Goal: Task Accomplishment & Management: Complete application form

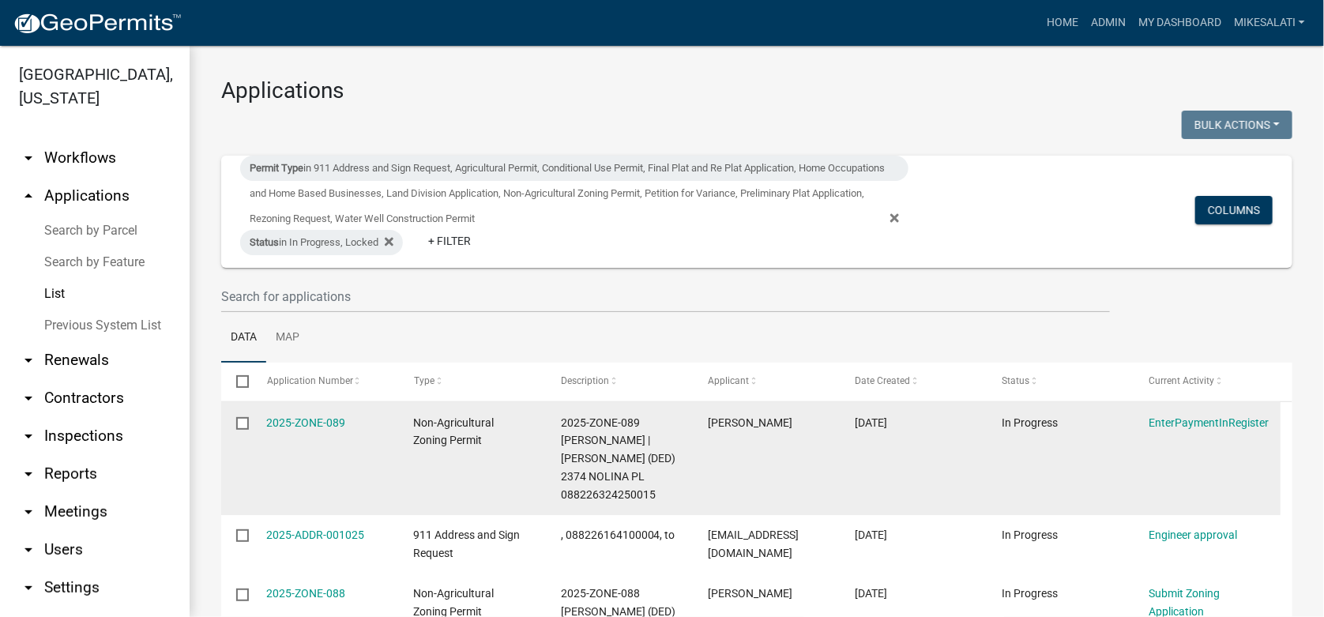
scroll to position [157, 0]
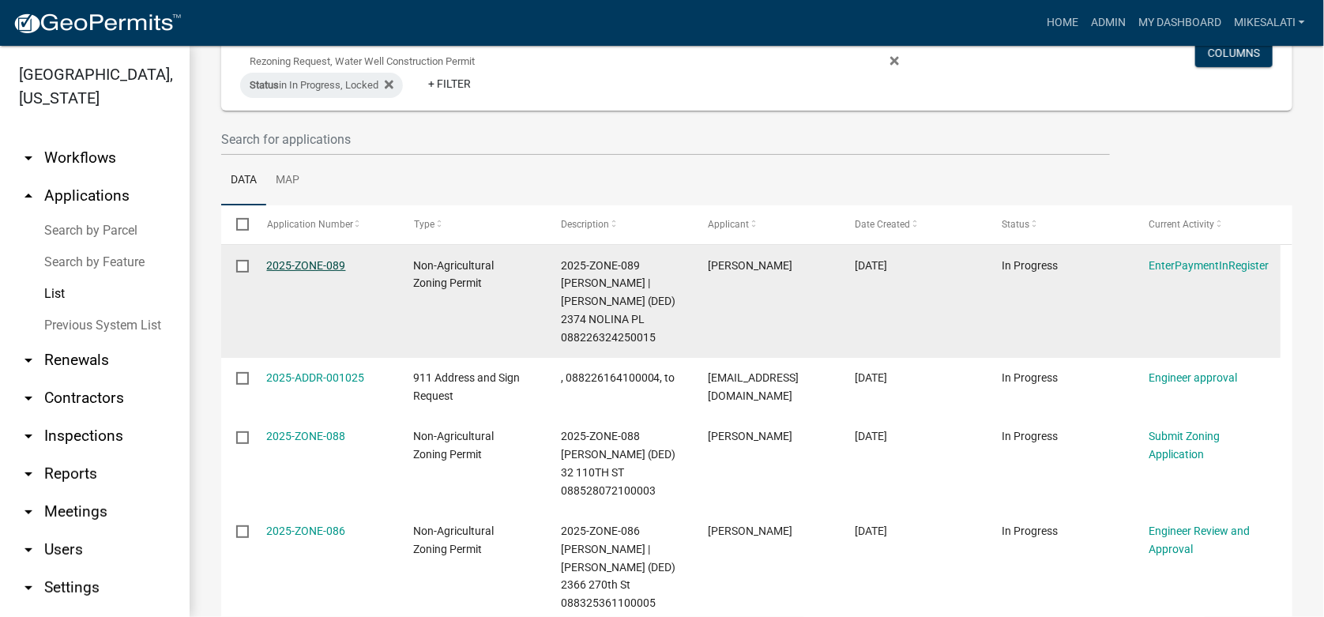
click at [330, 262] on link "2025-ZONE-089" at bounding box center [306, 265] width 79 height 13
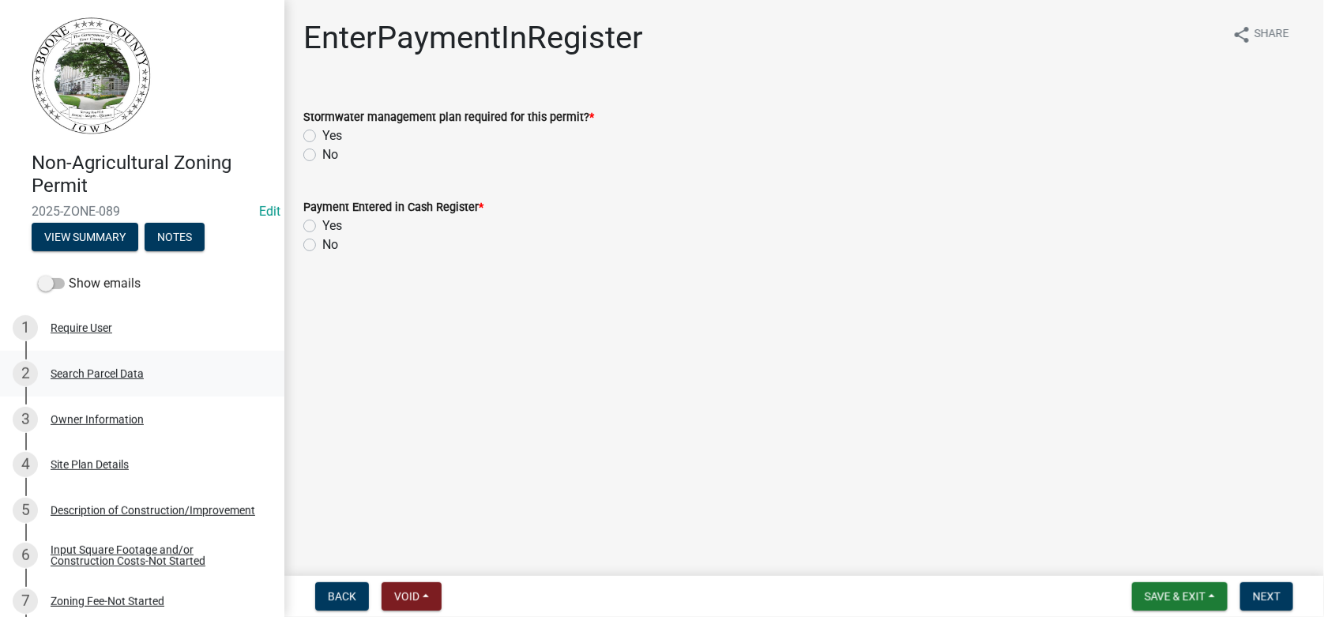
click at [97, 382] on div "2 Search Parcel Data" at bounding box center [136, 373] width 246 height 25
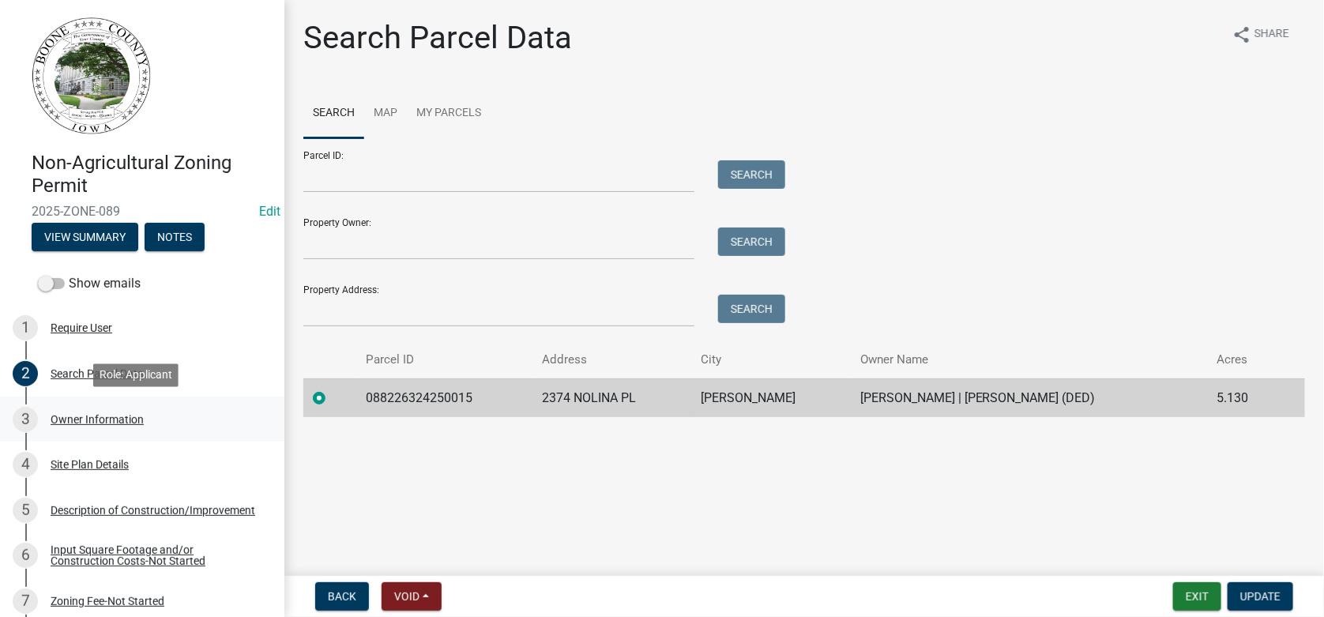
click at [64, 427] on div "3 Owner Information" at bounding box center [136, 419] width 246 height 25
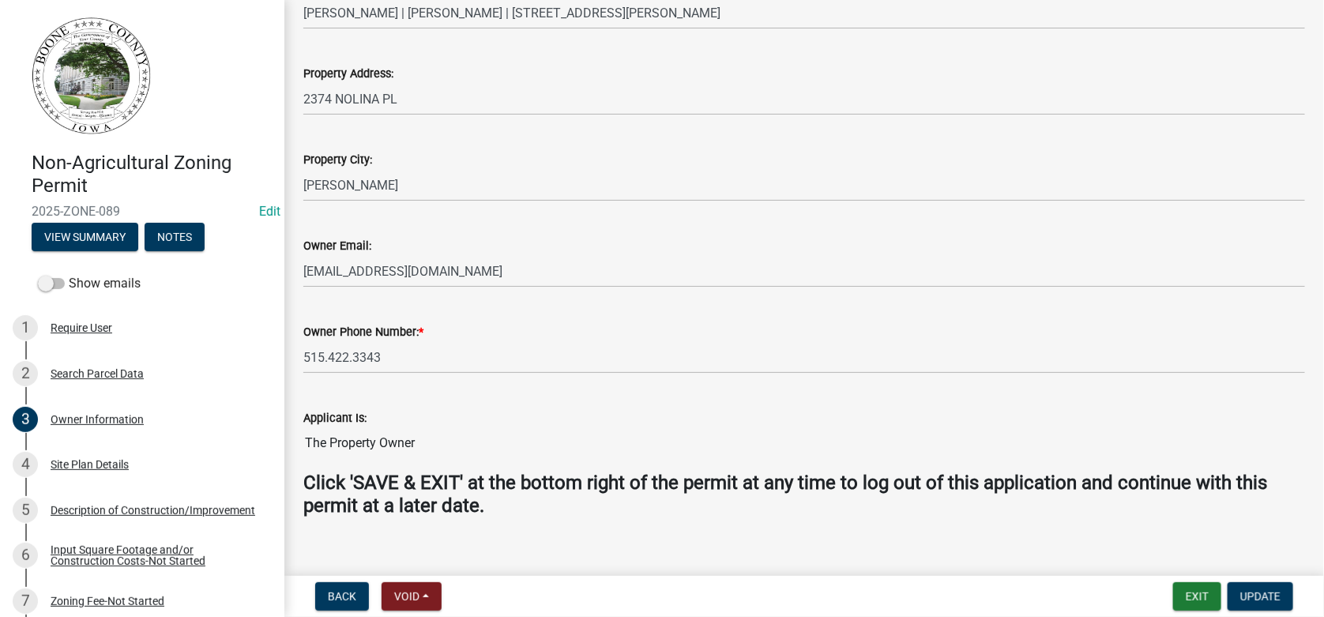
scroll to position [377, 0]
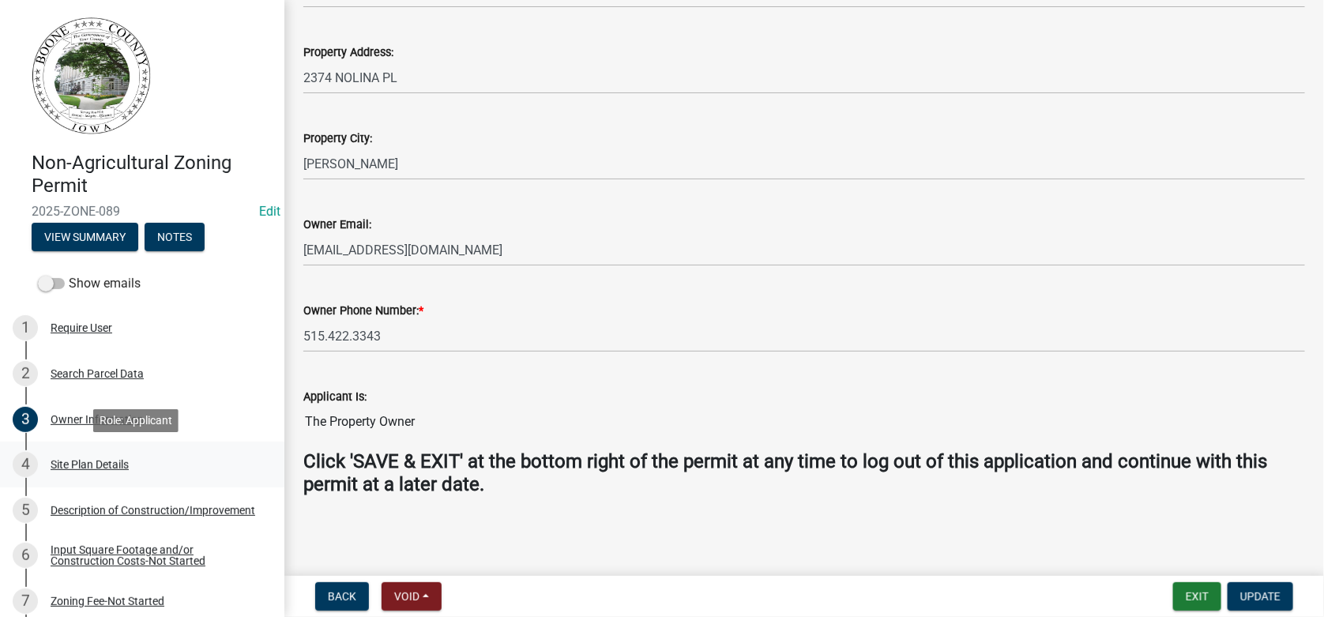
click at [103, 466] on div "Site Plan Details" at bounding box center [90, 464] width 78 height 11
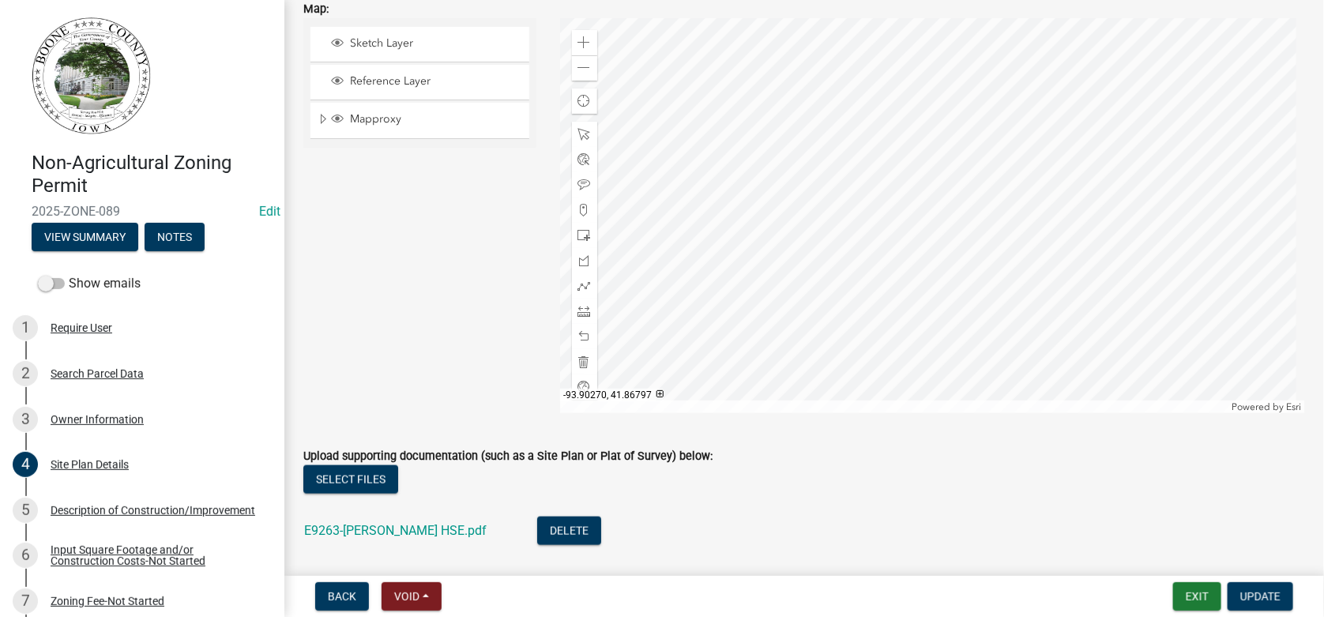
scroll to position [708, 0]
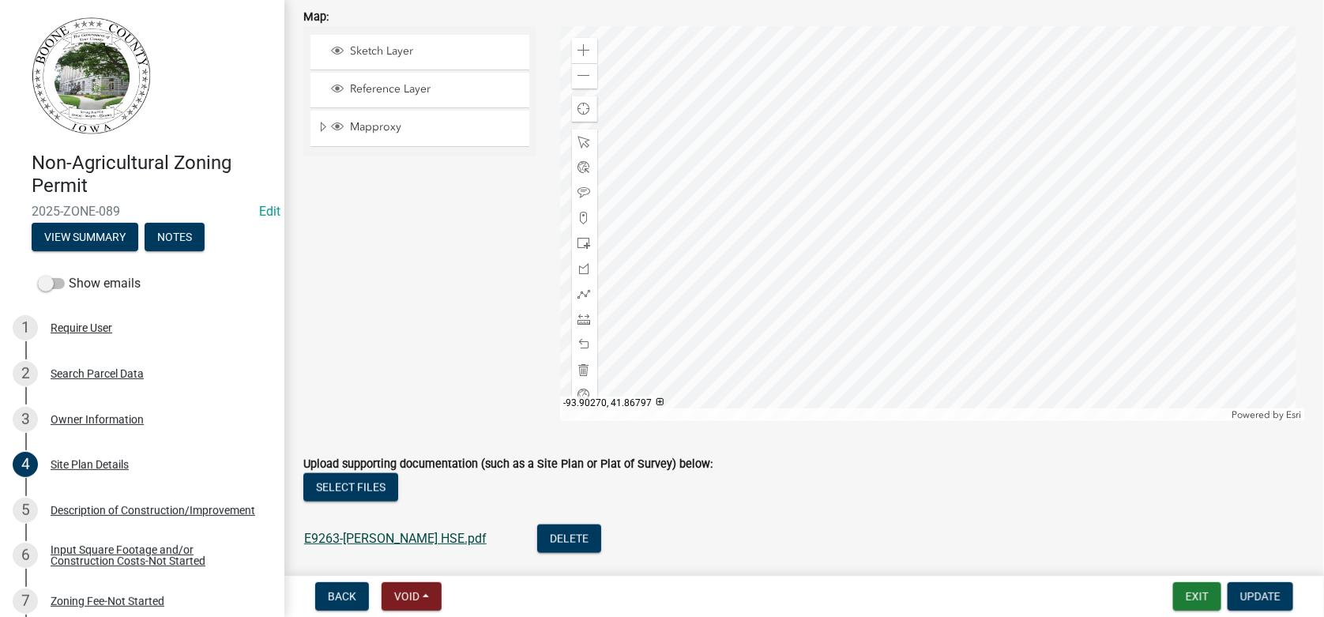
click at [382, 536] on link "E9263-[PERSON_NAME] HSE.pdf" at bounding box center [395, 538] width 182 height 15
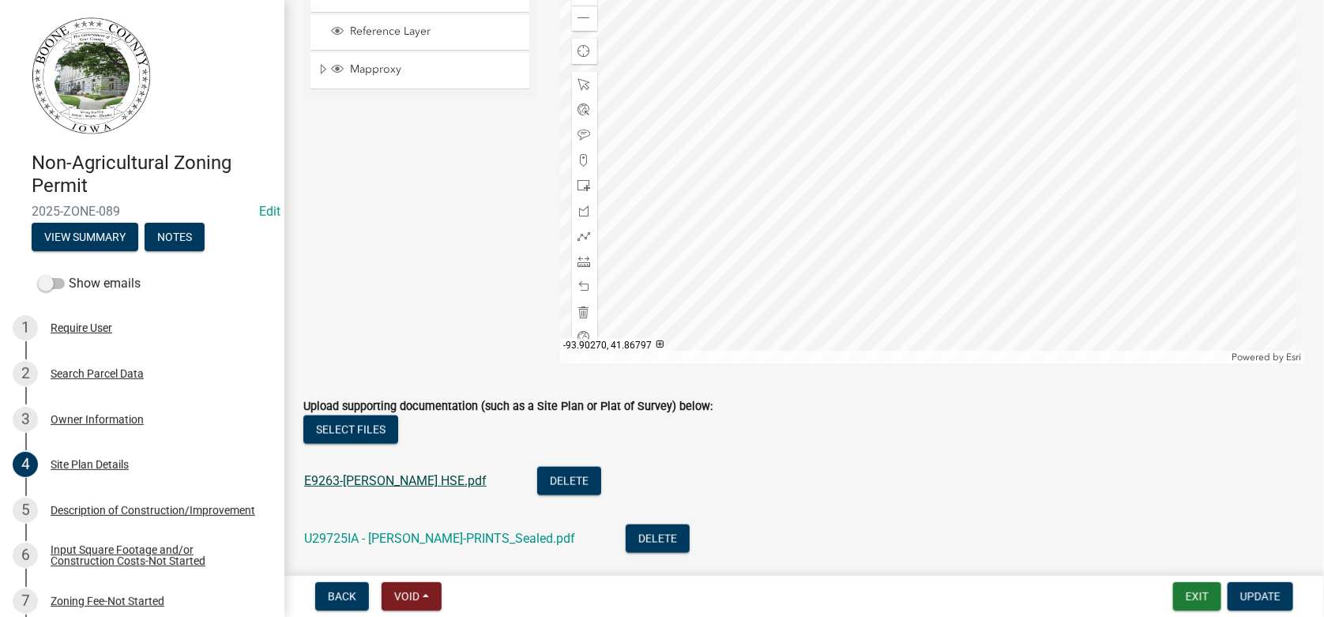
click at [373, 536] on ul "E9263-[PERSON_NAME] HSE.pdf Delete U29725IA - [PERSON_NAME]-PRINTS_Sealed.pdf D…" at bounding box center [804, 512] width 1002 height 128
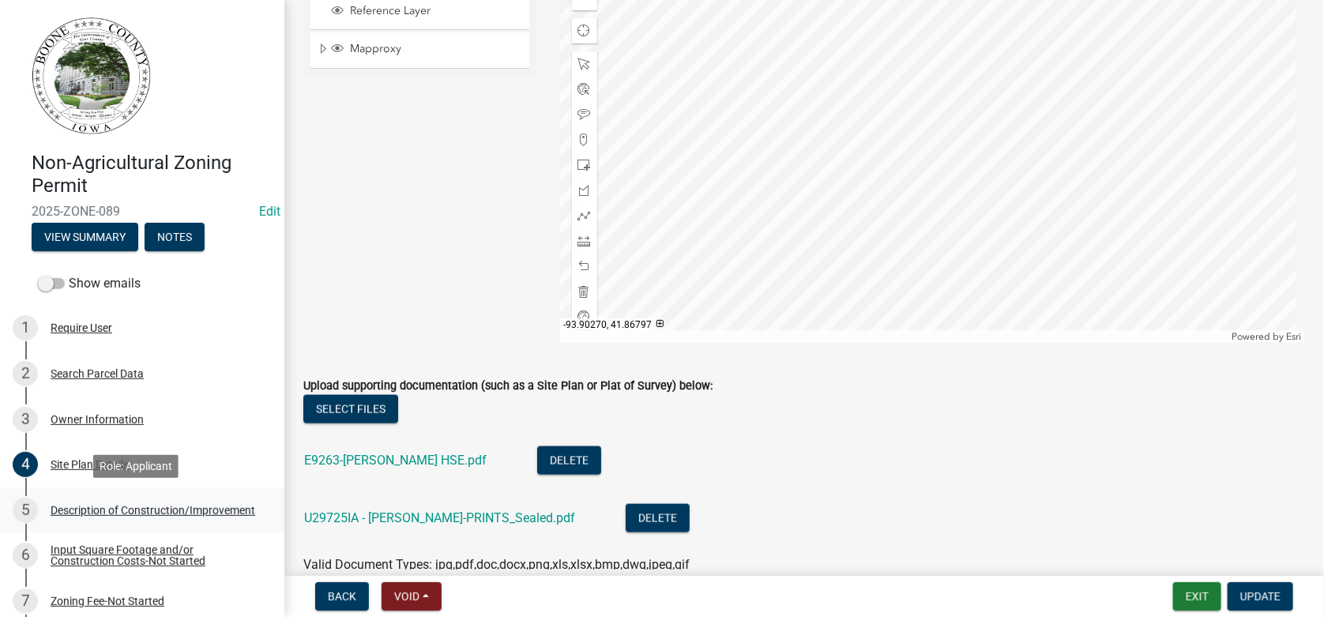
click at [118, 506] on div "Description of Construction/Improvement" at bounding box center [153, 510] width 205 height 11
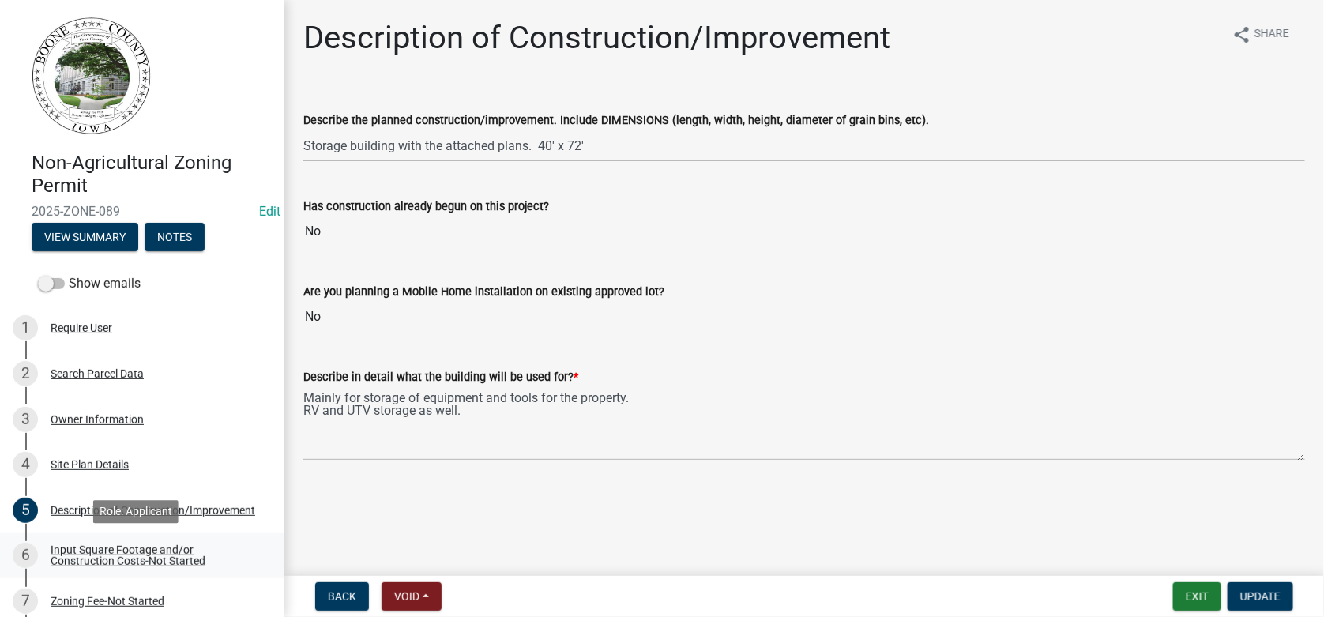
click at [102, 557] on div "Input Square Footage and/or Construction Costs-Not Started" at bounding box center [155, 555] width 209 height 22
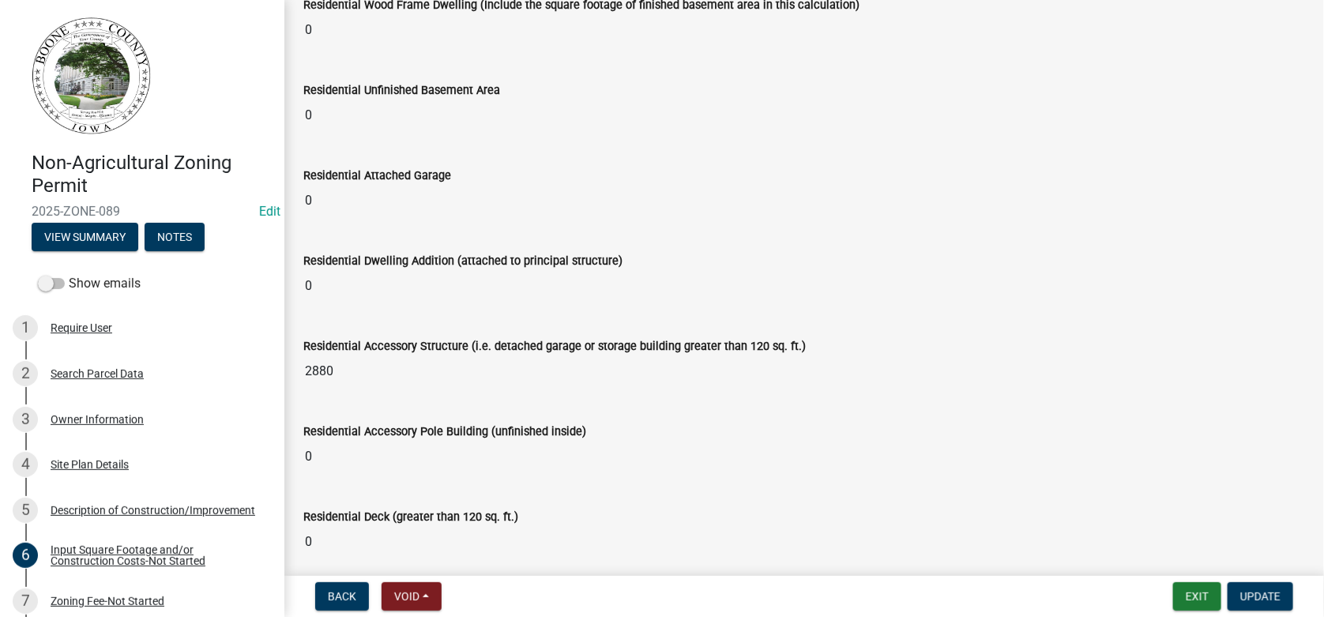
scroll to position [157, 0]
click at [55, 506] on div "Description of Construction/Improvement" at bounding box center [153, 510] width 205 height 11
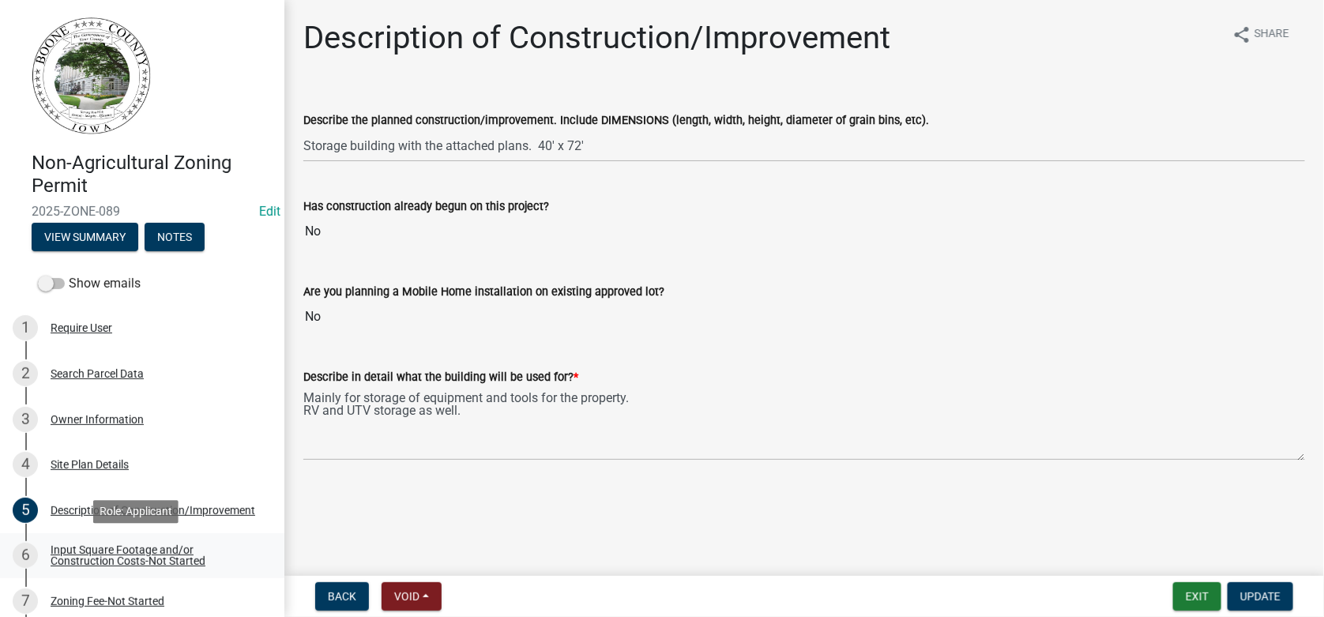
click at [104, 561] on div "Input Square Footage and/or Construction Costs-Not Started" at bounding box center [155, 555] width 209 height 22
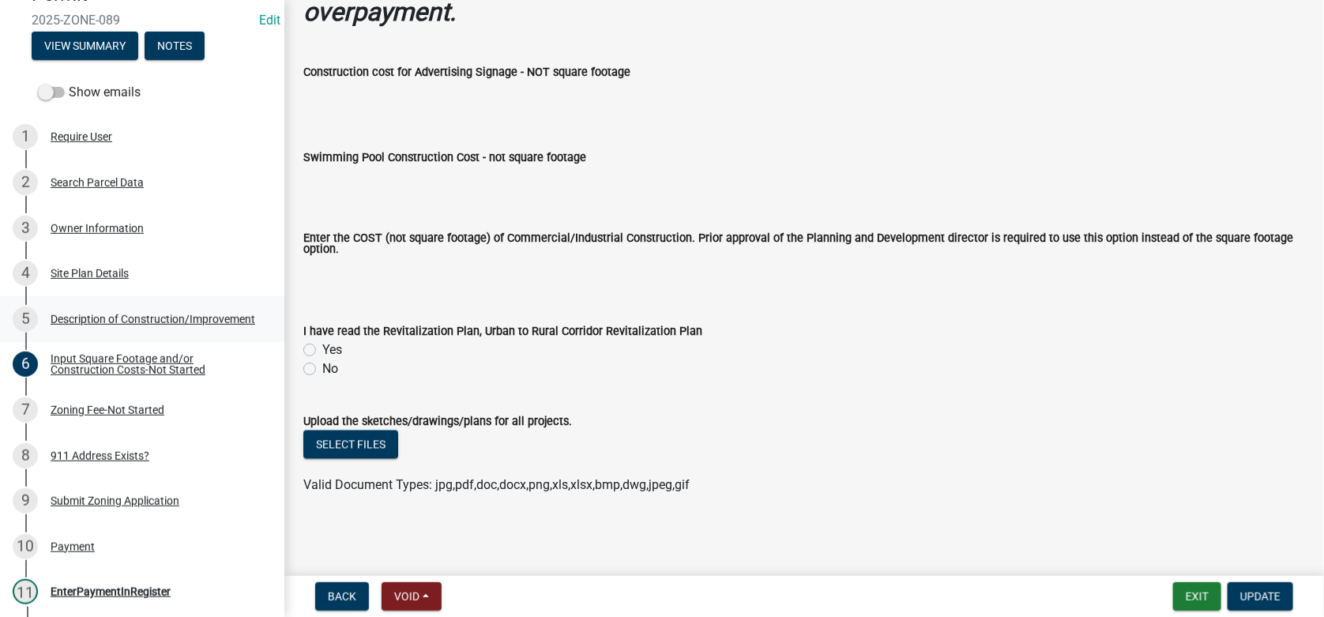
scroll to position [315, 0]
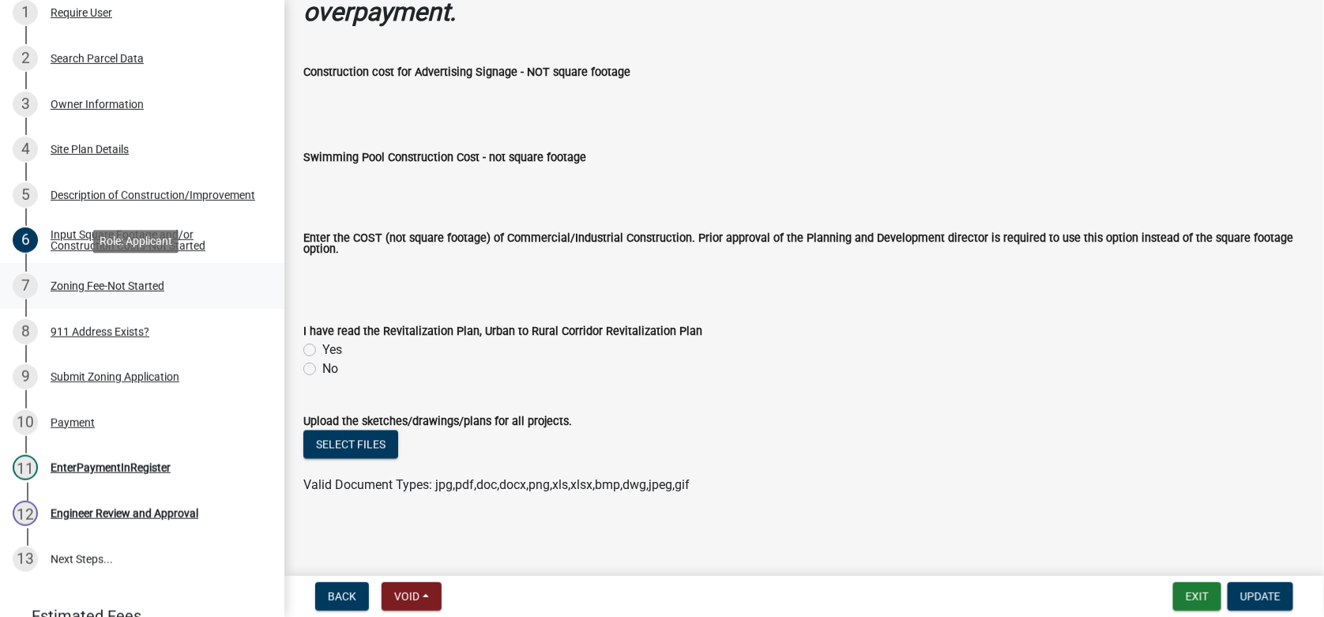
click at [73, 280] on div "Zoning Fee-Not Started" at bounding box center [108, 285] width 114 height 11
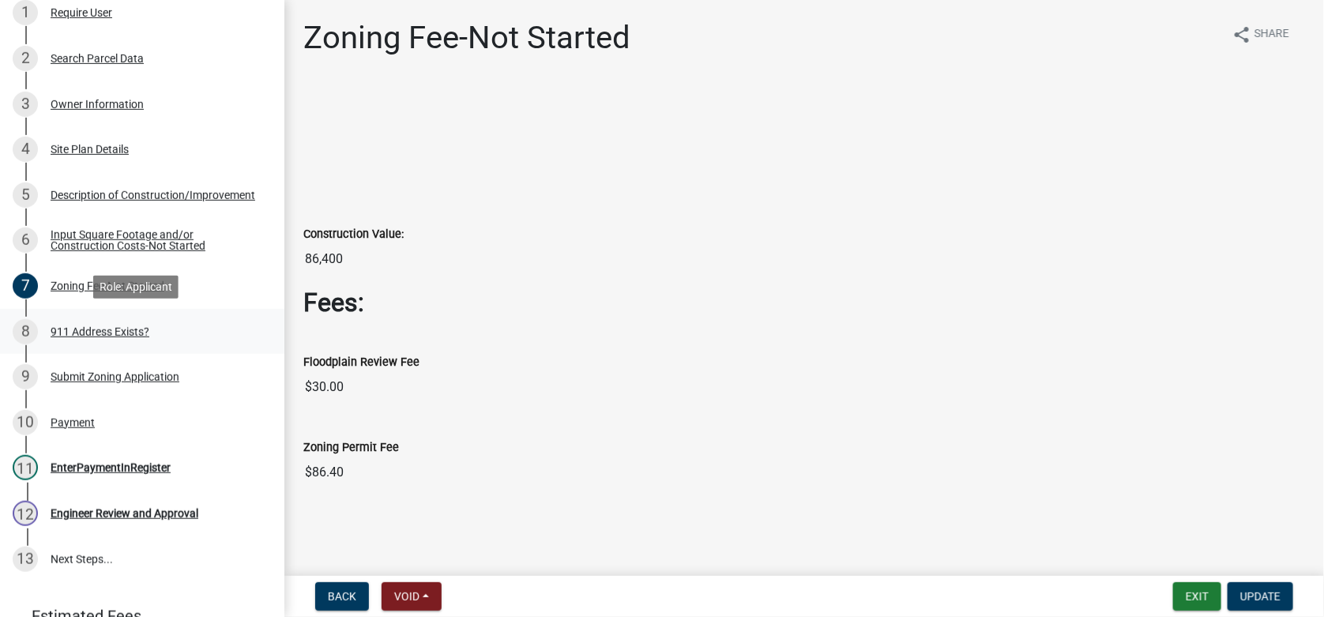
click at [62, 329] on div "911 Address Exists?" at bounding box center [100, 331] width 99 height 11
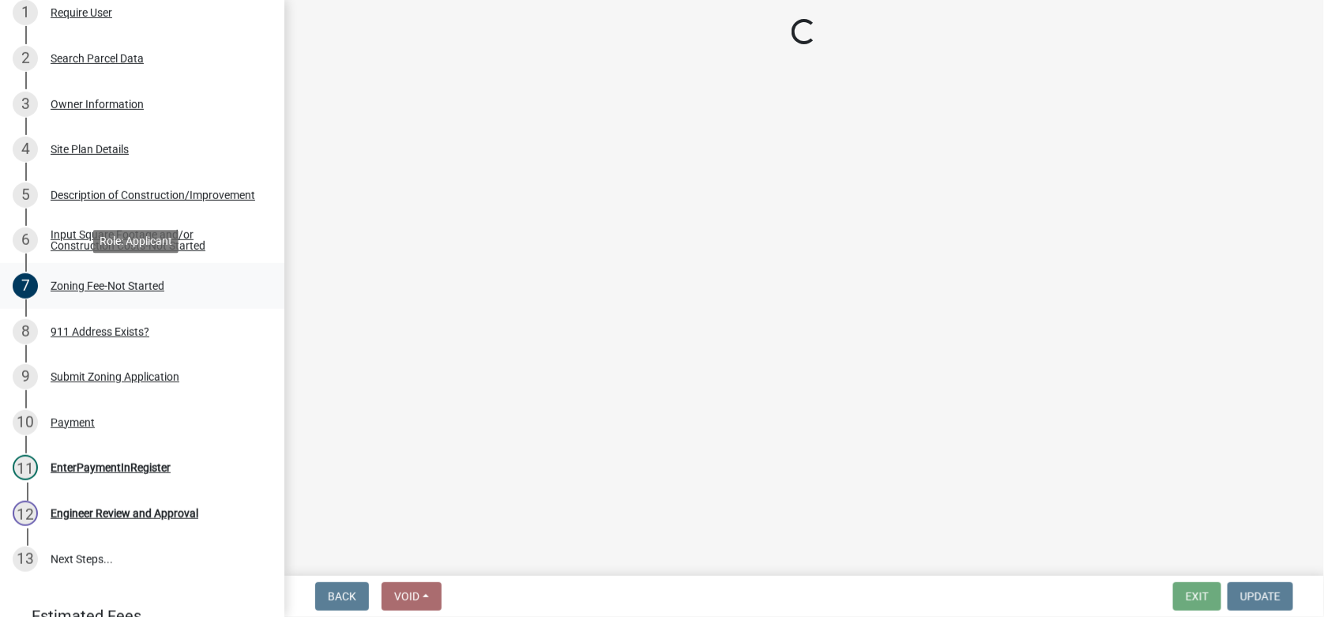
select select "f1813c40-ff51-4f8e-a09d-ea2142ee239a"
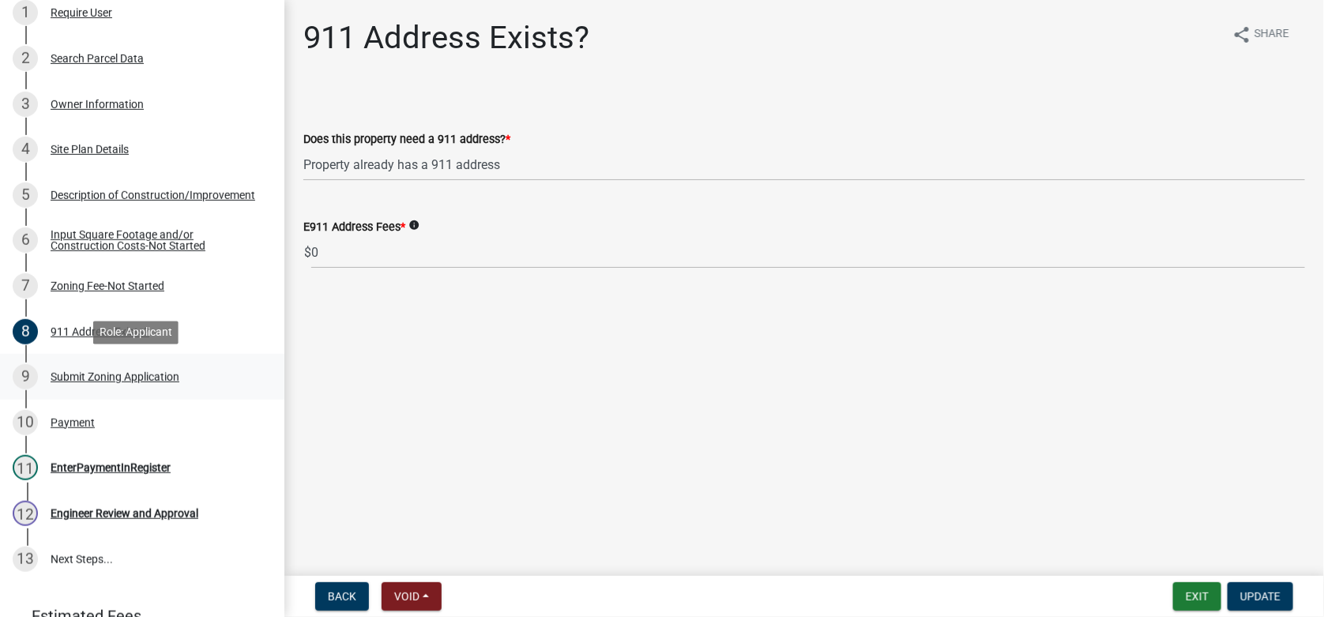
click at [92, 375] on div "Submit Zoning Application" at bounding box center [115, 376] width 129 height 11
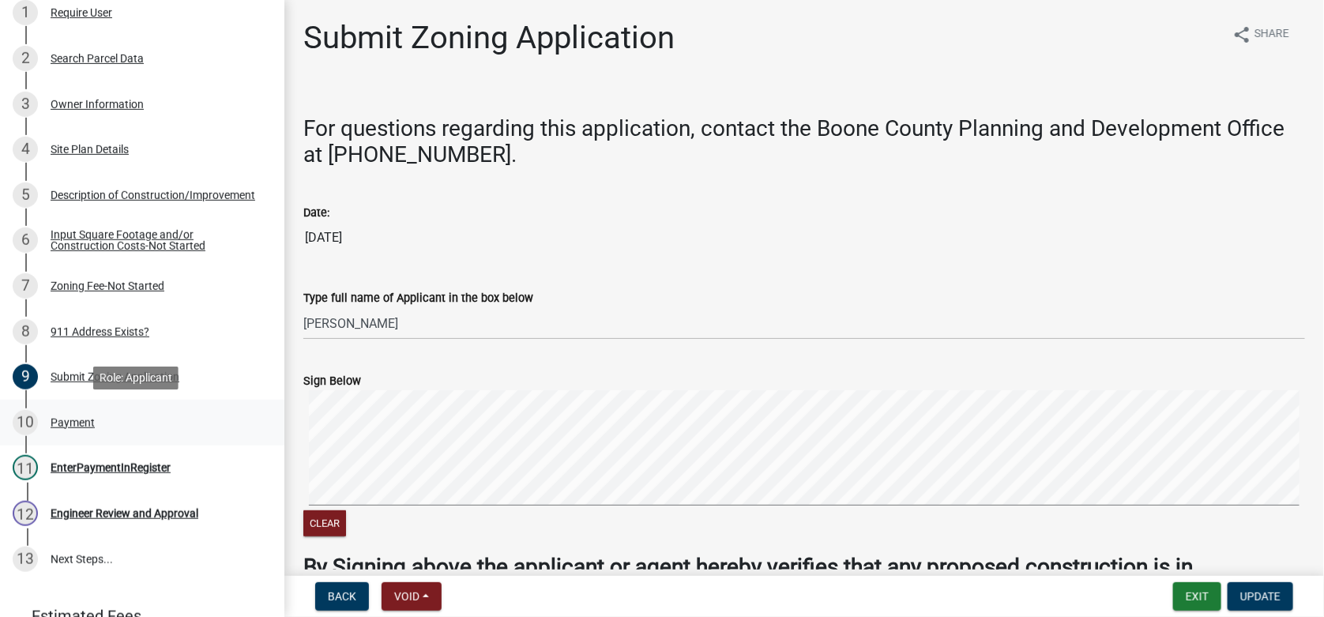
click at [58, 422] on div "Payment" at bounding box center [73, 422] width 44 height 11
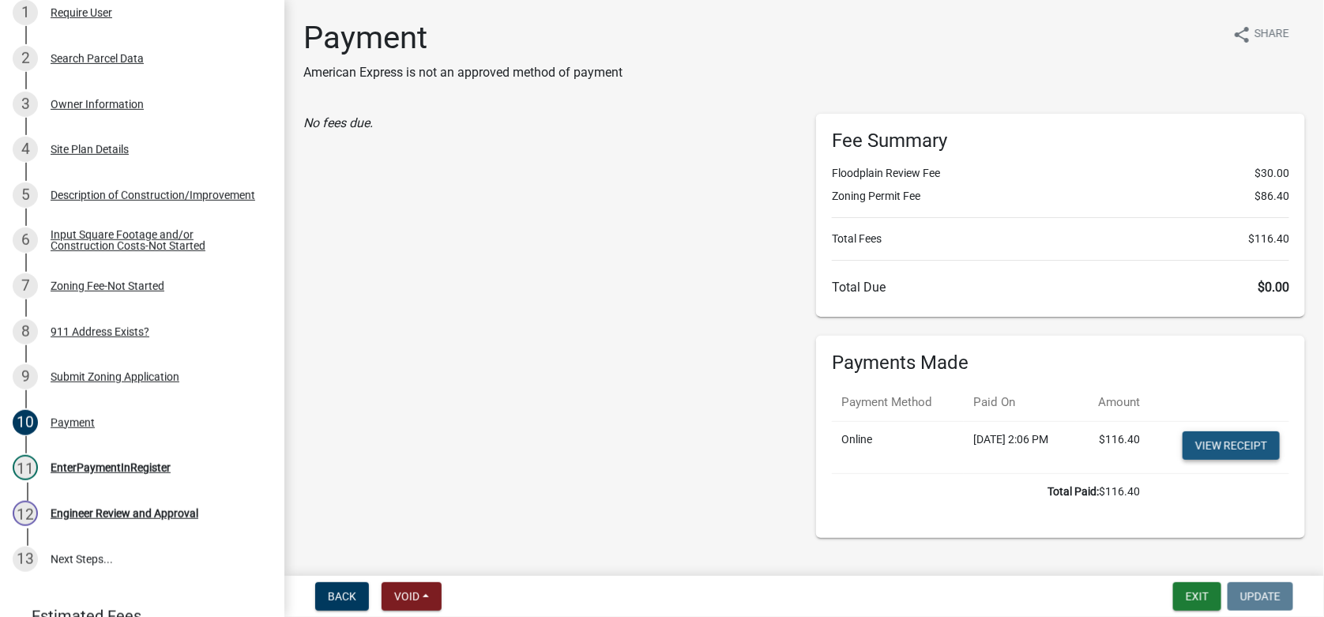
click at [1198, 445] on link "View receipt" at bounding box center [1231, 445] width 97 height 28
click at [108, 139] on div "4 Site Plan Details" at bounding box center [136, 149] width 246 height 25
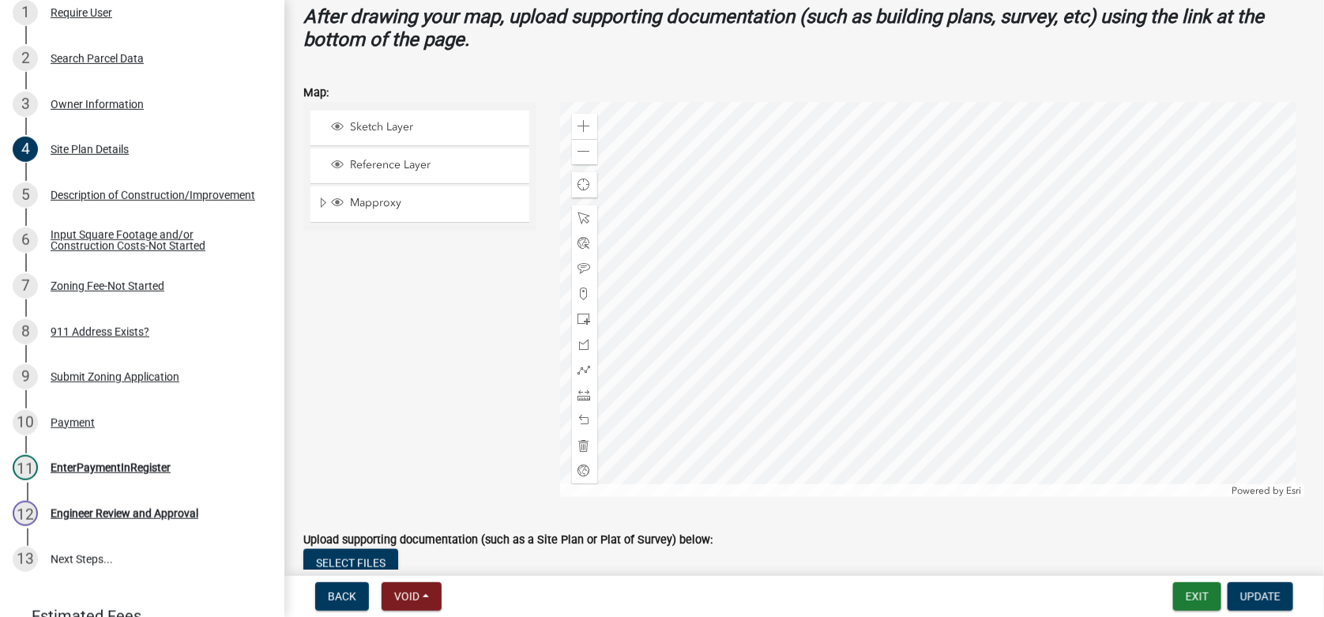
scroll to position [710, 0]
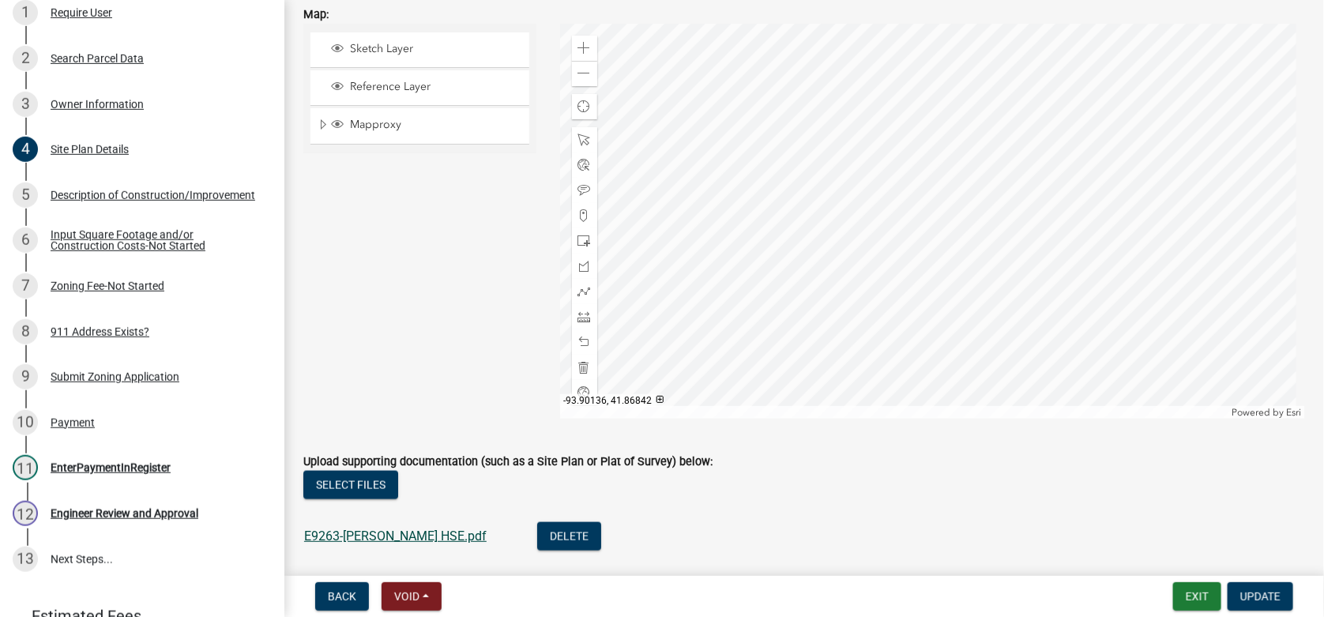
click at [374, 530] on link "E9263-[PERSON_NAME] HSE.pdf" at bounding box center [395, 536] width 182 height 15
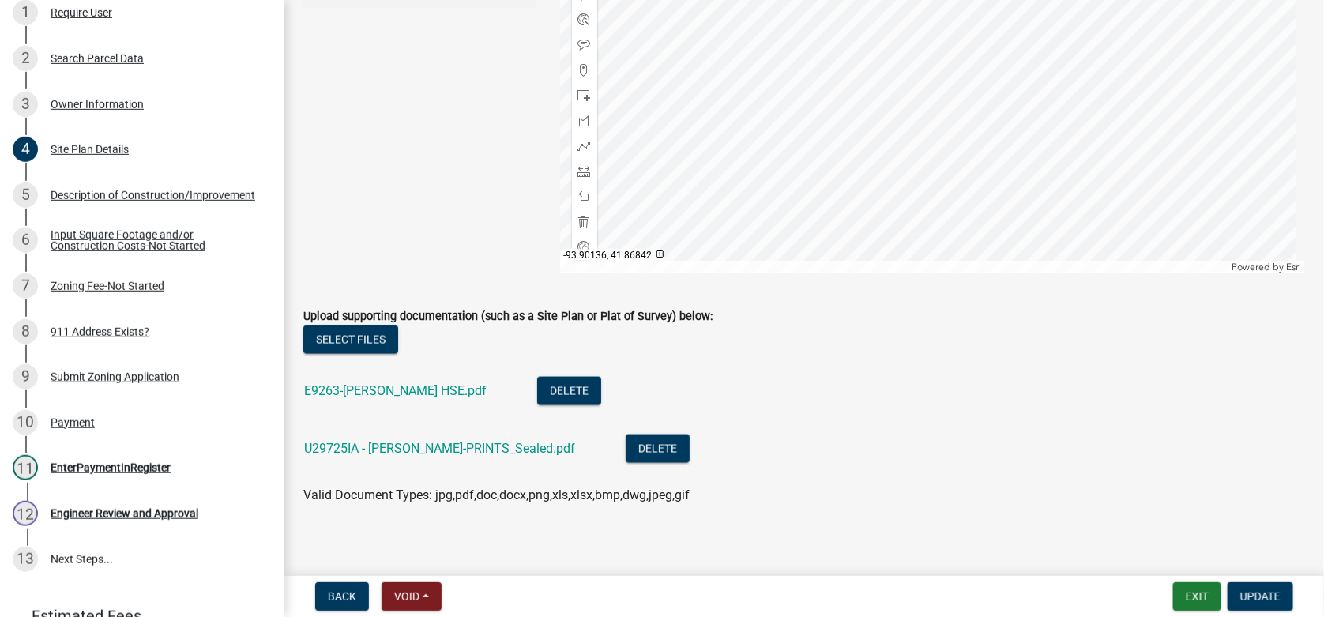
scroll to position [866, 0]
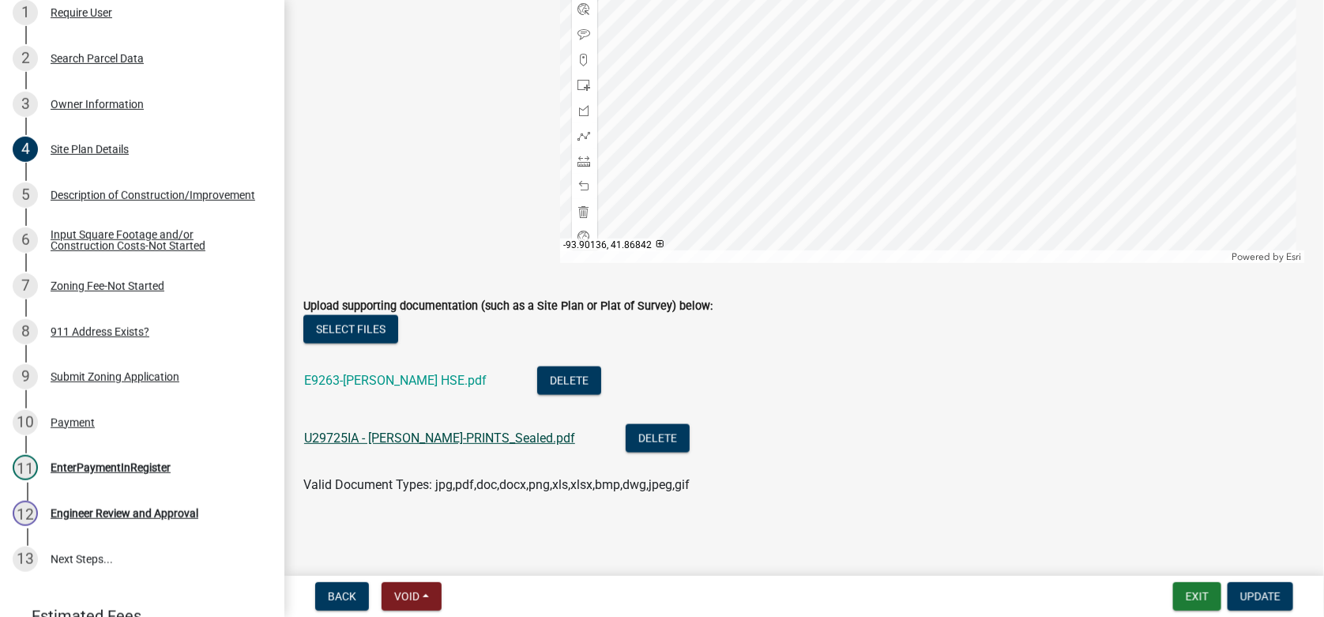
click at [397, 435] on link "U29725IA - [PERSON_NAME]-PRINTS_Sealed.pdf" at bounding box center [439, 438] width 271 height 15
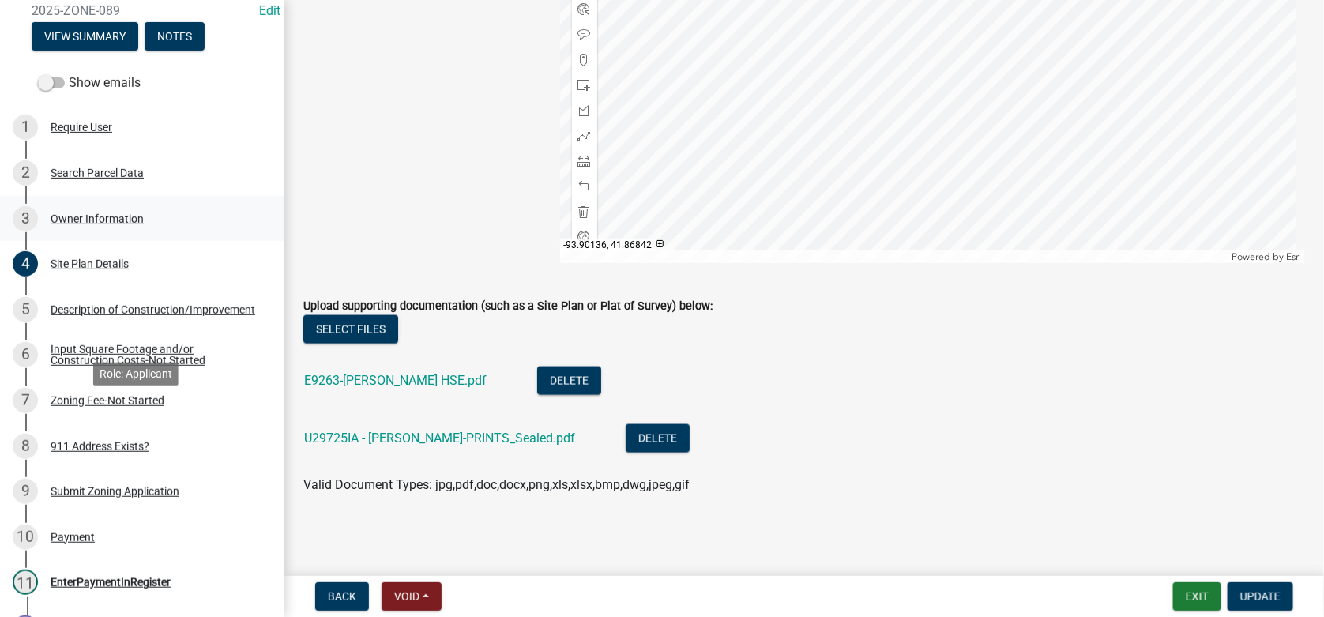
scroll to position [0, 0]
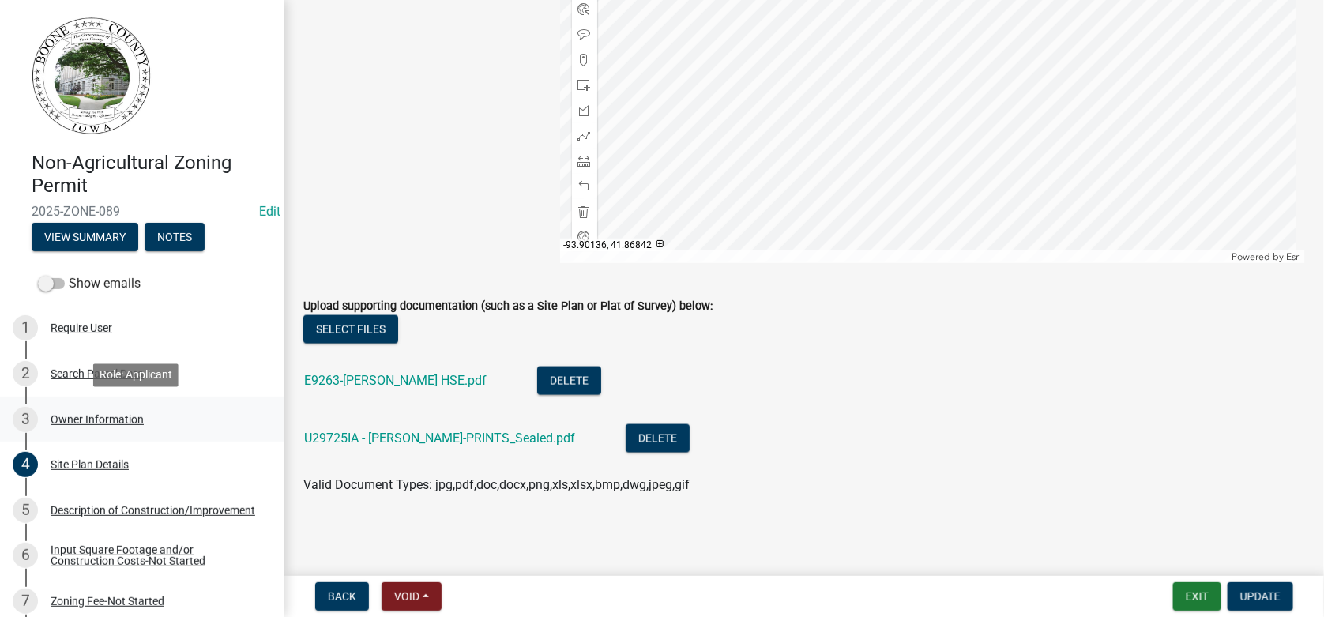
click at [77, 411] on div "3 Owner Information" at bounding box center [136, 419] width 246 height 25
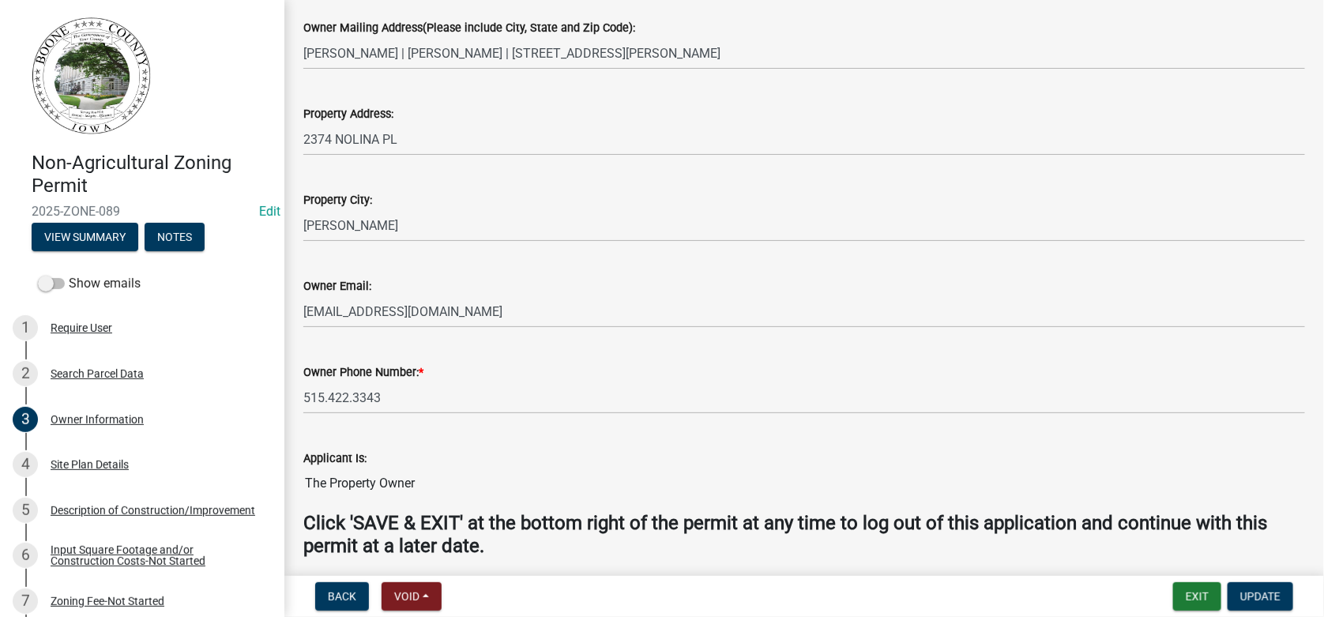
scroll to position [377, 0]
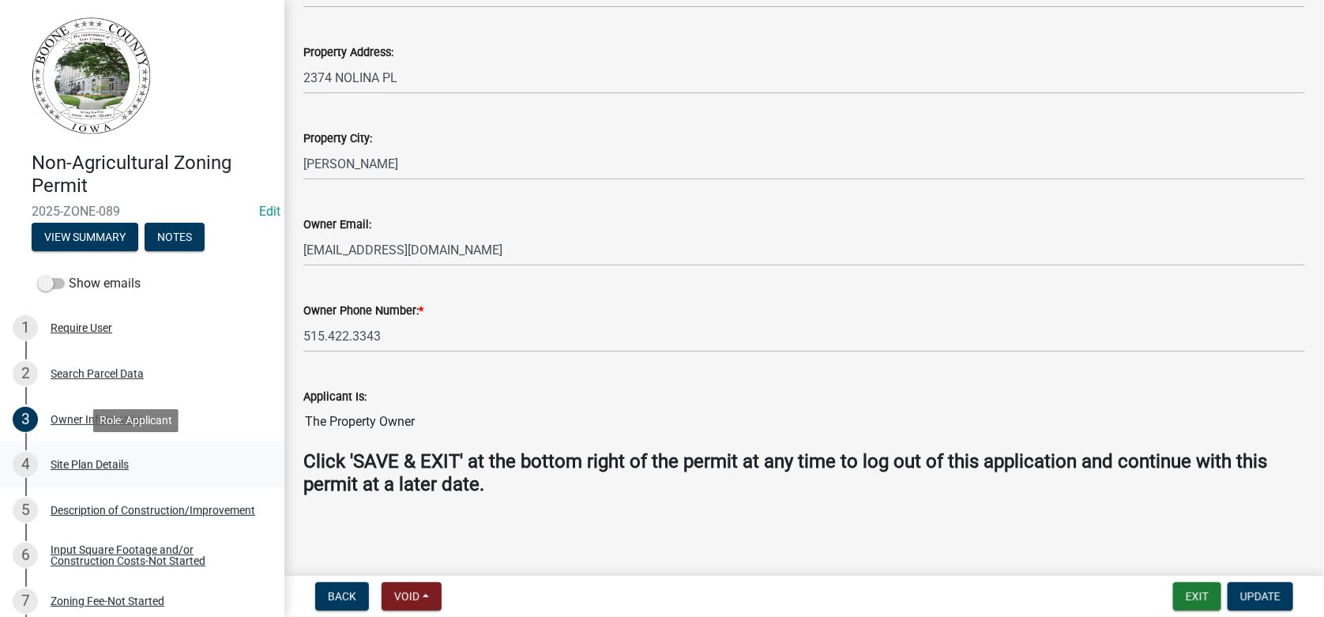
click at [99, 467] on div "Site Plan Details" at bounding box center [90, 464] width 78 height 11
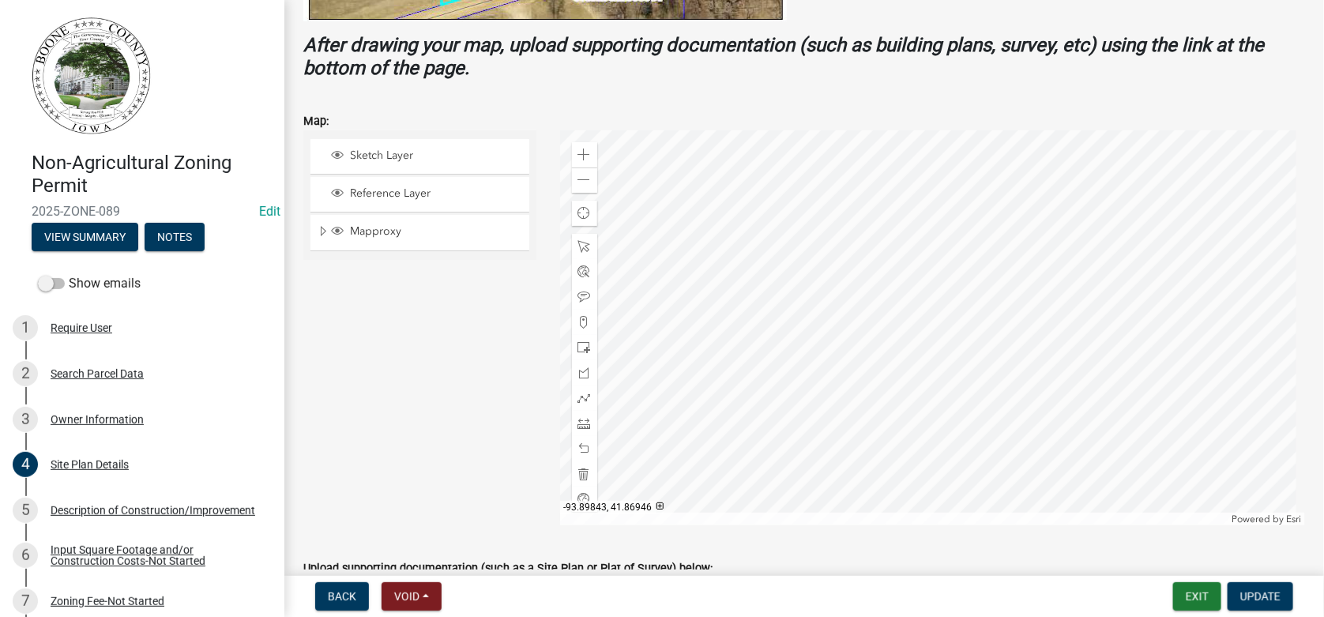
scroll to position [632, 0]
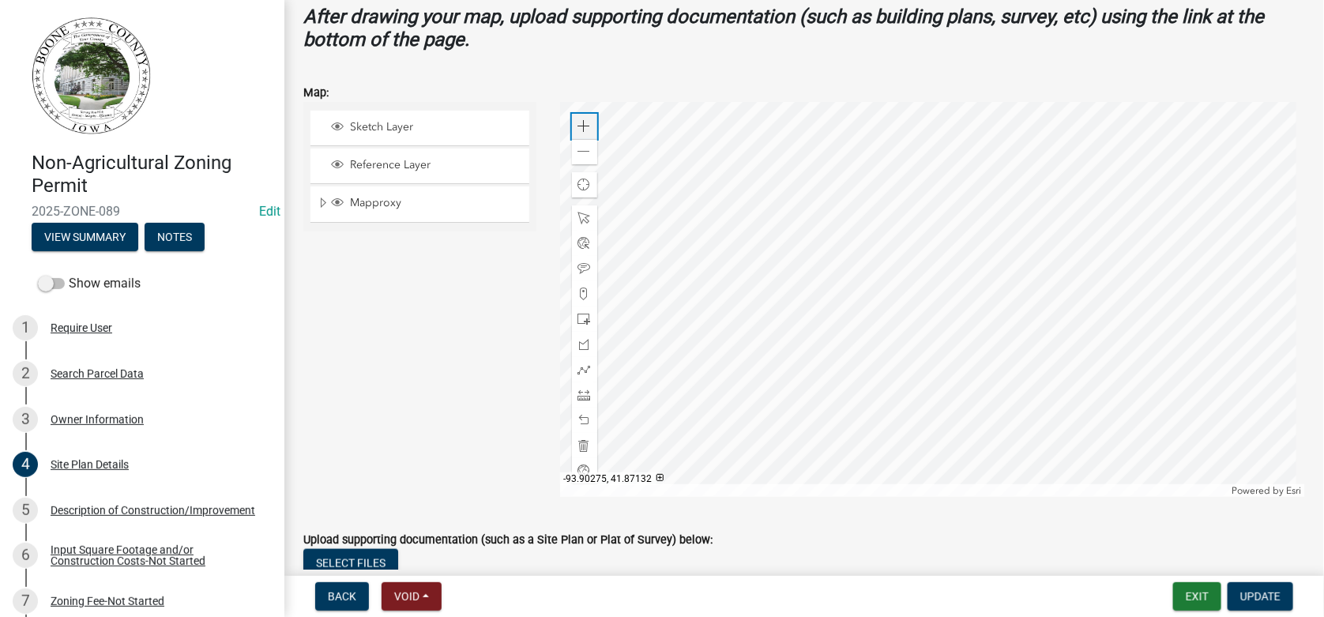
click at [585, 123] on span at bounding box center [584, 126] width 13 height 13
click at [733, 294] on div at bounding box center [933, 299] width 746 height 395
click at [584, 397] on span at bounding box center [584, 395] width 13 height 13
click at [626, 431] on div at bounding box center [933, 299] width 746 height 395
click at [710, 430] on div at bounding box center [933, 299] width 746 height 395
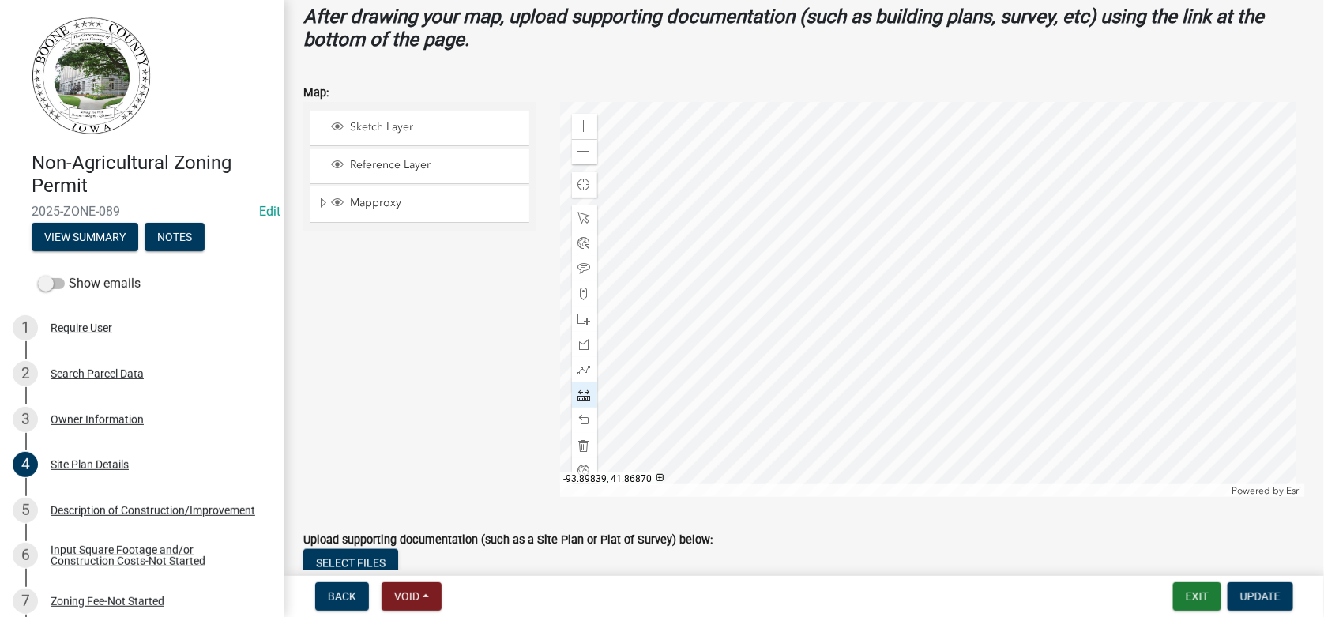
click at [710, 430] on div at bounding box center [933, 299] width 746 height 395
click at [583, 415] on span at bounding box center [584, 420] width 13 height 13
click at [579, 262] on span at bounding box center [584, 268] width 13 height 13
click at [649, 423] on div at bounding box center [933, 299] width 746 height 395
click at [754, 442] on div at bounding box center [933, 299] width 746 height 395
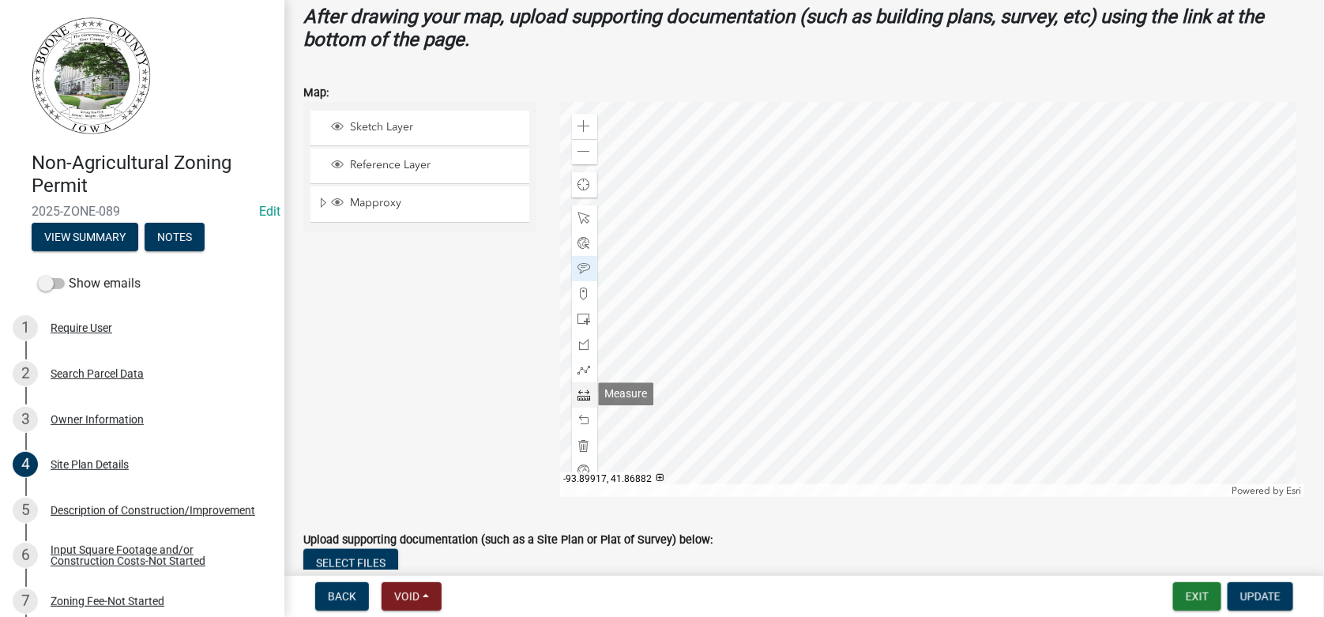
click at [578, 392] on span at bounding box center [584, 395] width 13 height 13
click at [733, 441] on div at bounding box center [933, 299] width 746 height 395
click at [733, 421] on div at bounding box center [933, 299] width 746 height 395
click at [582, 414] on span at bounding box center [584, 420] width 13 height 13
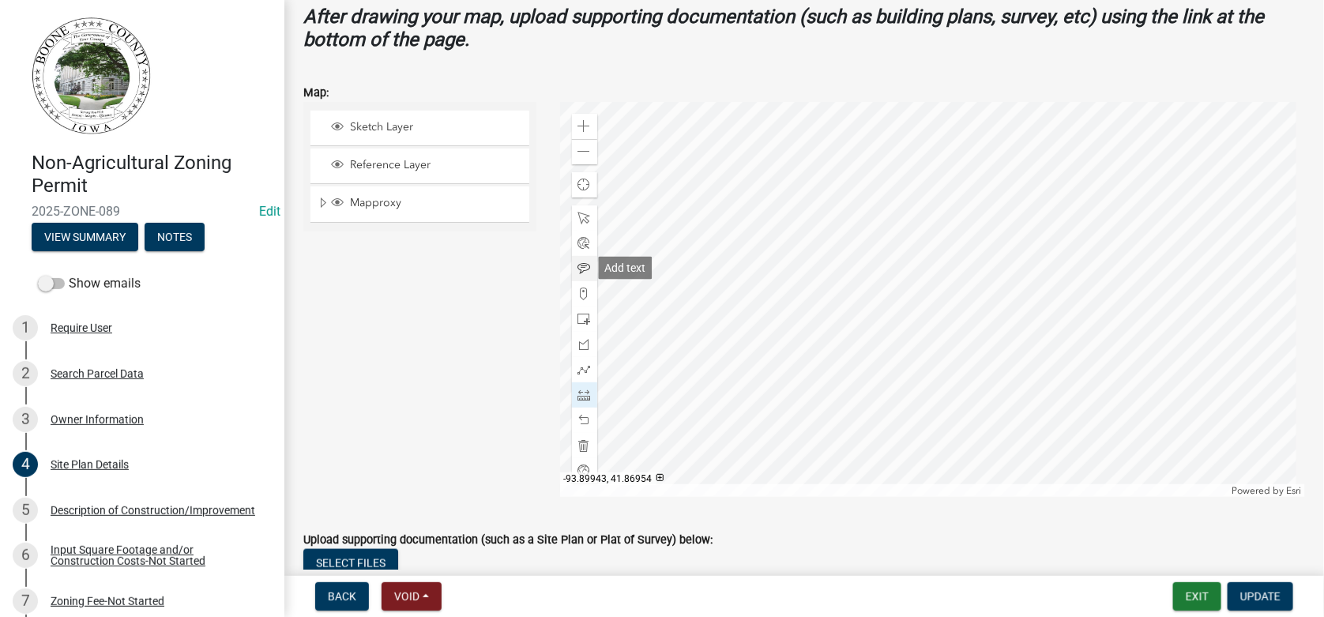
click at [578, 266] on span at bounding box center [584, 268] width 13 height 13
click at [737, 431] on div at bounding box center [933, 299] width 746 height 395
click at [578, 213] on span at bounding box center [584, 218] width 13 height 13
click at [740, 422] on div at bounding box center [933, 299] width 746 height 395
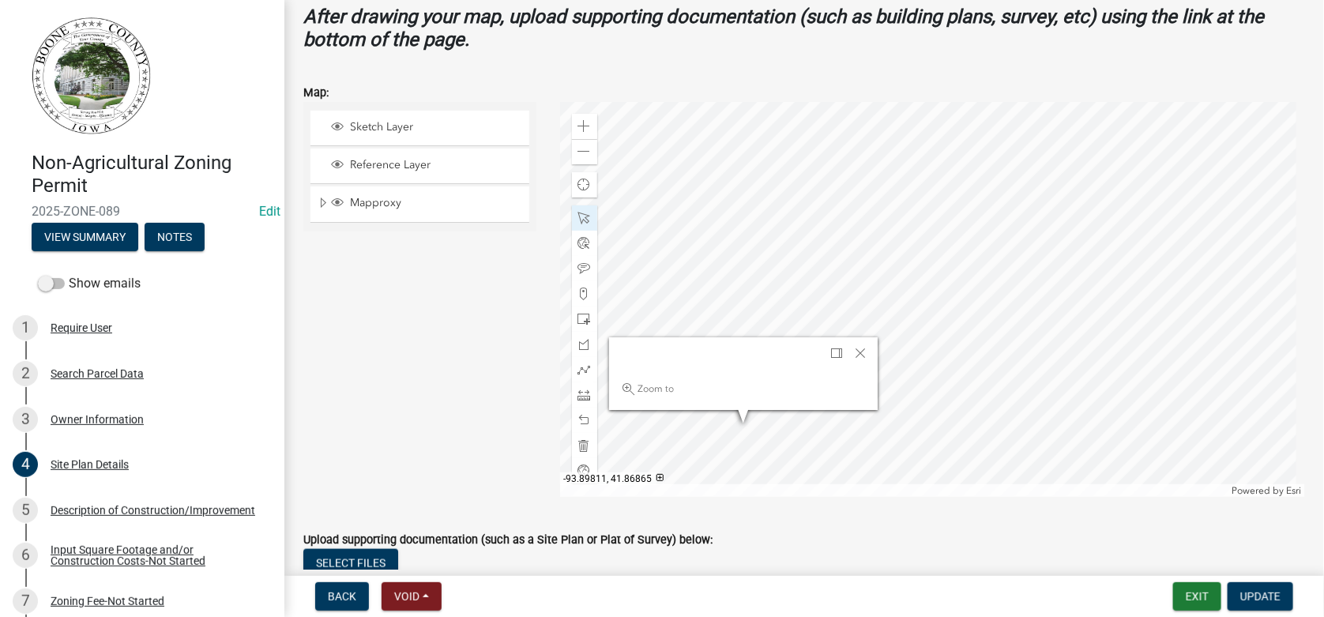
click at [752, 438] on div at bounding box center [933, 299] width 746 height 395
click at [859, 351] on span "Close" at bounding box center [860, 353] width 13 height 13
click at [581, 390] on span at bounding box center [584, 395] width 13 height 13
click at [710, 419] on div at bounding box center [933, 299] width 746 height 395
click at [750, 419] on div at bounding box center [933, 299] width 746 height 395
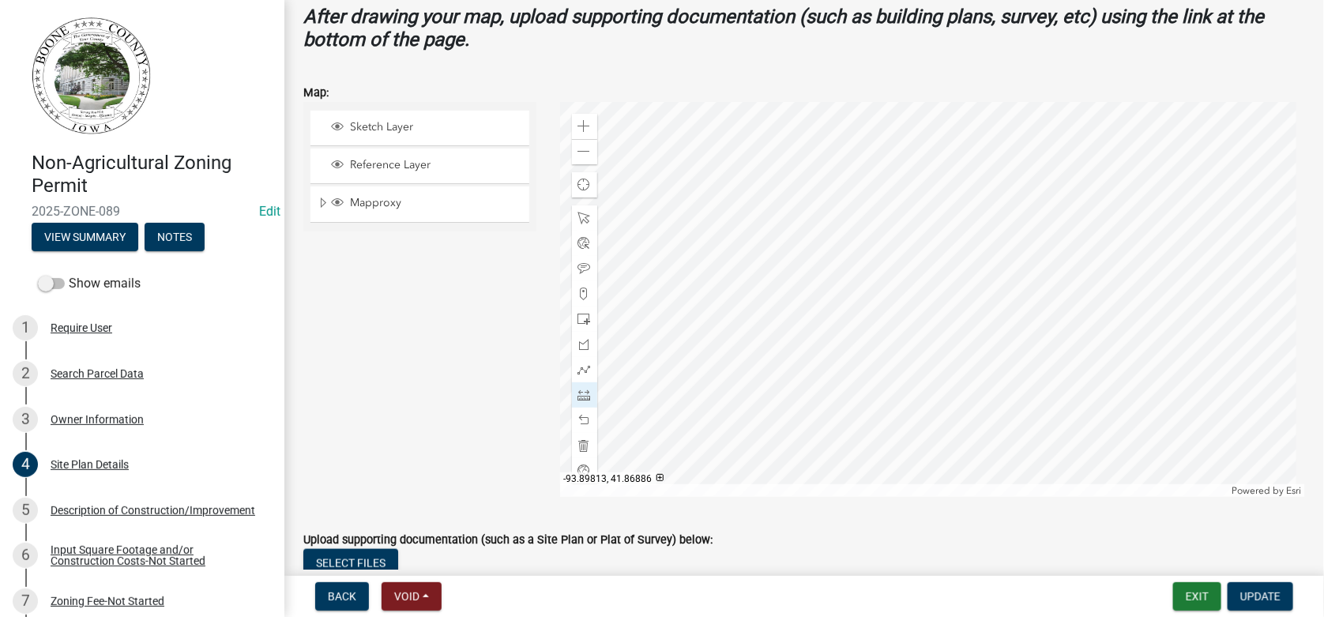
click at [749, 397] on div at bounding box center [933, 299] width 746 height 395
click at [711, 397] on div at bounding box center [933, 299] width 746 height 395
click at [710, 419] on div at bounding box center [933, 299] width 746 height 395
click at [710, 418] on div at bounding box center [933, 299] width 746 height 395
click at [581, 414] on span at bounding box center [584, 420] width 13 height 13
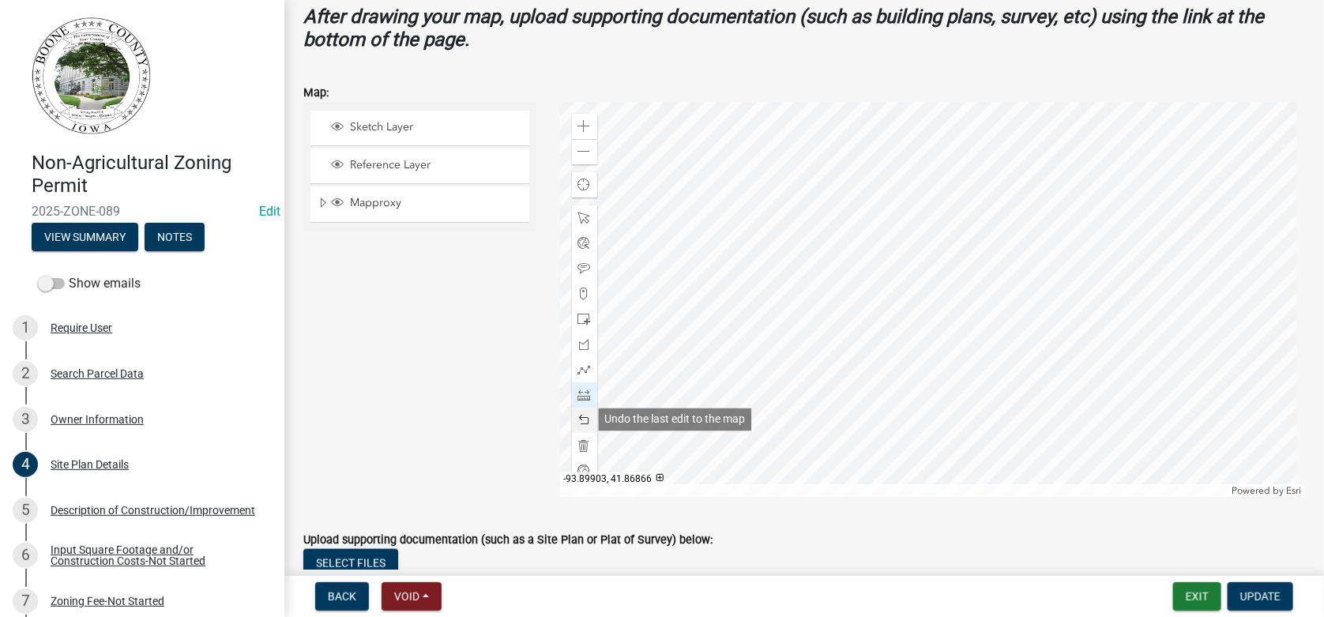
click at [581, 414] on span at bounding box center [584, 420] width 13 height 13
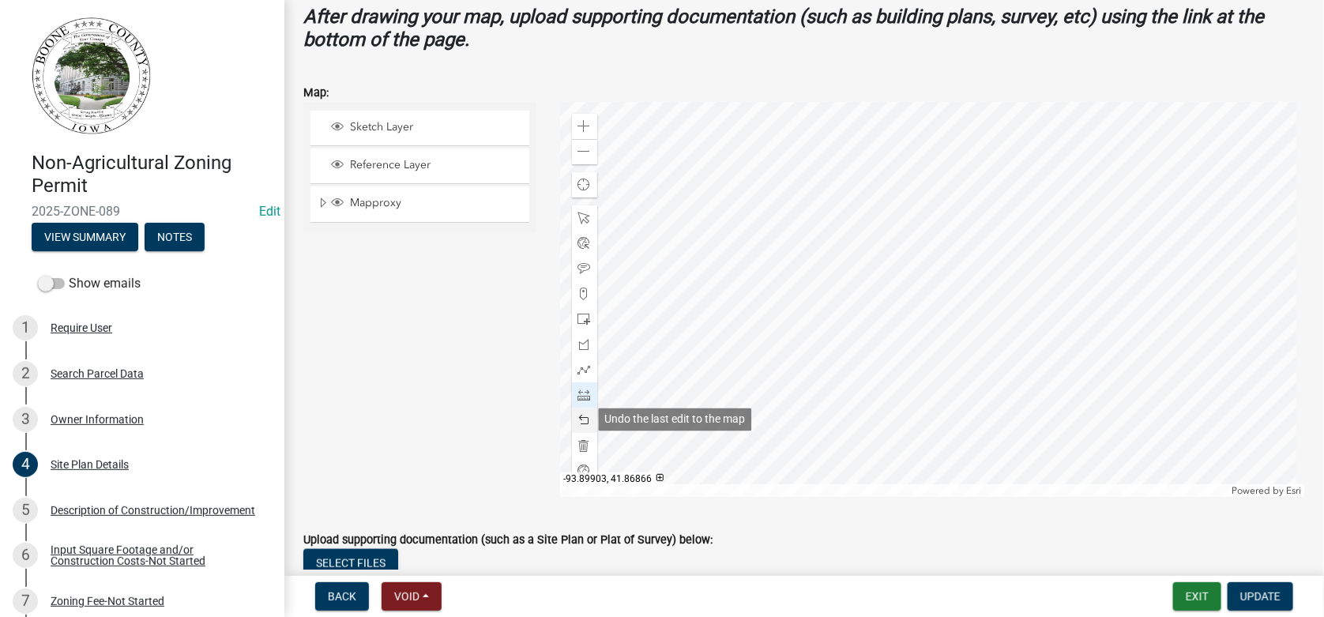
click at [581, 414] on span at bounding box center [584, 420] width 13 height 13
click at [581, 419] on span at bounding box center [584, 420] width 13 height 13
click at [579, 266] on span at bounding box center [584, 268] width 13 height 13
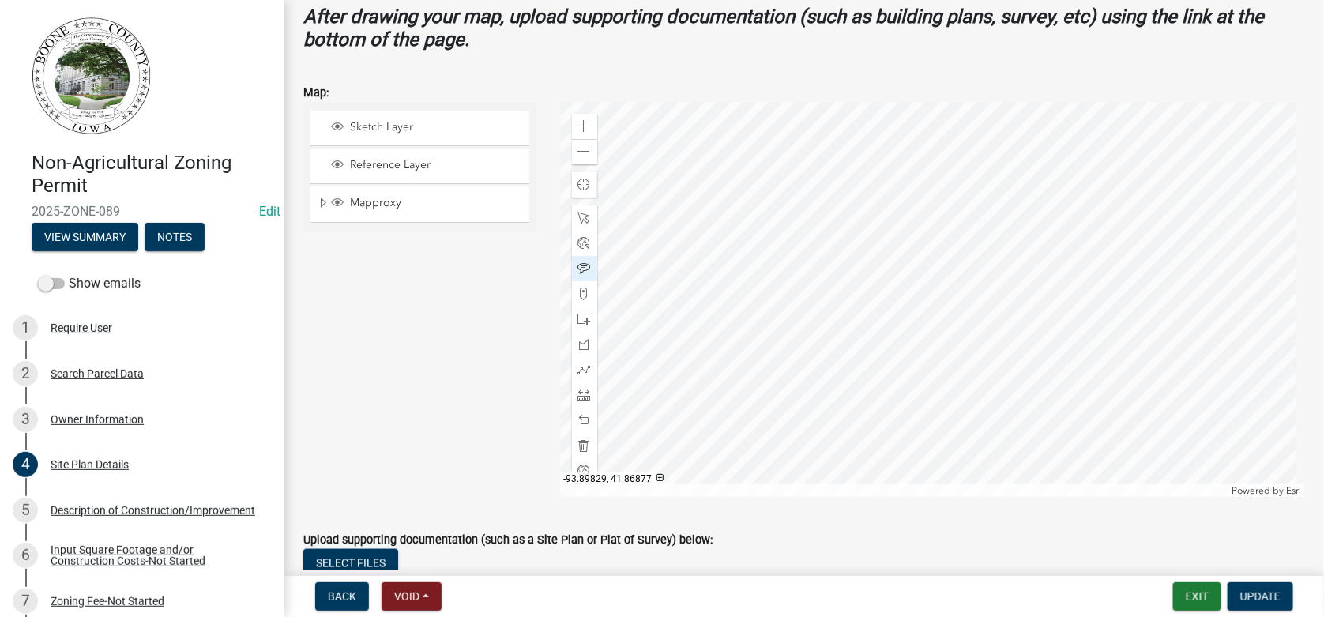
click at [725, 415] on div at bounding box center [933, 299] width 746 height 395
click at [758, 409] on div at bounding box center [933, 299] width 746 height 395
click at [579, 121] on span at bounding box center [584, 126] width 13 height 13
click at [724, 292] on div at bounding box center [933, 299] width 746 height 395
click at [578, 215] on span at bounding box center [584, 218] width 13 height 13
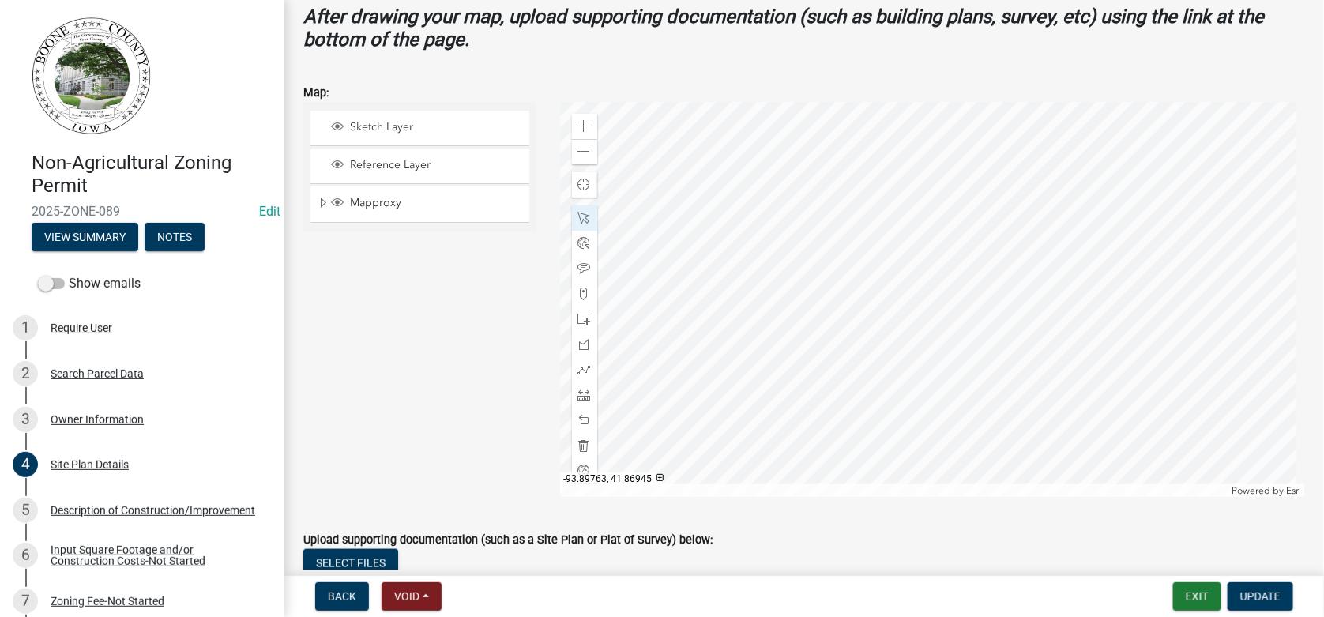
click at [1093, 102] on div at bounding box center [933, 299] width 746 height 395
click at [578, 121] on span at bounding box center [584, 126] width 13 height 13
click at [578, 397] on span at bounding box center [584, 395] width 13 height 13
click at [812, 243] on div at bounding box center [933, 299] width 746 height 395
click at [855, 243] on div at bounding box center [933, 299] width 746 height 395
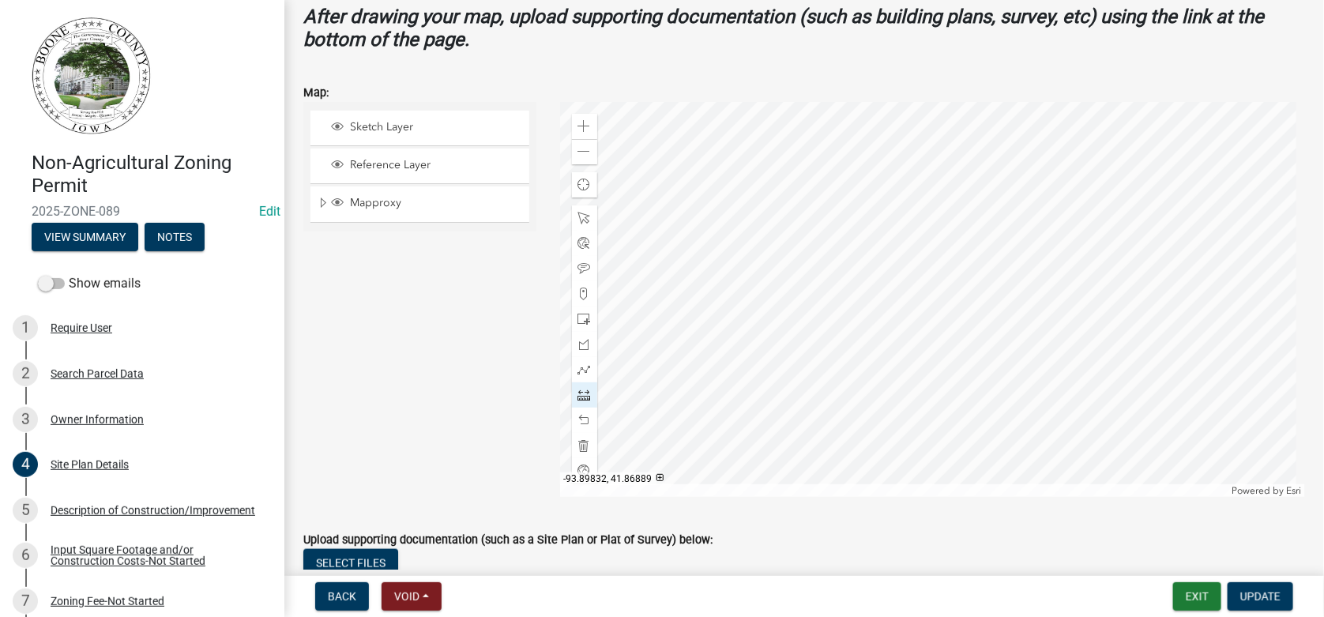
click at [855, 220] on div at bounding box center [933, 299] width 746 height 395
click at [924, 222] on div at bounding box center [933, 299] width 746 height 395
click at [926, 245] on div at bounding box center [933, 299] width 746 height 395
click at [582, 419] on span at bounding box center [584, 420] width 13 height 13
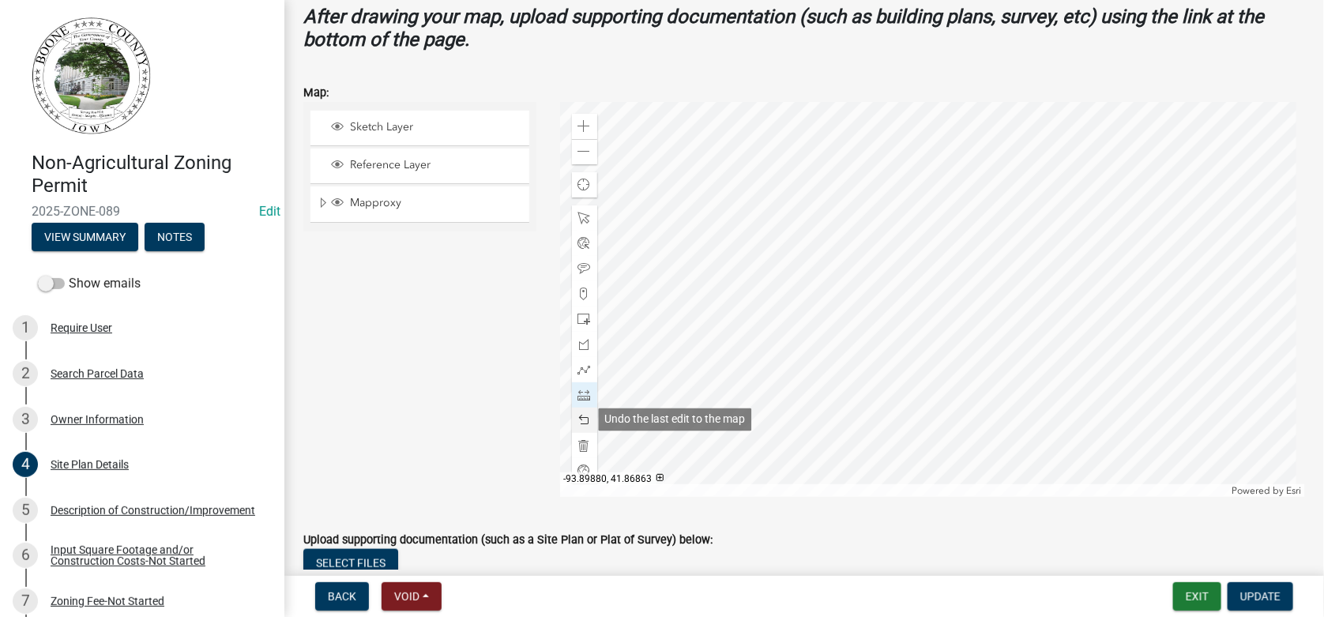
click at [582, 419] on span at bounding box center [584, 420] width 13 height 13
click at [581, 215] on span at bounding box center [584, 218] width 13 height 13
click at [830, 239] on div at bounding box center [933, 299] width 746 height 395
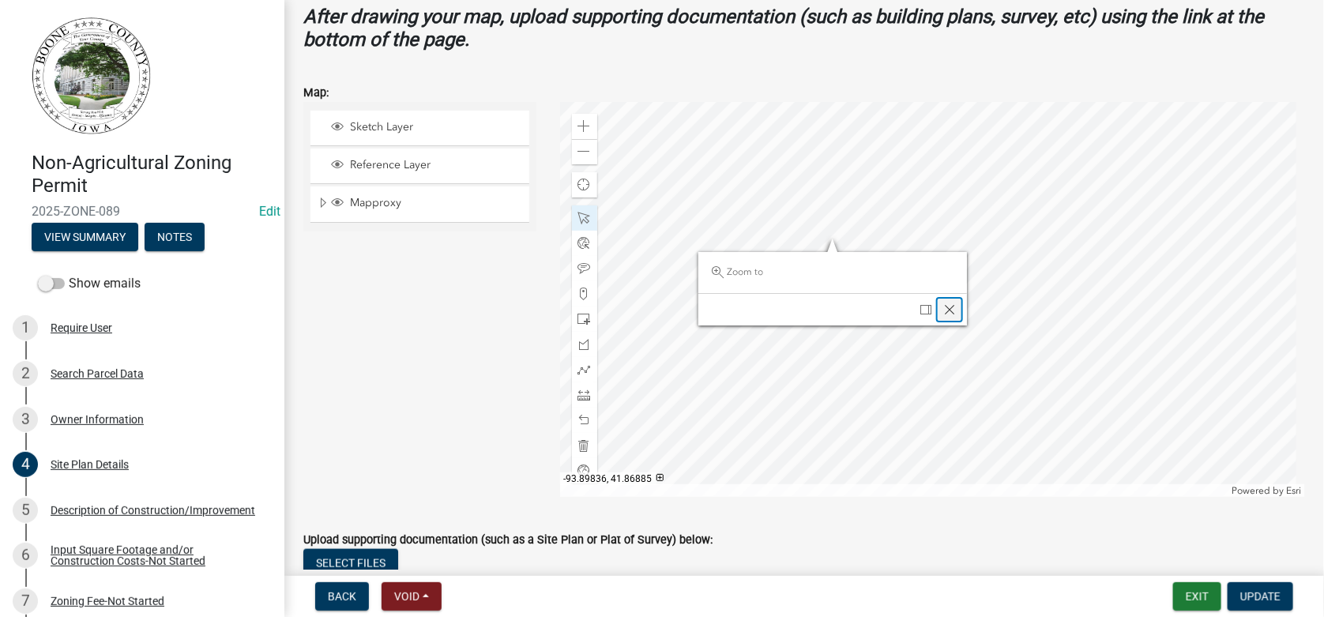
click at [944, 310] on span "Close" at bounding box center [949, 309] width 13 height 13
click at [838, 260] on div at bounding box center [933, 299] width 746 height 395
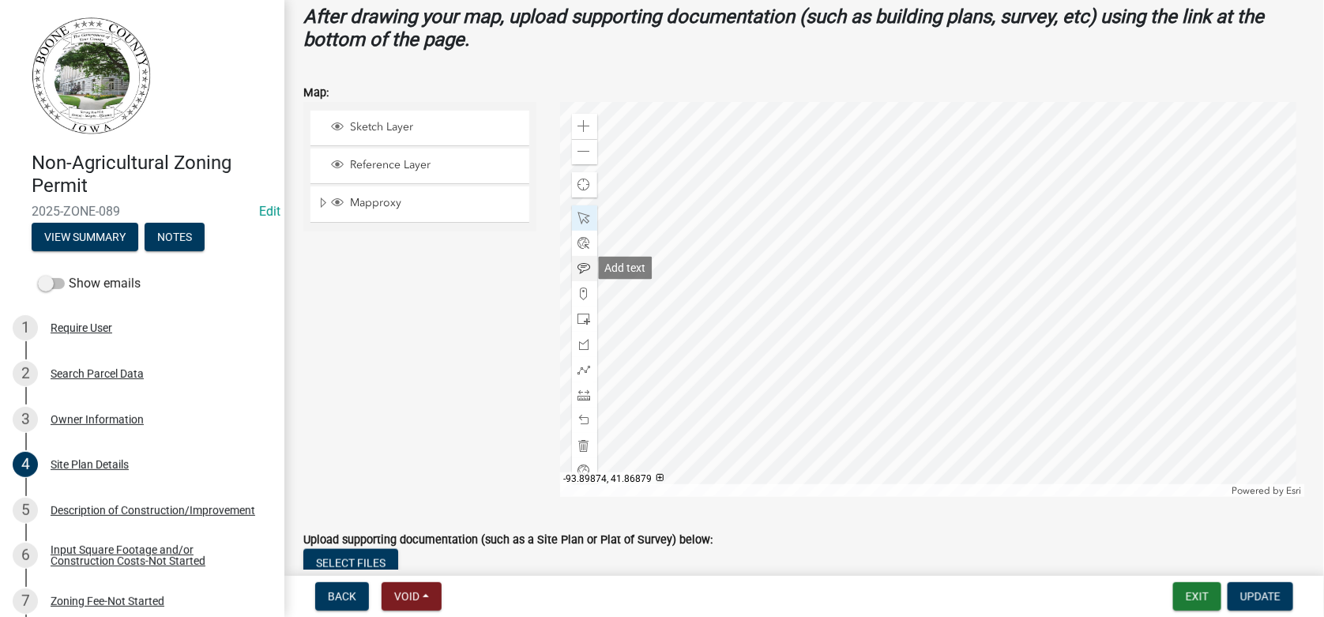
click at [584, 265] on span at bounding box center [584, 268] width 13 height 13
click at [833, 231] on div at bounding box center [933, 299] width 746 height 395
click at [885, 211] on div at bounding box center [933, 299] width 746 height 395
click at [849, 282] on div at bounding box center [933, 299] width 746 height 395
click at [579, 216] on span at bounding box center [584, 218] width 13 height 13
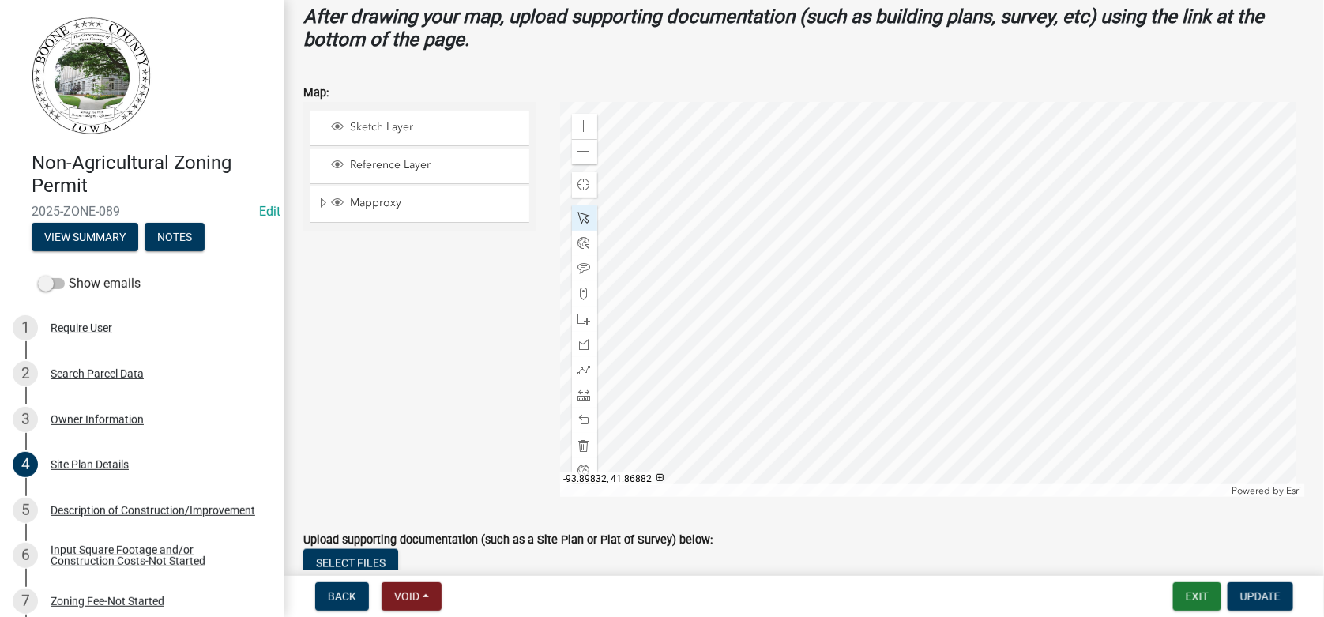
click at [852, 273] on div at bounding box center [933, 299] width 746 height 395
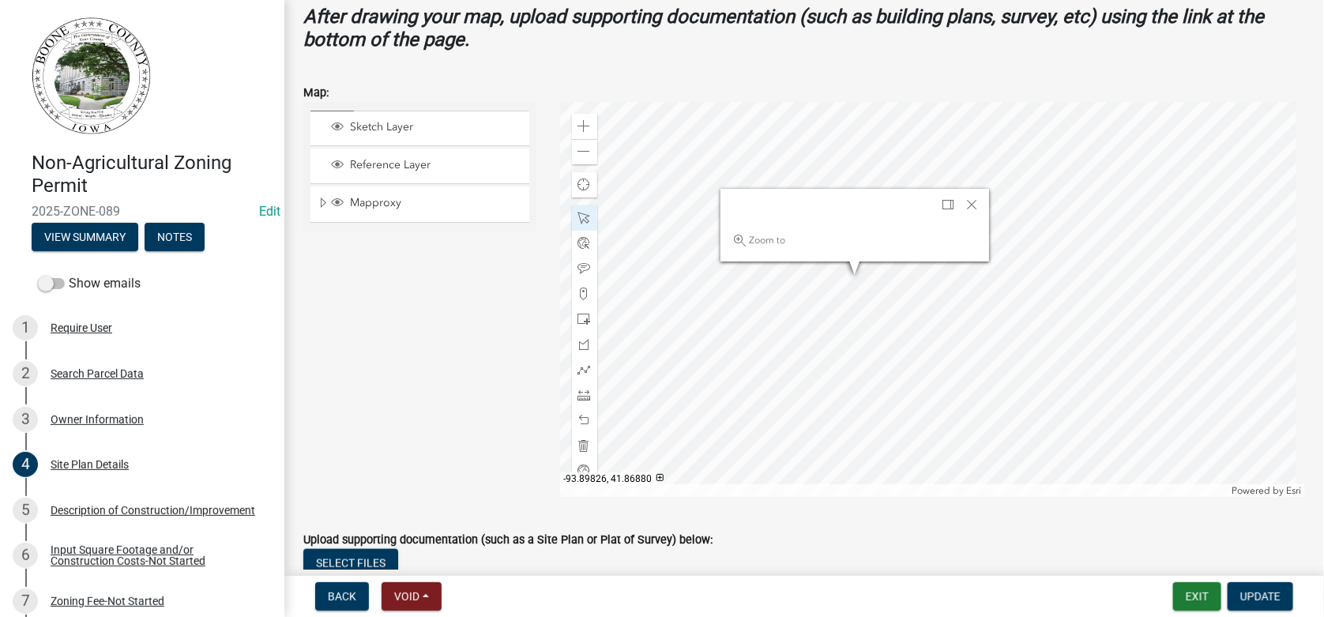
click at [891, 288] on div at bounding box center [933, 299] width 746 height 395
click at [1133, 186] on div at bounding box center [933, 299] width 746 height 395
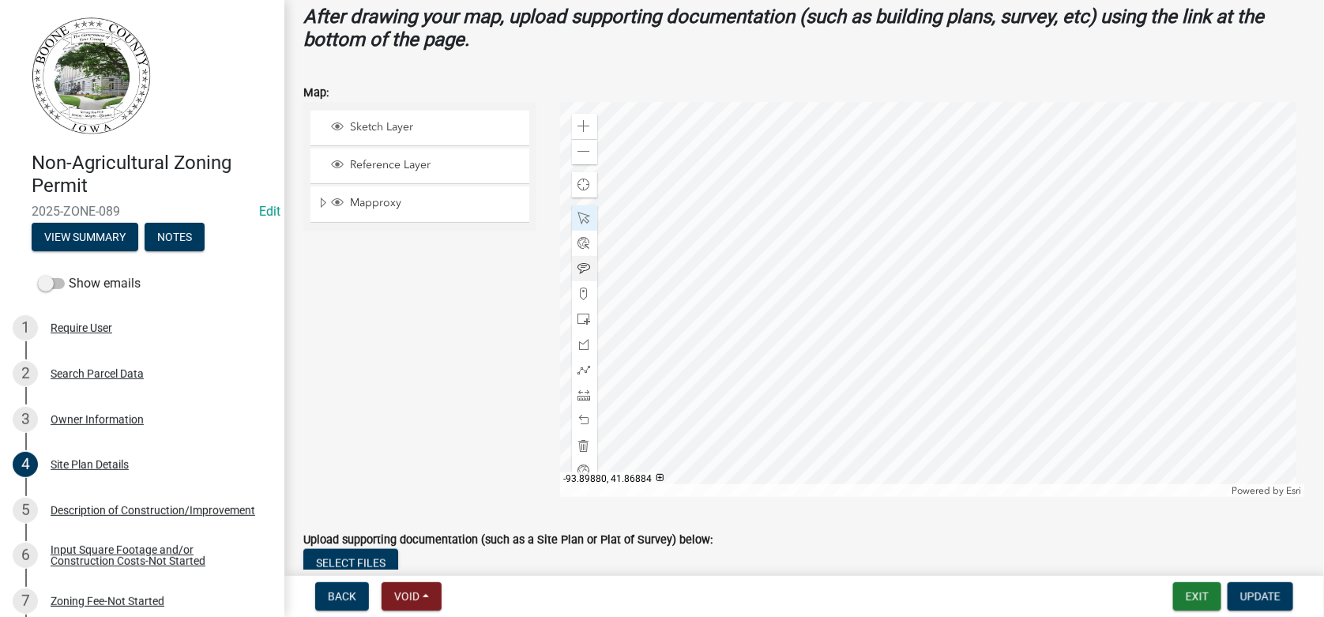
click at [582, 265] on span at bounding box center [584, 268] width 13 height 13
click at [1071, 180] on div at bounding box center [933, 299] width 746 height 395
click at [1262, 594] on span "Update" at bounding box center [1260, 596] width 40 height 13
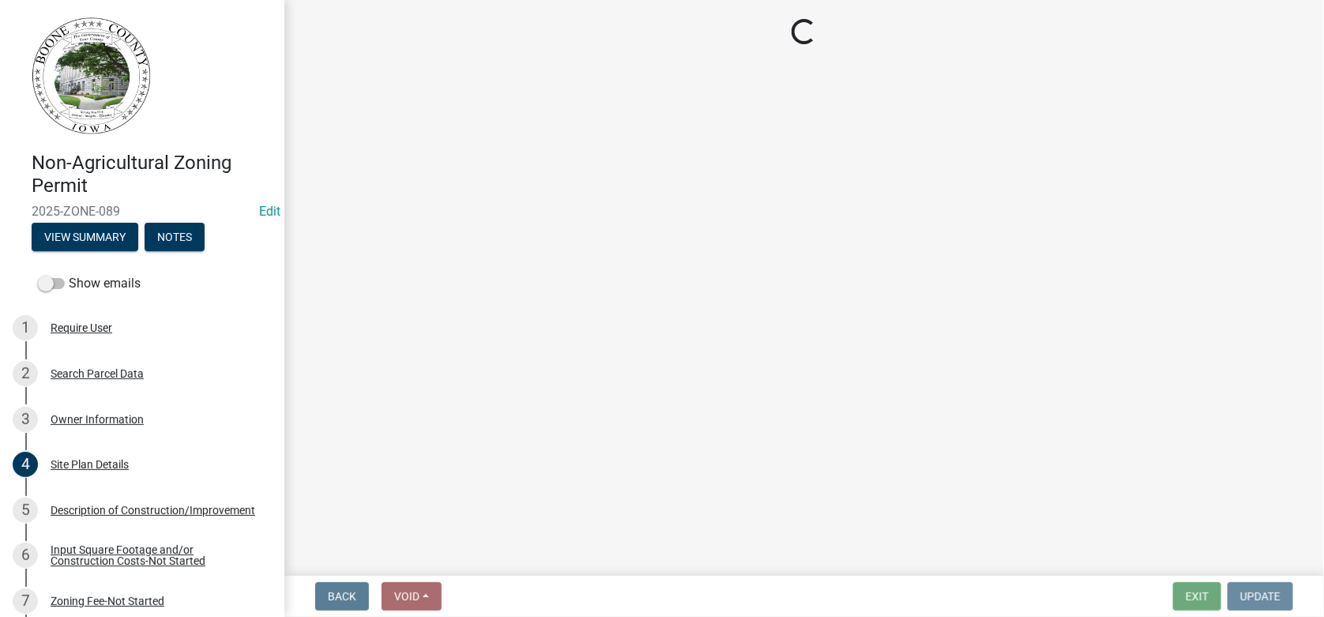
scroll to position [0, 0]
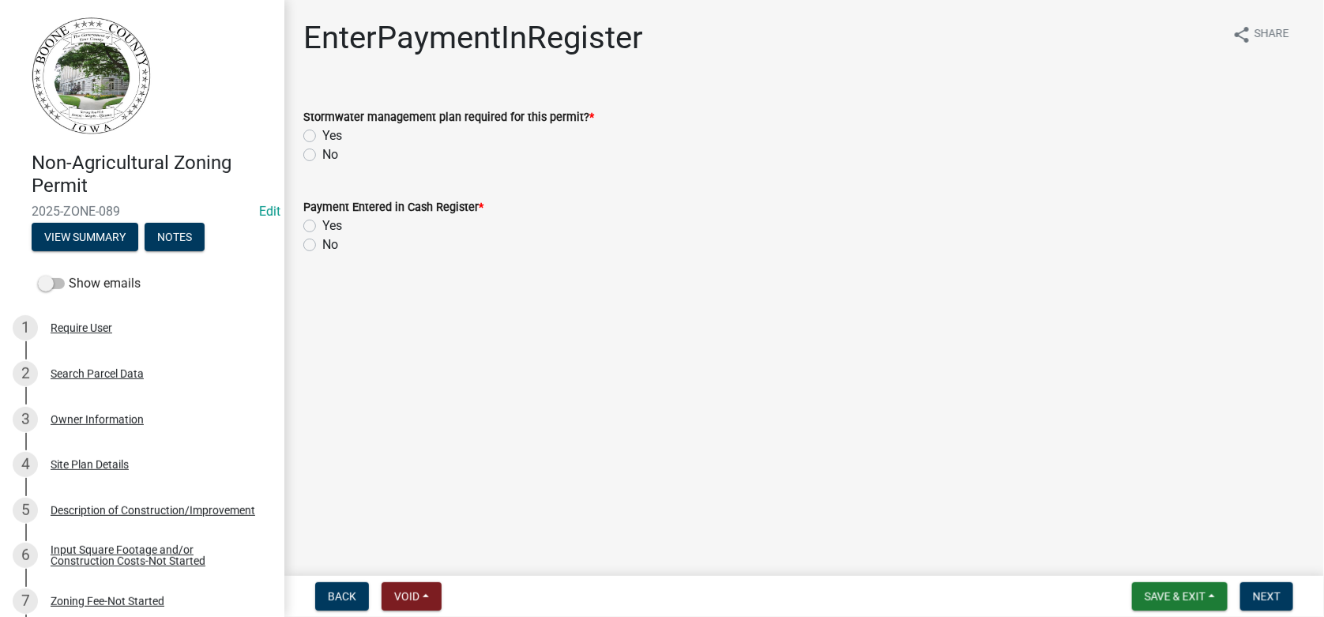
click at [322, 153] on label "No" at bounding box center [330, 154] width 16 height 19
click at [322, 153] on input "No" at bounding box center [327, 150] width 10 height 10
radio input "true"
click at [322, 224] on label "Yes" at bounding box center [332, 225] width 20 height 19
click at [322, 224] on input "Yes" at bounding box center [327, 221] width 10 height 10
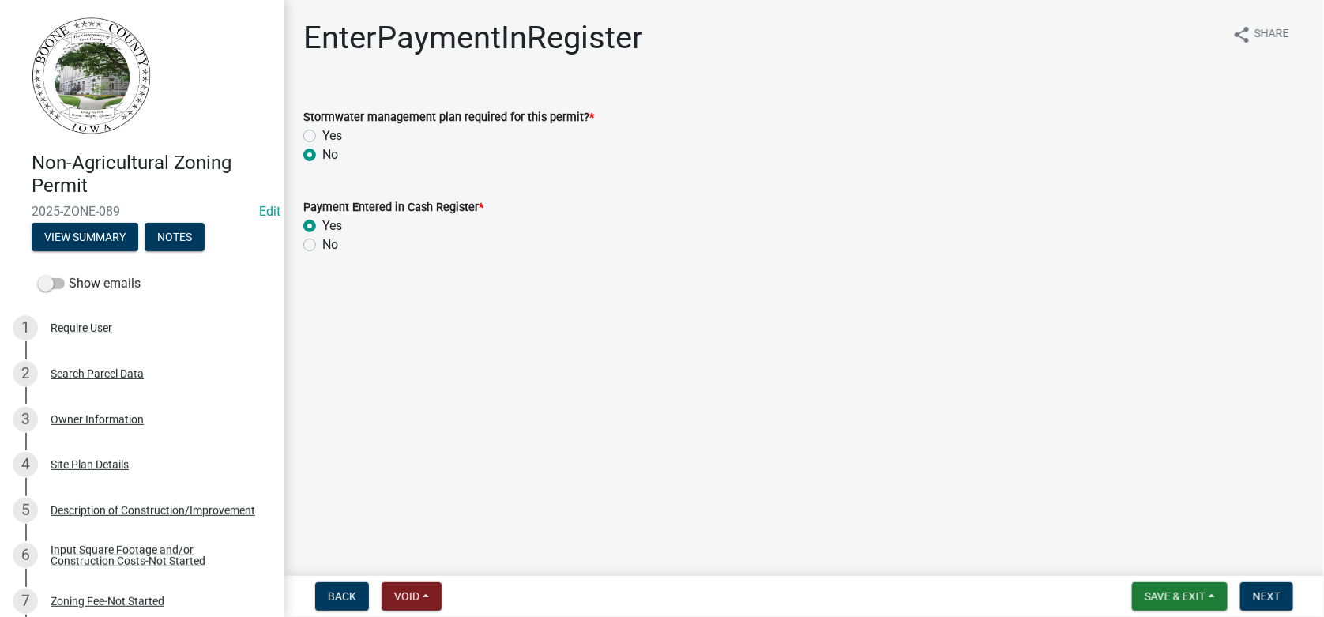
radio input "true"
click at [1266, 593] on span "Next" at bounding box center [1267, 596] width 28 height 13
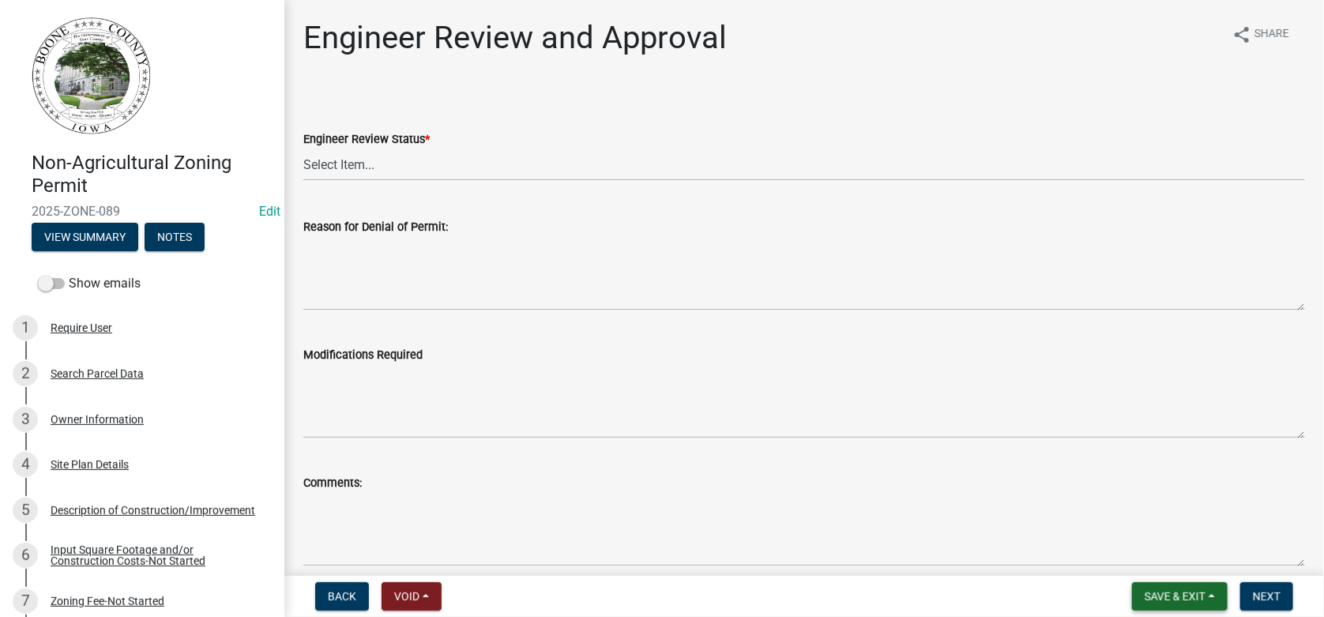
click at [1193, 595] on span "Save & Exit" at bounding box center [1175, 596] width 61 height 13
click at [1157, 552] on button "Save & Exit" at bounding box center [1164, 555] width 126 height 38
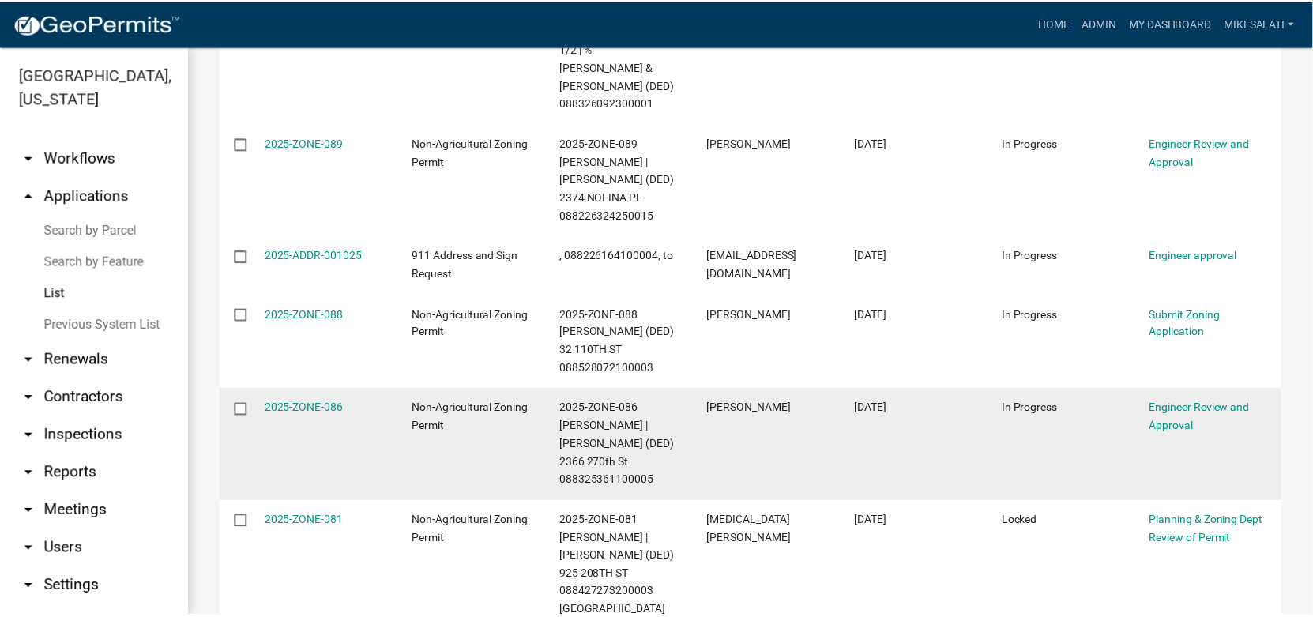
scroll to position [484, 0]
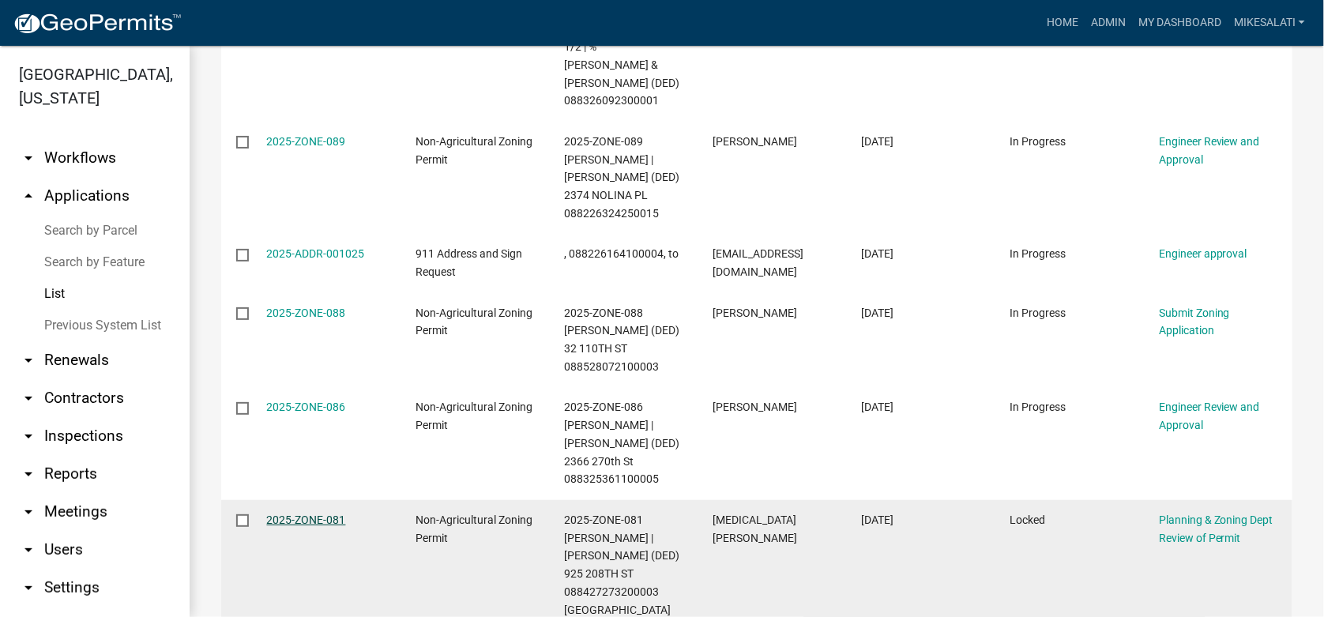
click at [296, 514] on link "2025-ZONE-081" at bounding box center [306, 520] width 79 height 13
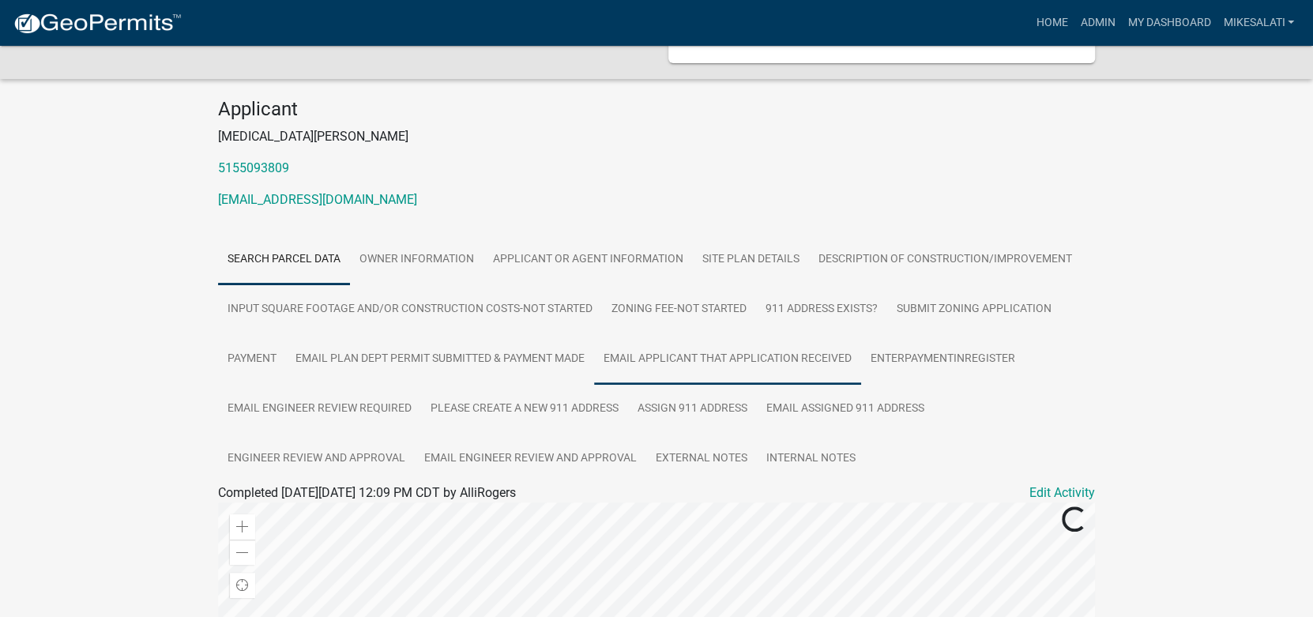
scroll to position [157, 0]
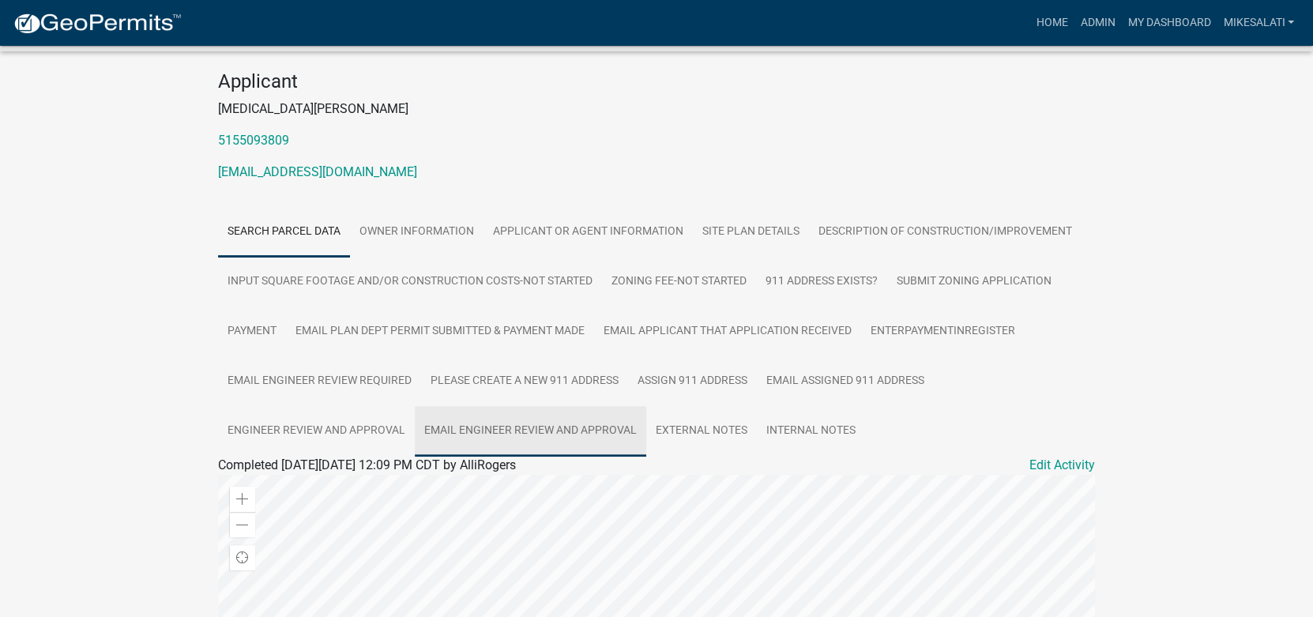
click at [504, 422] on link "Email Engineer Review and Approval" at bounding box center [530, 431] width 231 height 51
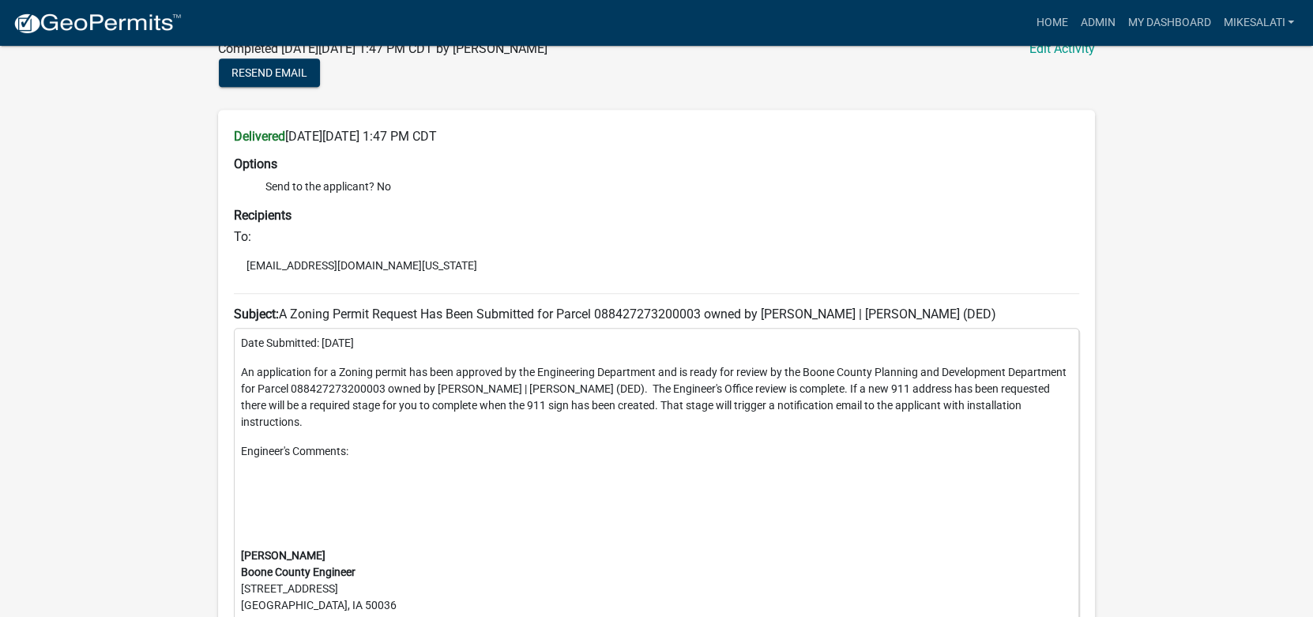
scroll to position [258, 0]
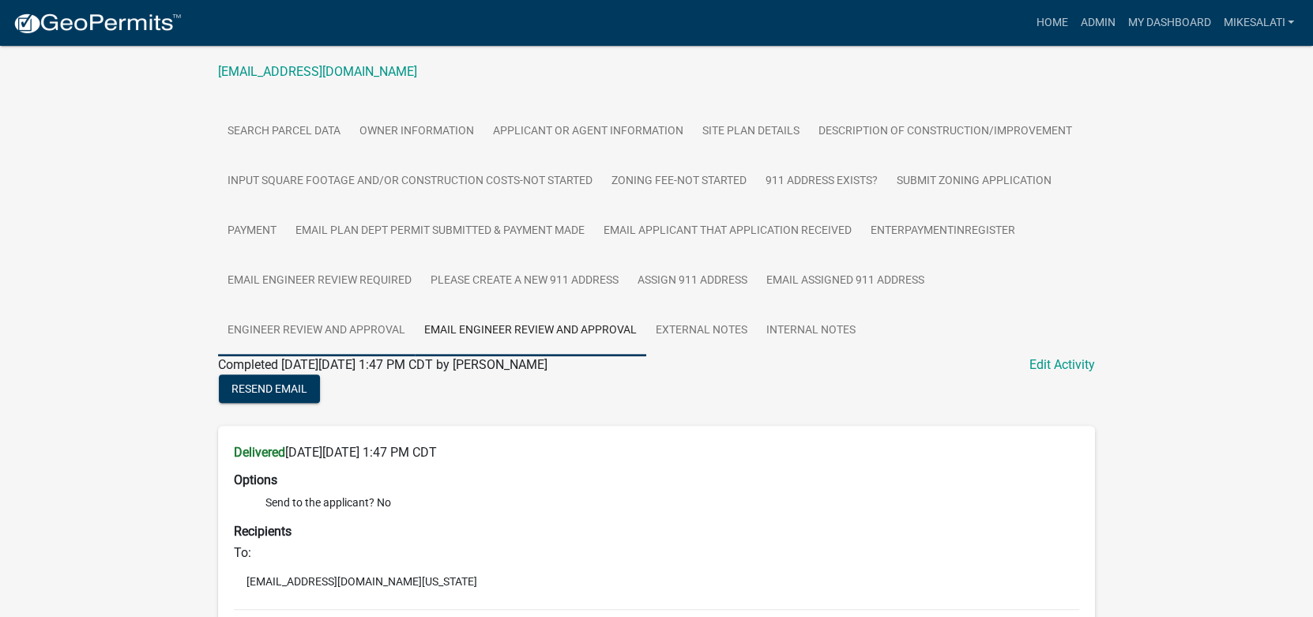
click at [299, 327] on link "Engineer Review and Approval" at bounding box center [316, 331] width 197 height 51
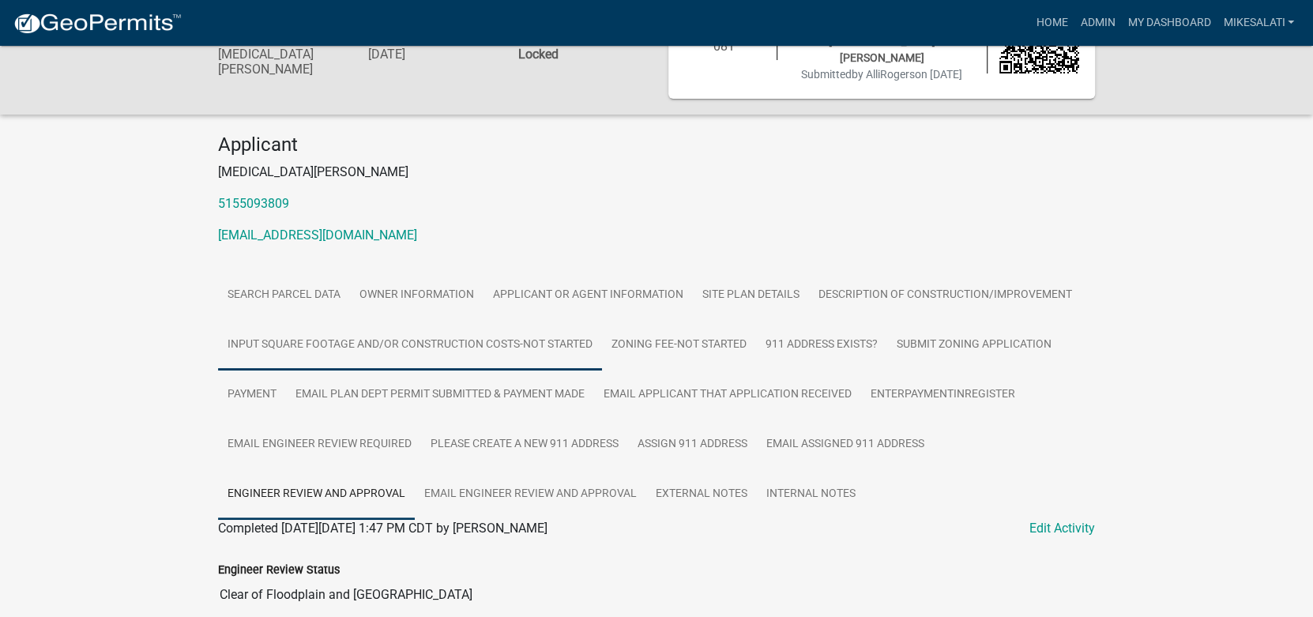
scroll to position [0, 0]
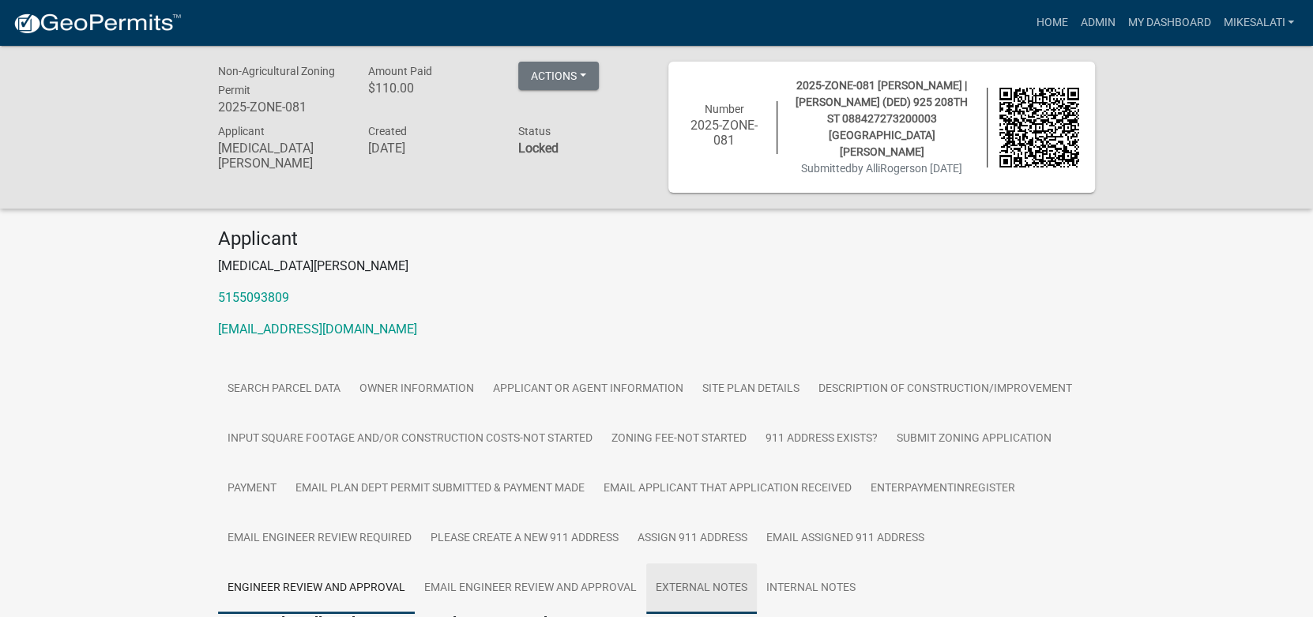
click at [701, 584] on link "External Notes" at bounding box center [701, 588] width 111 height 51
click at [815, 581] on link "Internal Notes" at bounding box center [811, 588] width 108 height 51
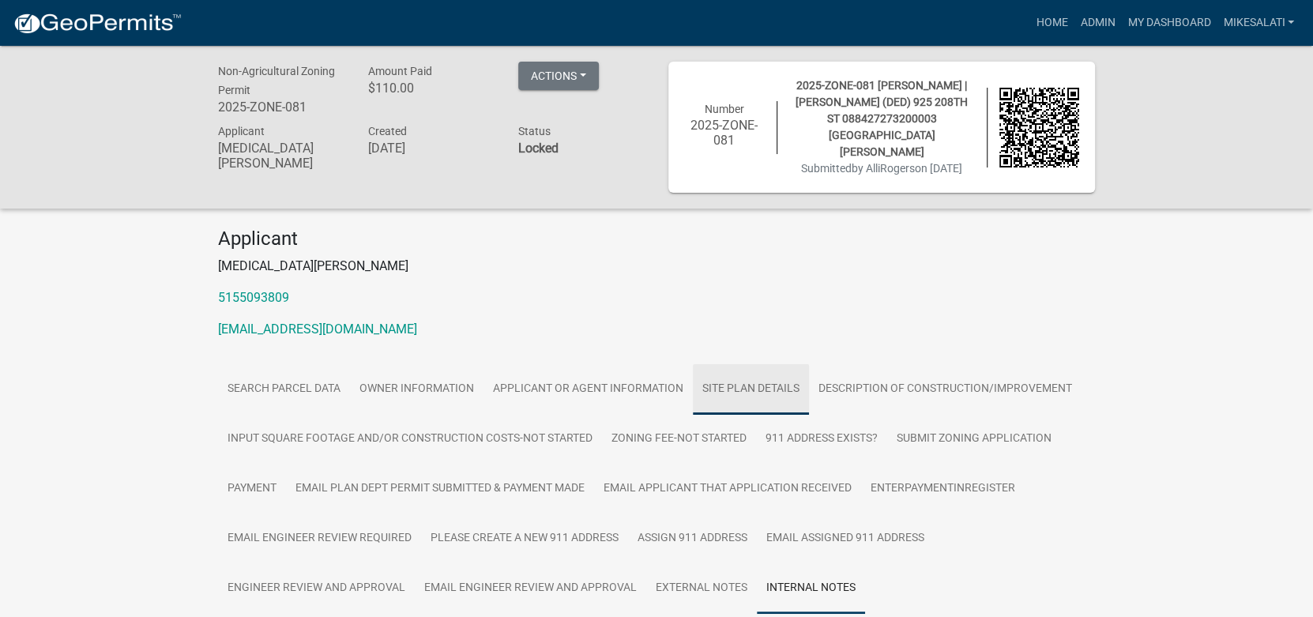
click at [758, 384] on link "Site Plan Details" at bounding box center [751, 389] width 116 height 51
click at [750, 382] on link "Site Plan Details" at bounding box center [751, 389] width 116 height 51
click at [1093, 22] on link "Admin" at bounding box center [1097, 23] width 47 height 30
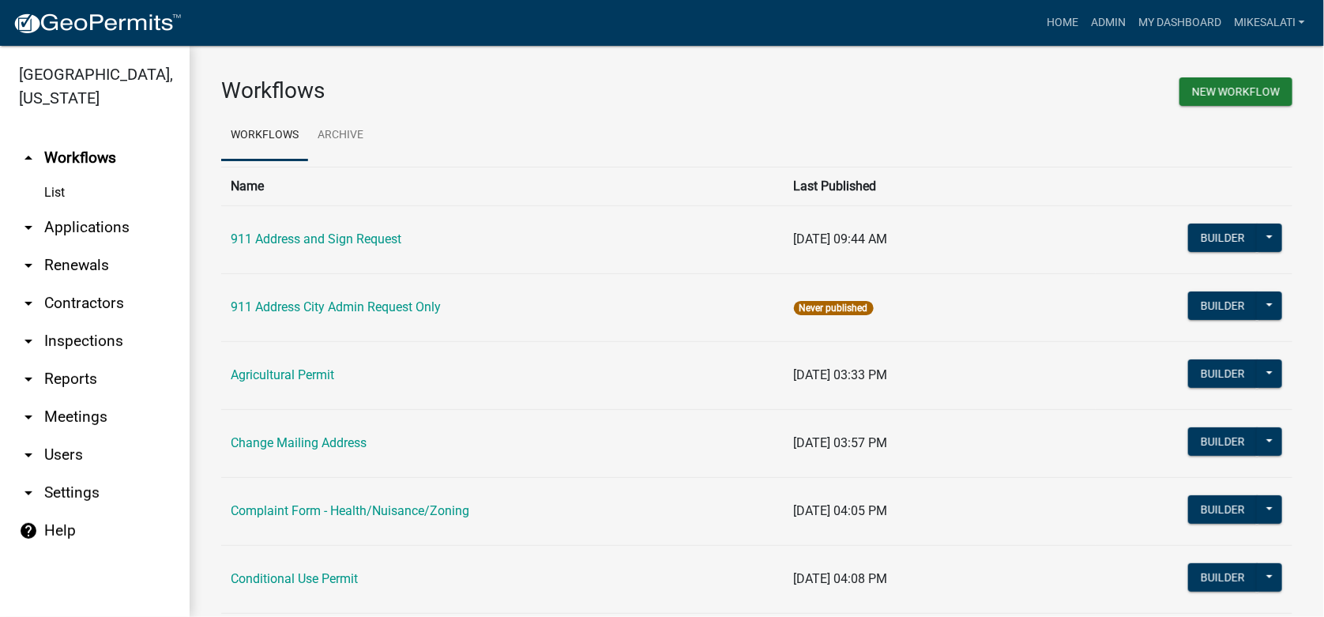
click at [106, 209] on link "arrow_drop_down Applications" at bounding box center [95, 228] width 190 height 38
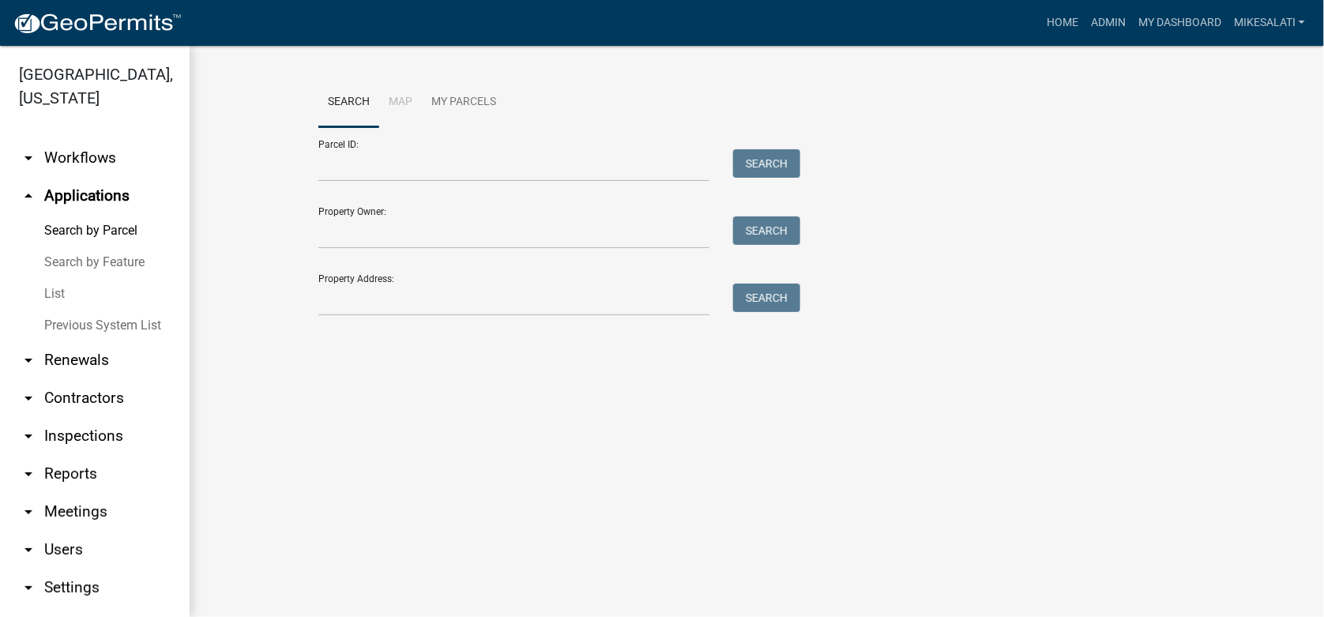
click at [51, 278] on link "List" at bounding box center [95, 294] width 190 height 32
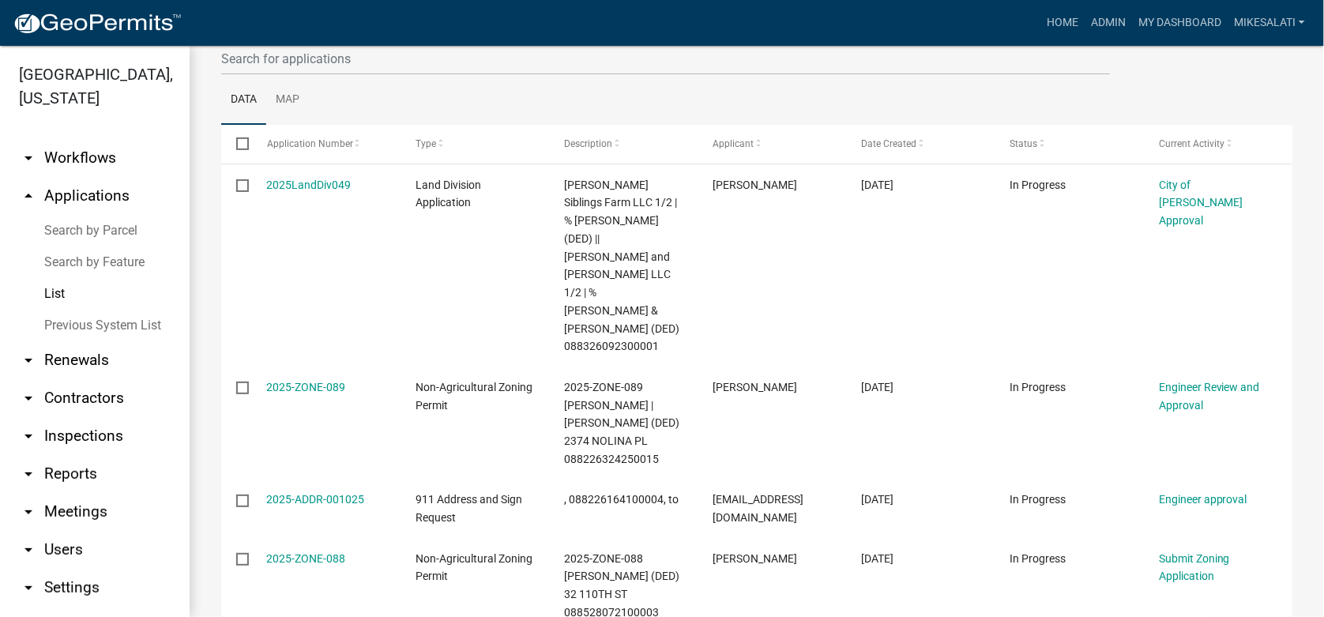
scroll to position [237, 0]
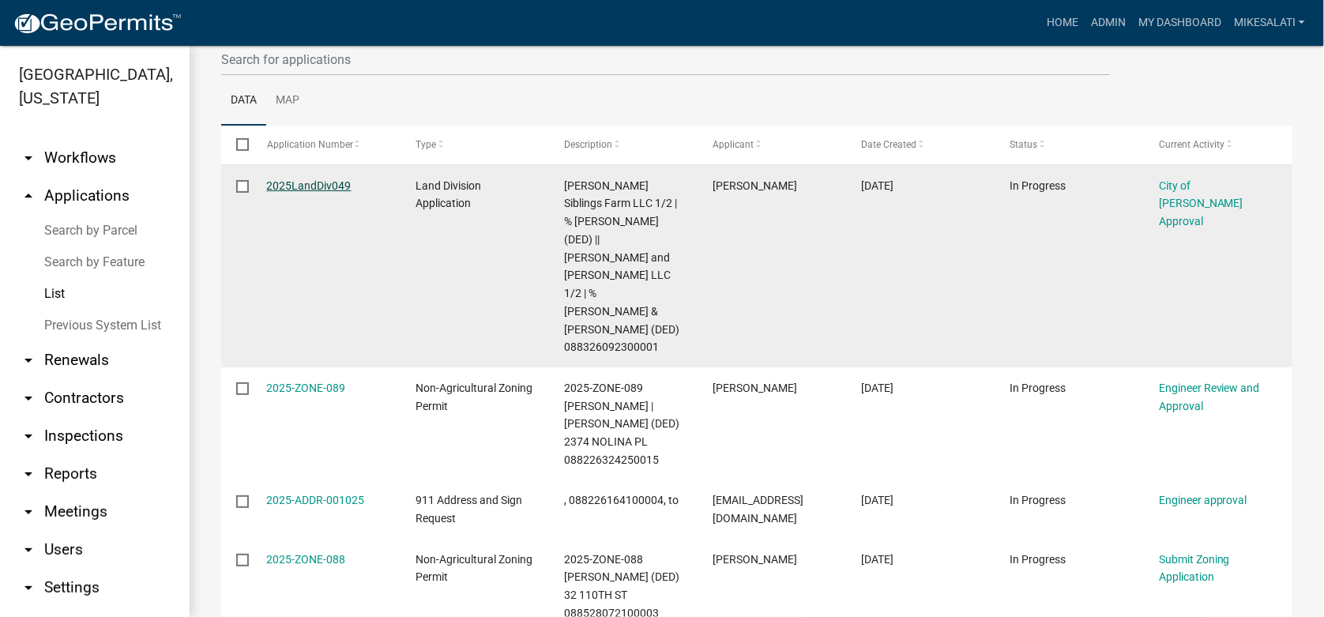
click at [296, 181] on link "2025LandDiv049" at bounding box center [309, 185] width 85 height 13
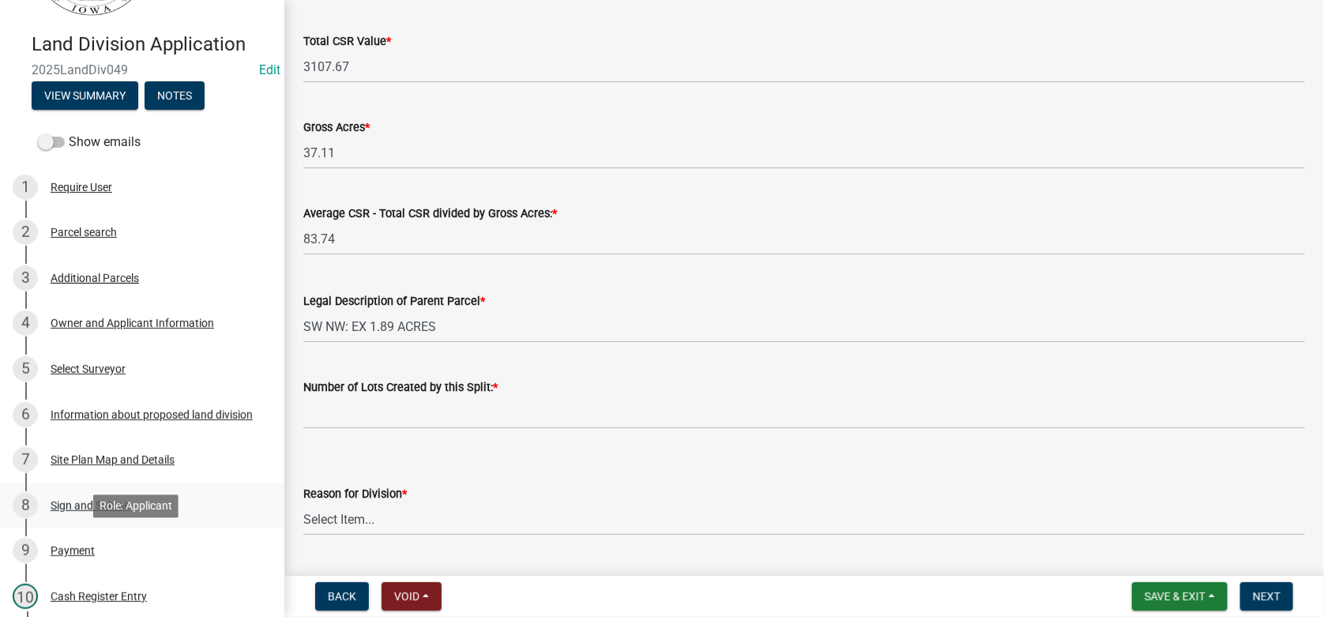
scroll to position [157, 0]
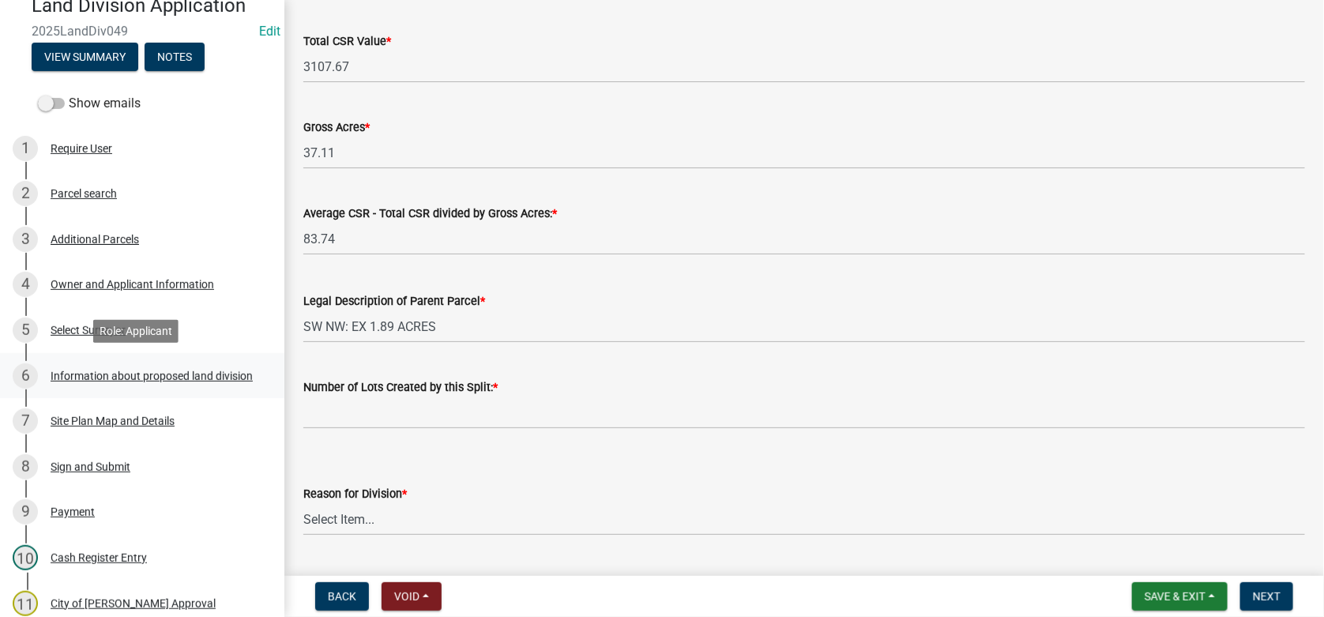
click at [70, 372] on div "Information about proposed land division" at bounding box center [152, 376] width 202 height 11
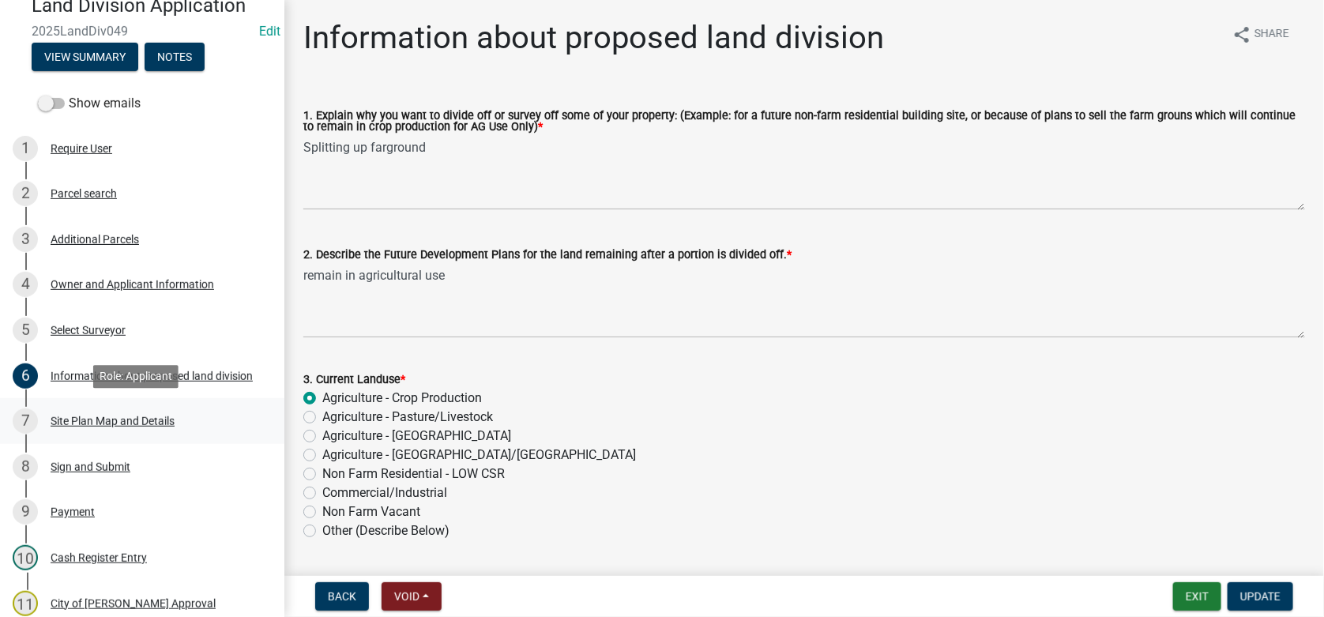
click at [59, 417] on div "Site Plan Map and Details" at bounding box center [113, 421] width 124 height 11
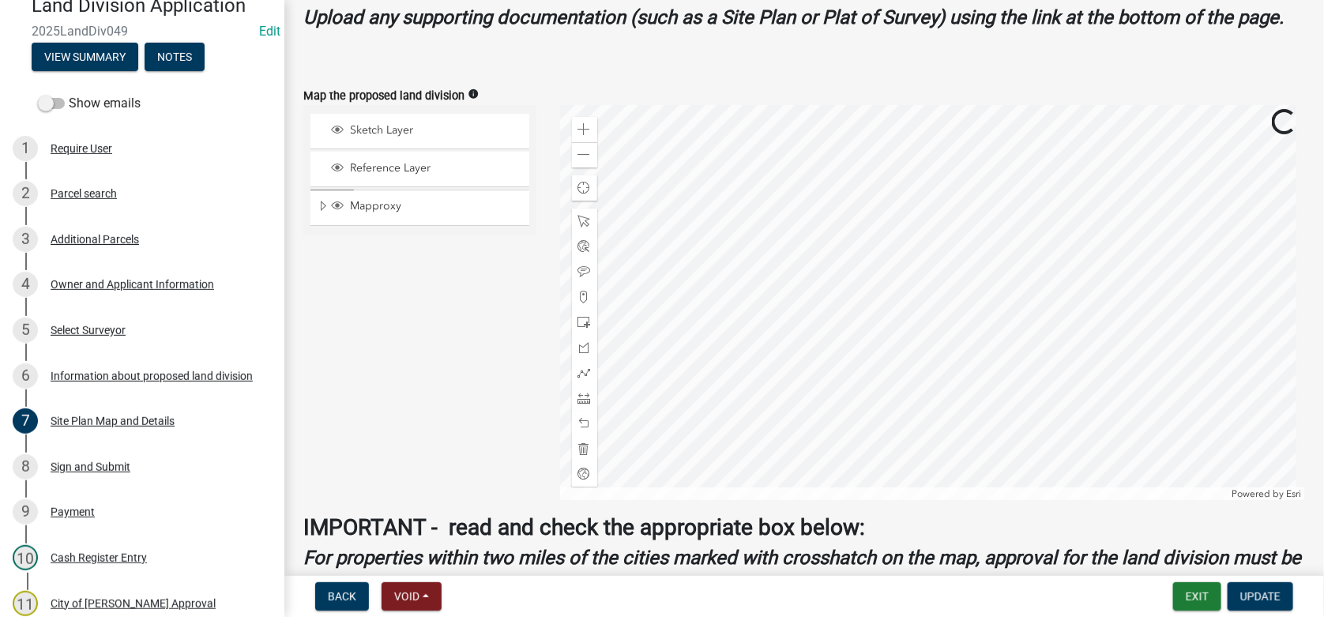
scroll to position [632, 0]
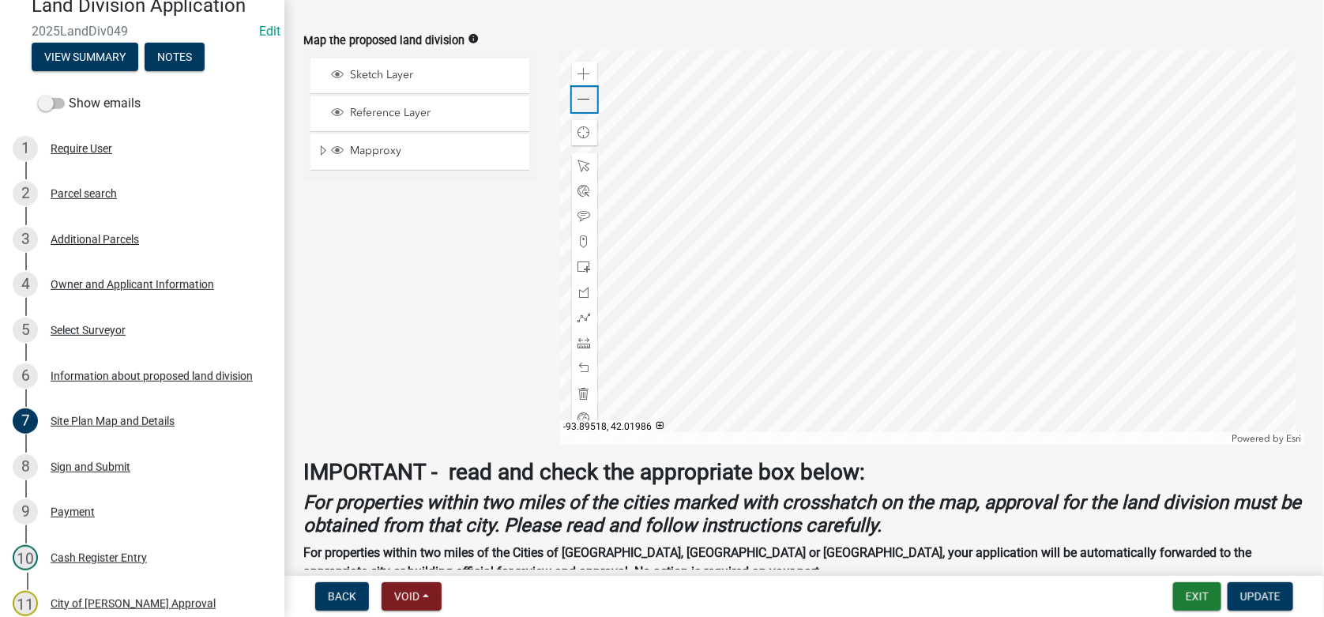
click at [582, 96] on span at bounding box center [584, 99] width 13 height 13
click at [73, 371] on div "Information about proposed land division" at bounding box center [152, 376] width 202 height 11
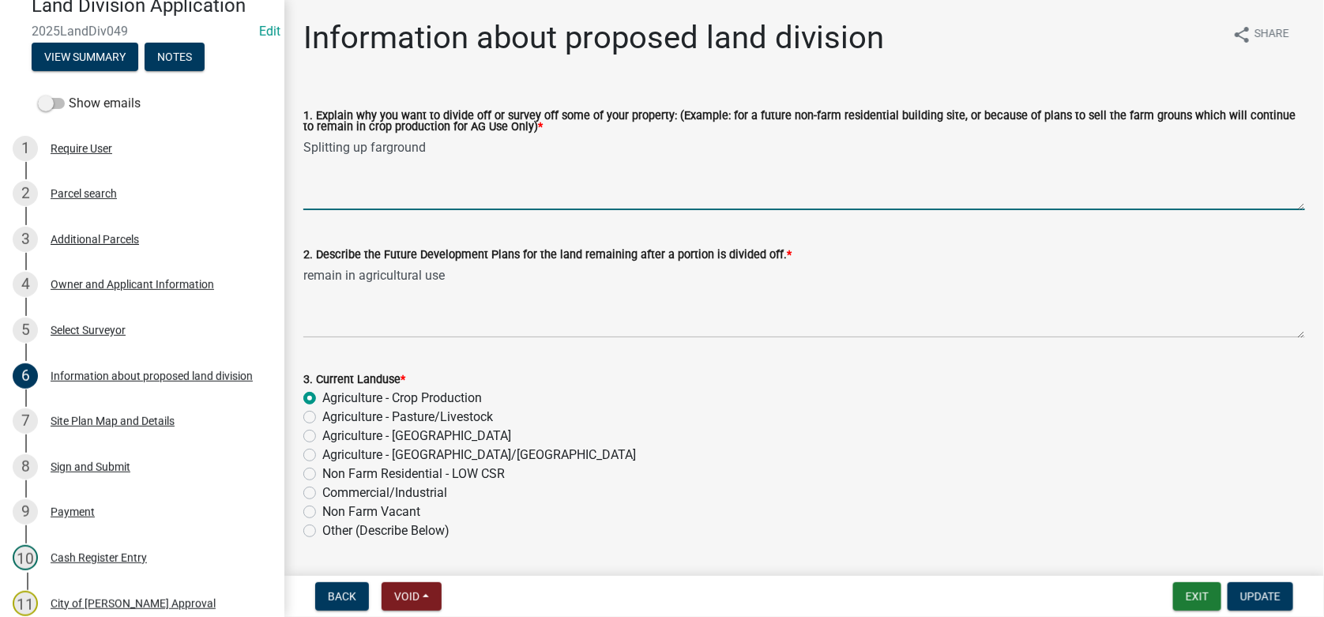
click at [443, 152] on textarea "Splitting up farground" at bounding box center [804, 173] width 1002 height 74
click at [469, 148] on textarea "Splitting up farground" at bounding box center [804, 173] width 1002 height 74
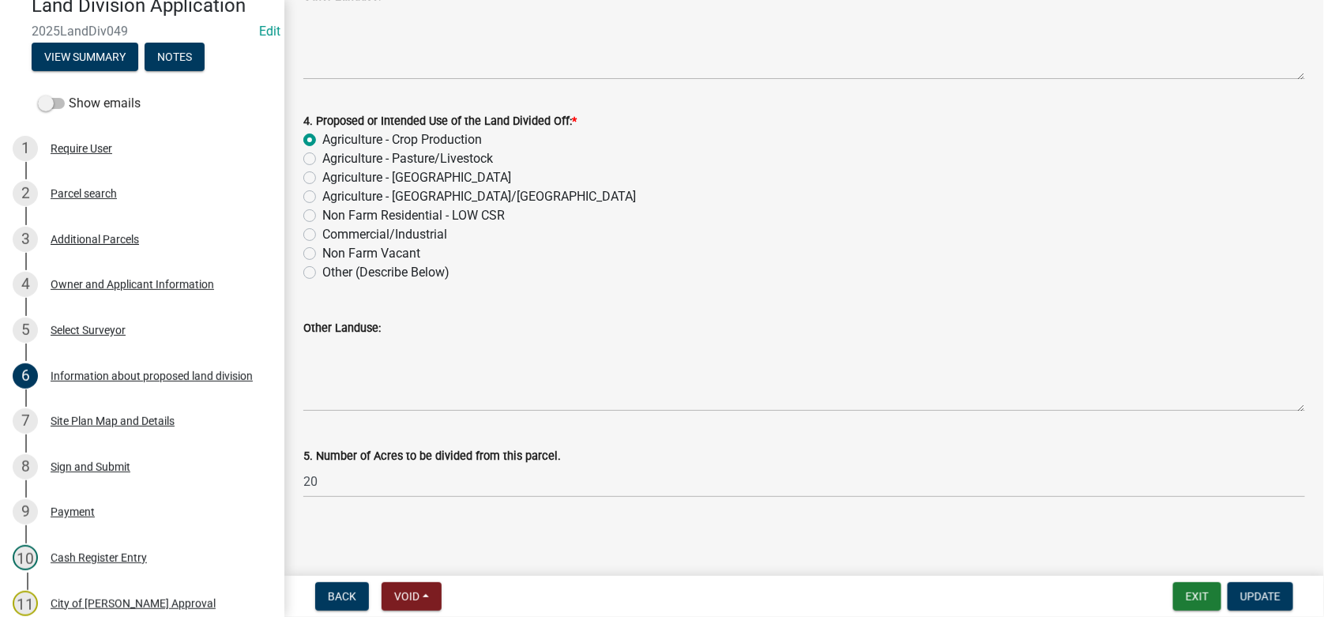
scroll to position [596, 0]
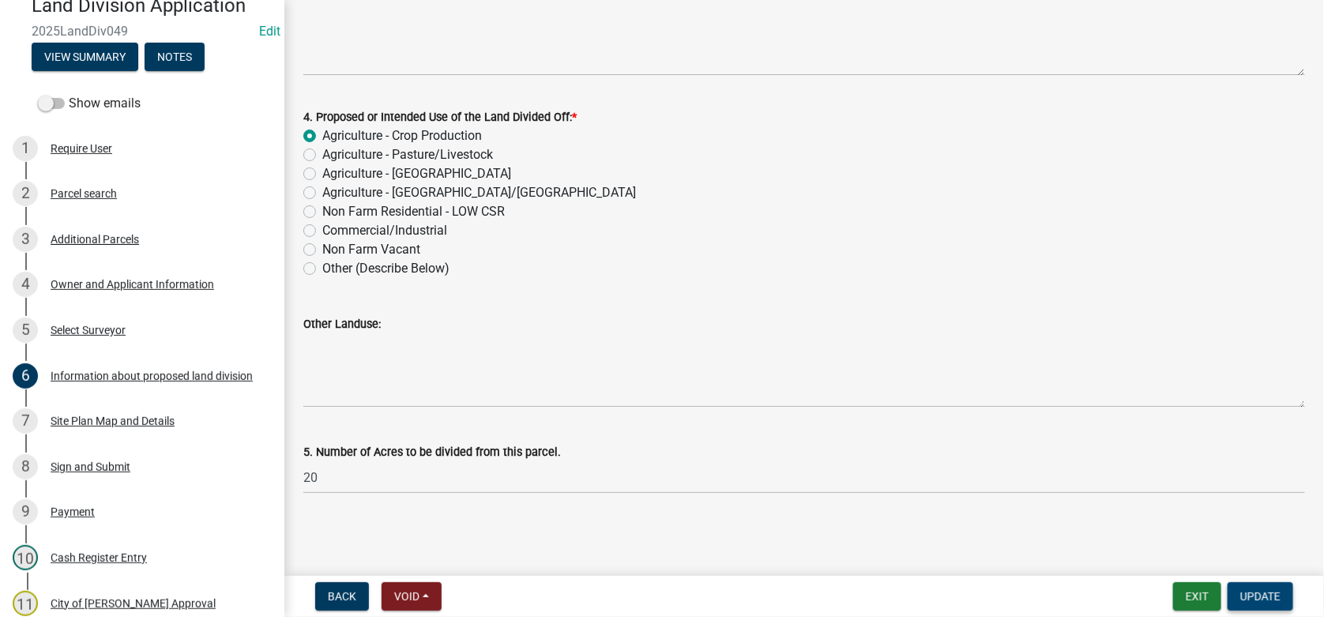
type textarea "Splitting up farground between family members"
click at [1245, 598] on span "Update" at bounding box center [1260, 596] width 40 height 13
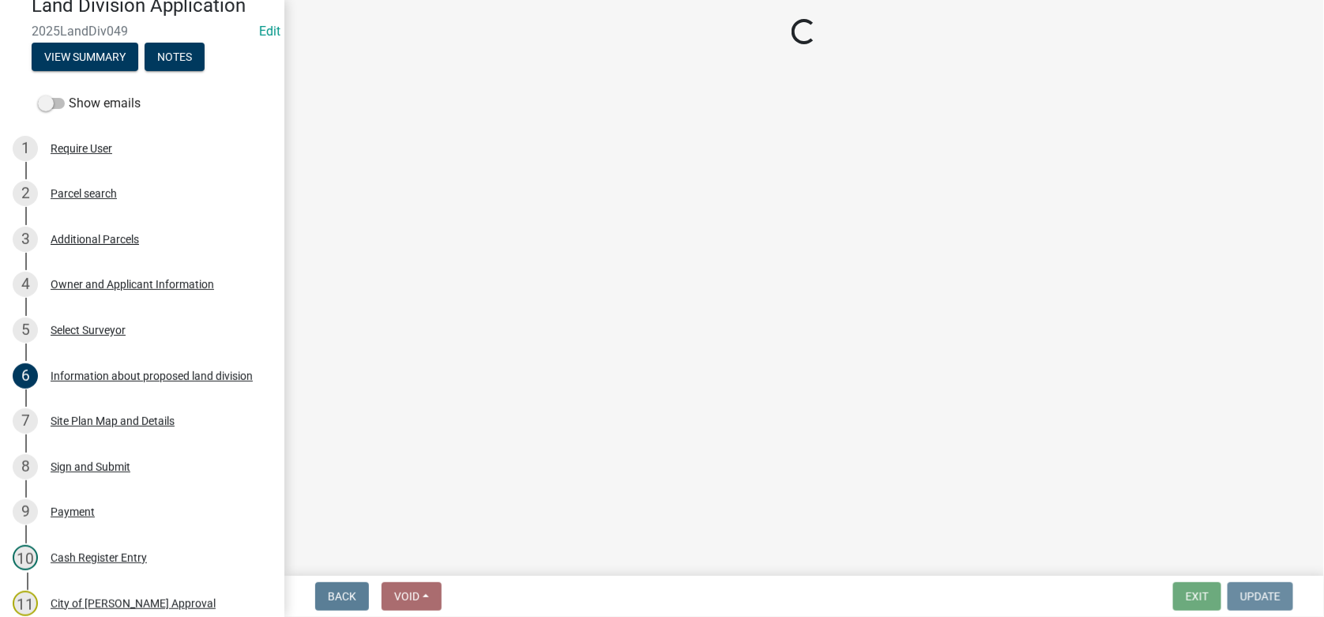
scroll to position [0, 0]
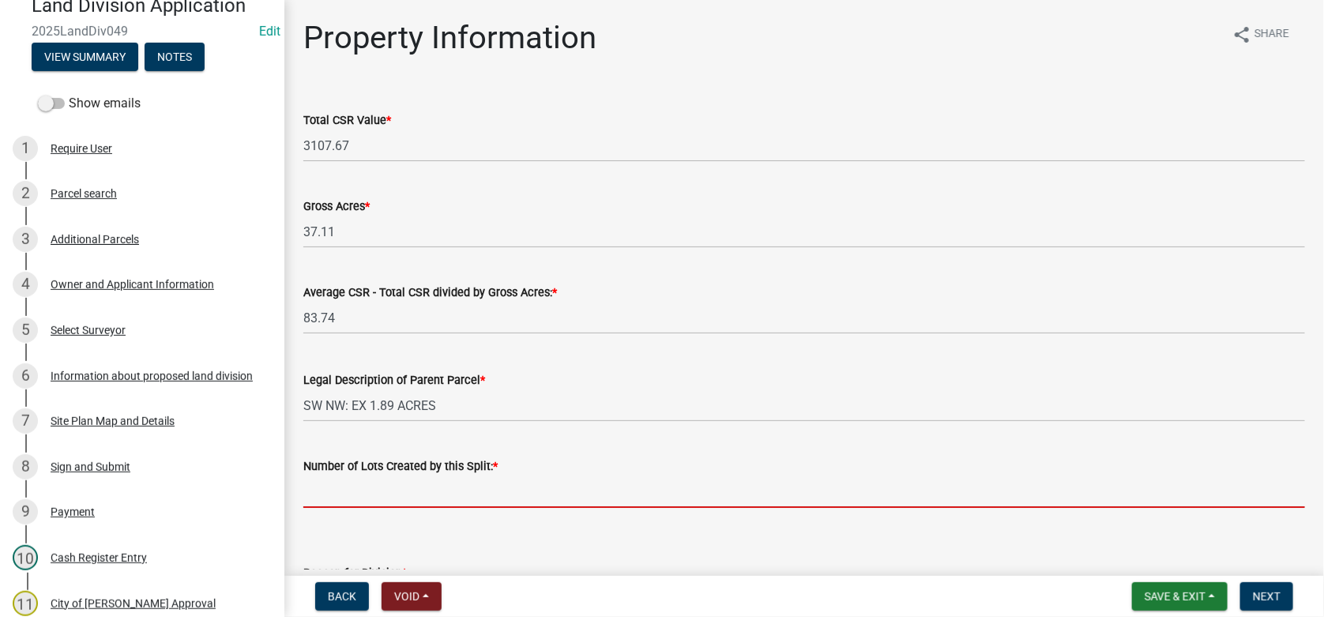
click at [359, 479] on input "text" at bounding box center [804, 492] width 1002 height 32
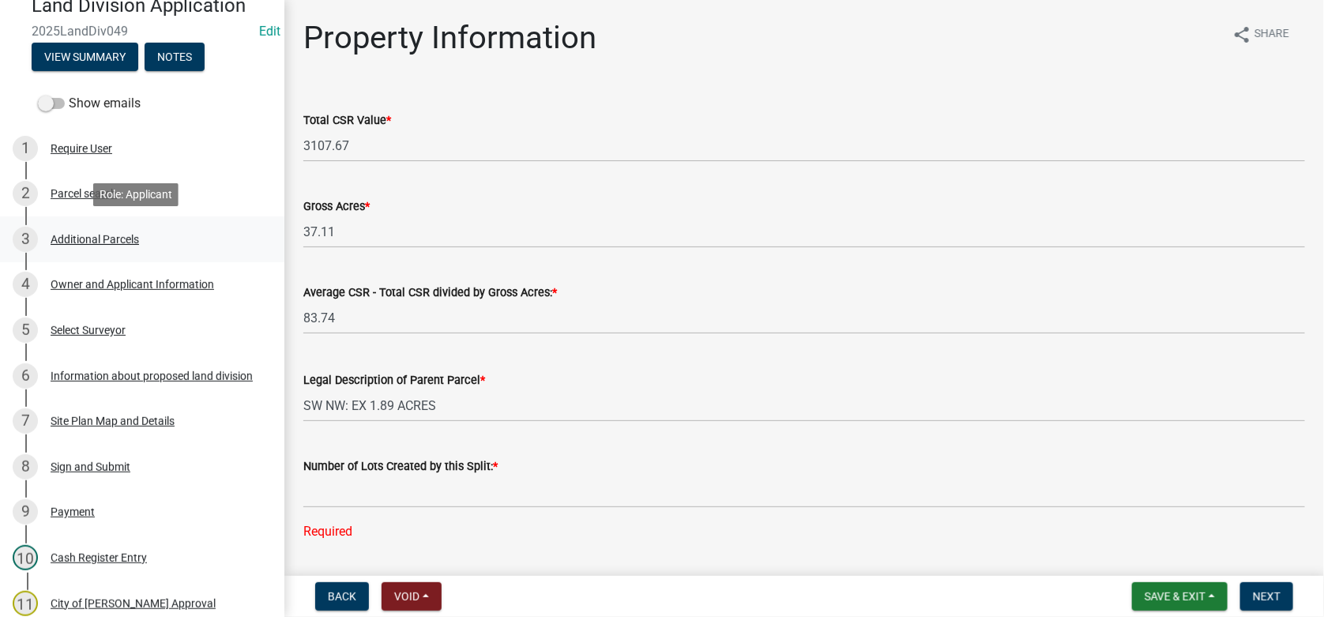
click at [125, 246] on div "3 Additional Parcels" at bounding box center [136, 239] width 246 height 25
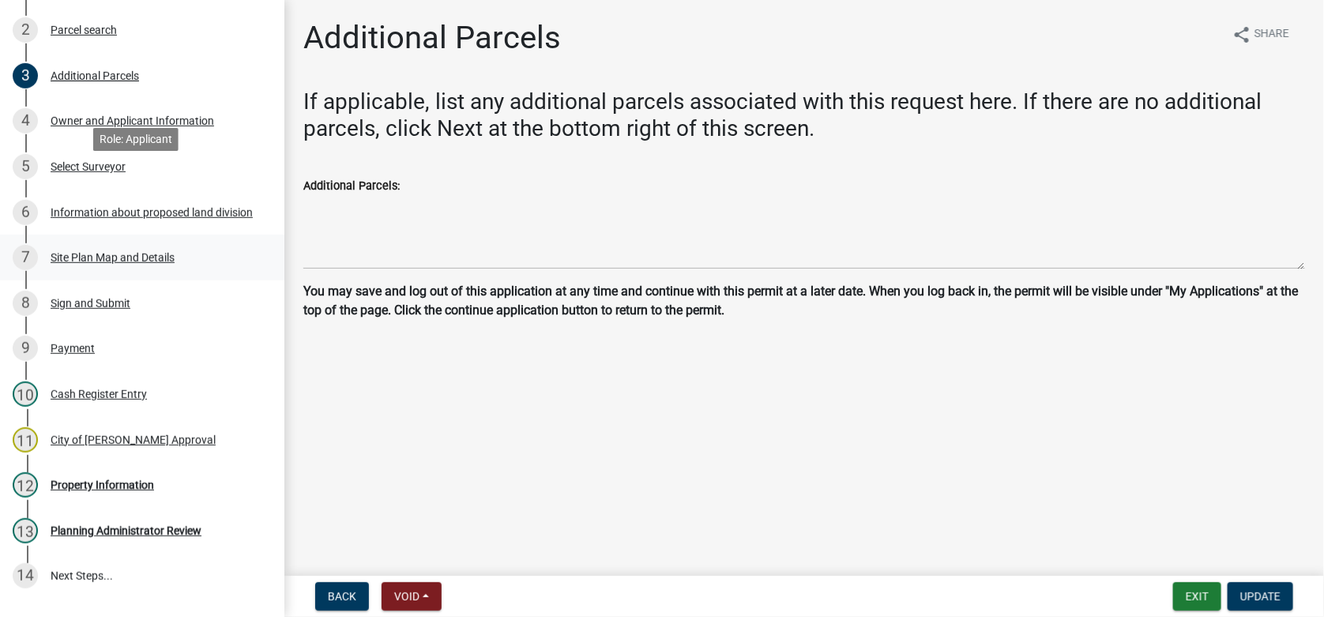
scroll to position [395, 0]
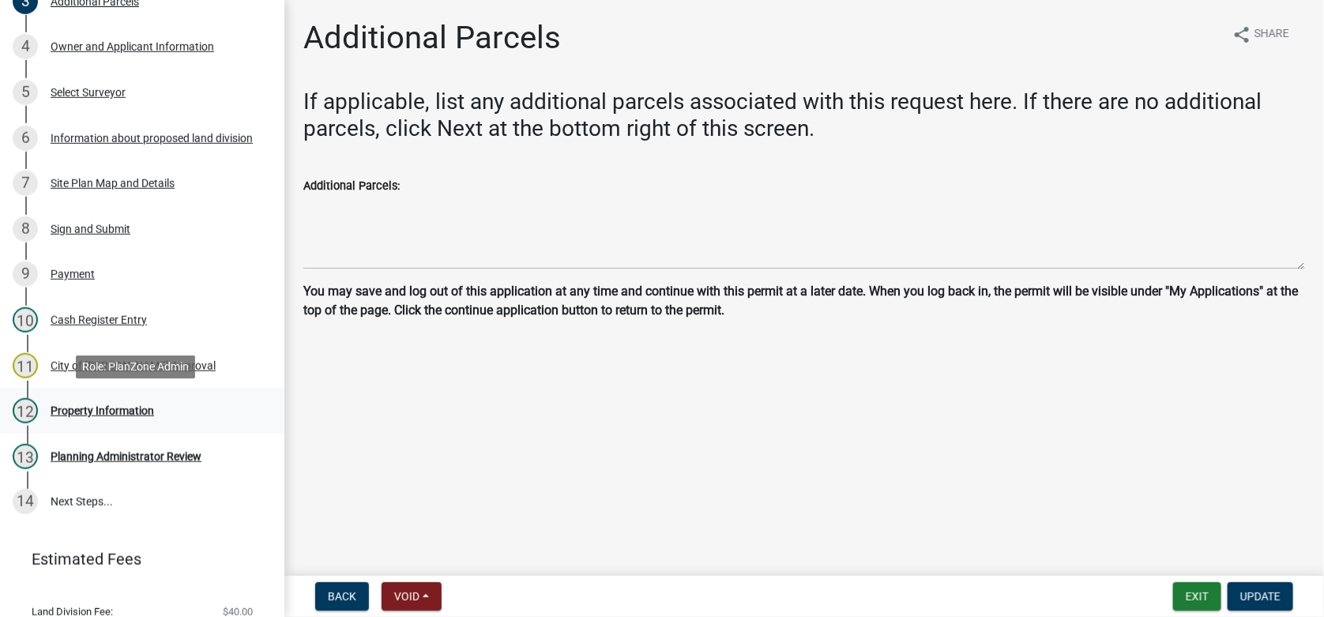
click at [111, 412] on div "Property Information" at bounding box center [102, 410] width 103 height 11
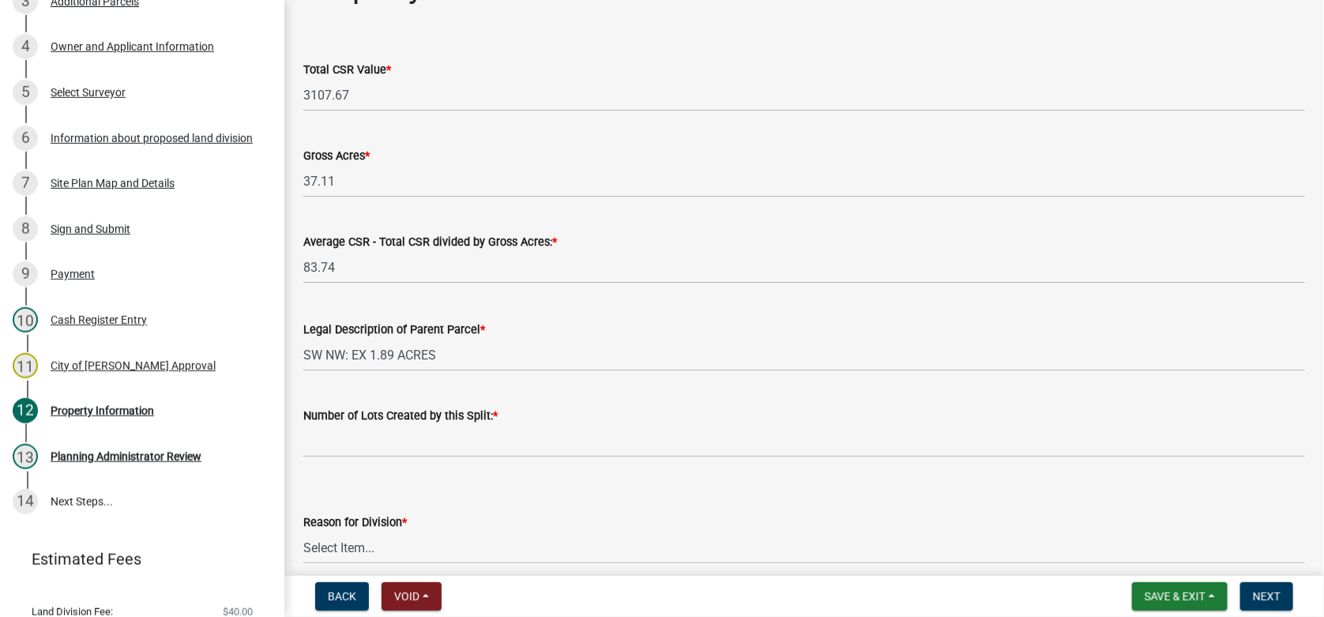
scroll to position [79, 0]
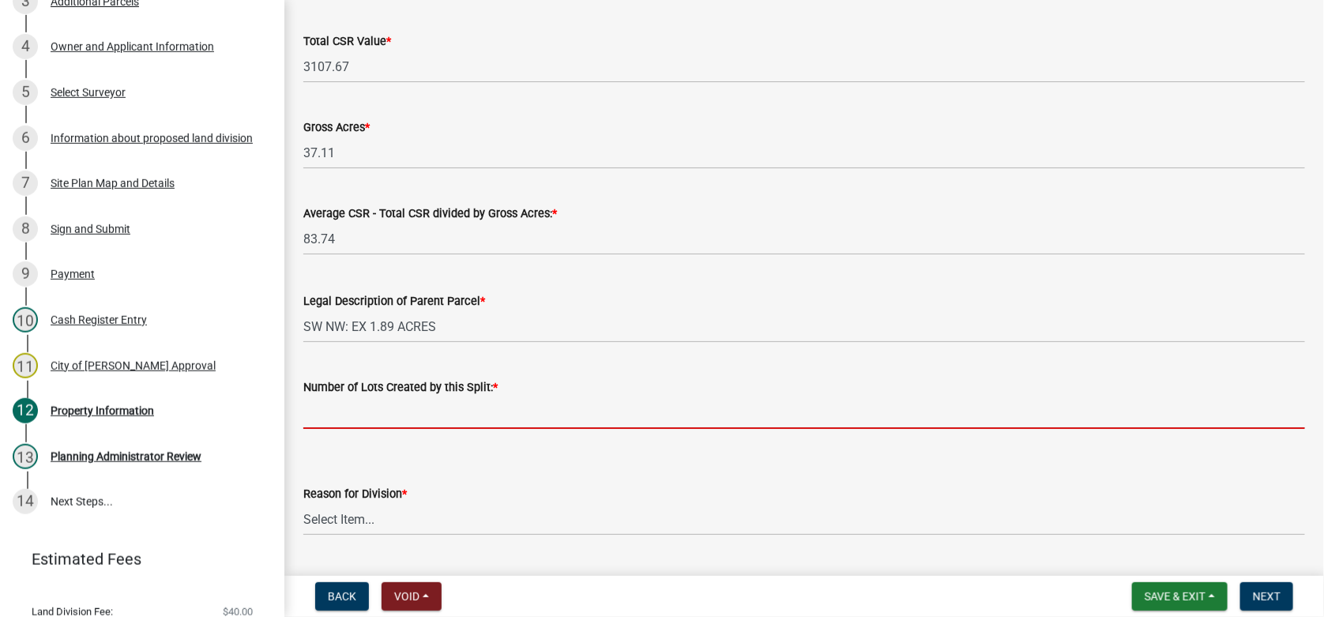
click at [337, 419] on input "text" at bounding box center [804, 413] width 1002 height 32
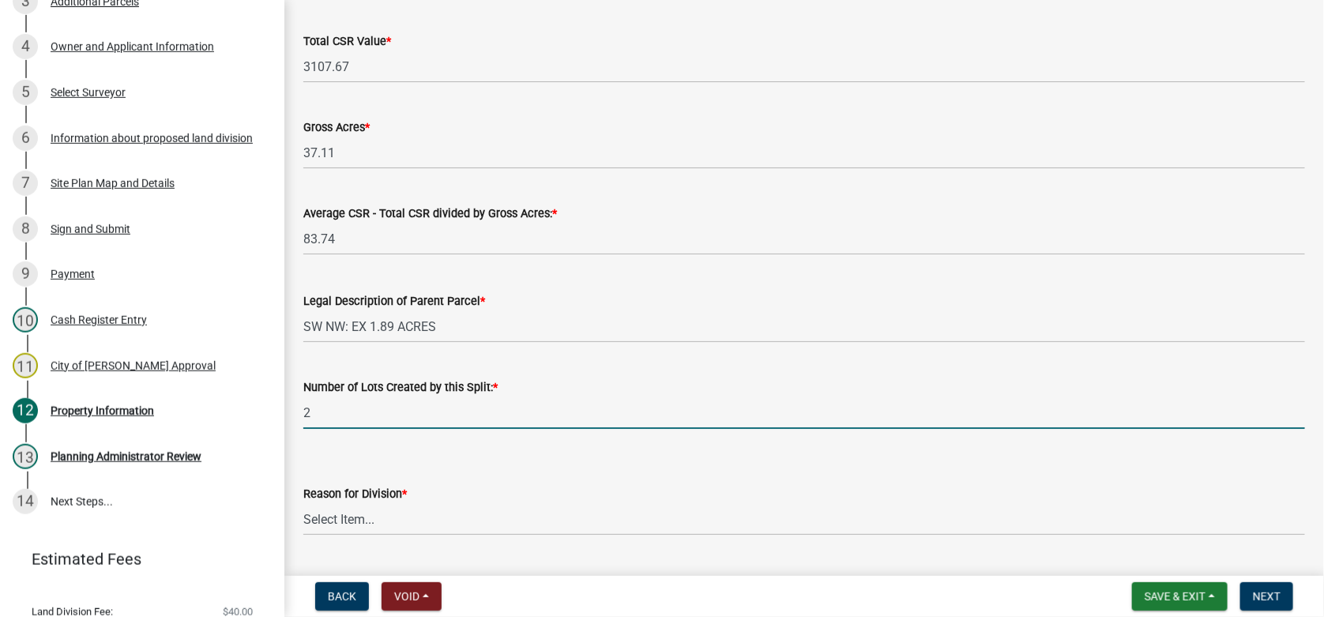
type input "2"
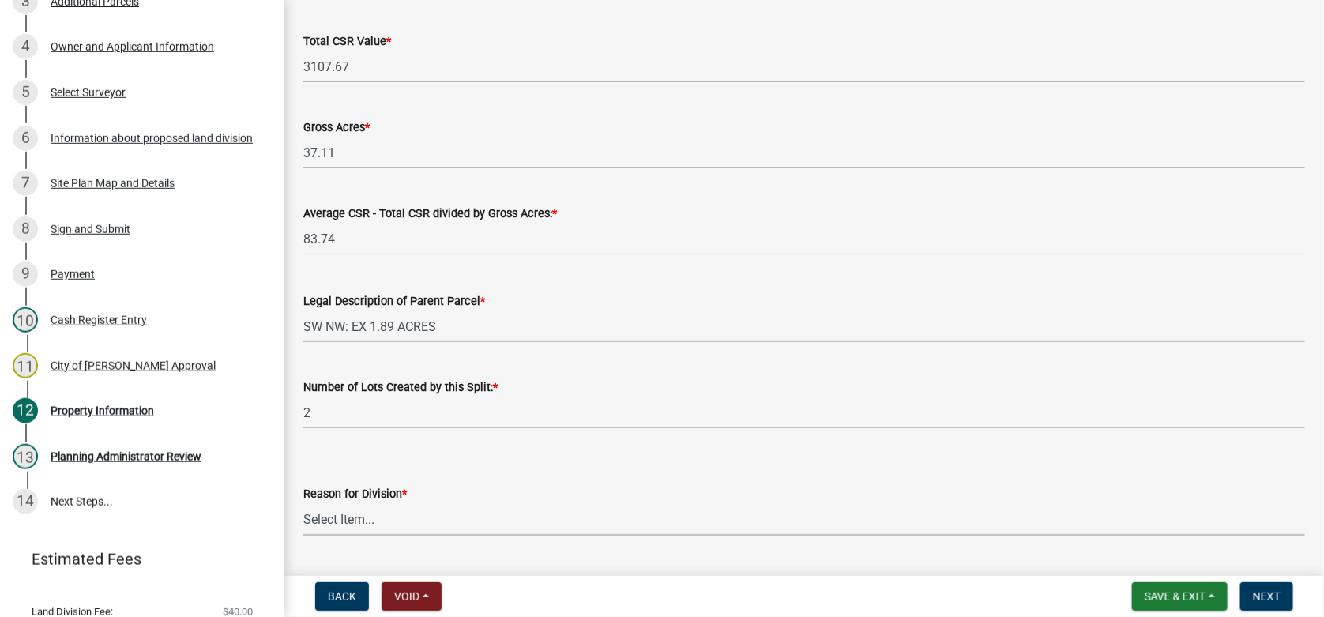
click at [363, 521] on select "Select Item... Agriculture Commercial Residential Survey Other" at bounding box center [804, 519] width 1002 height 32
click at [303, 503] on select "Select Item... Agriculture Commercial Residential Survey Other" at bounding box center [804, 519] width 1002 height 32
select select "a3ec3fd0-11b3-460f-998d-801b83356b09"
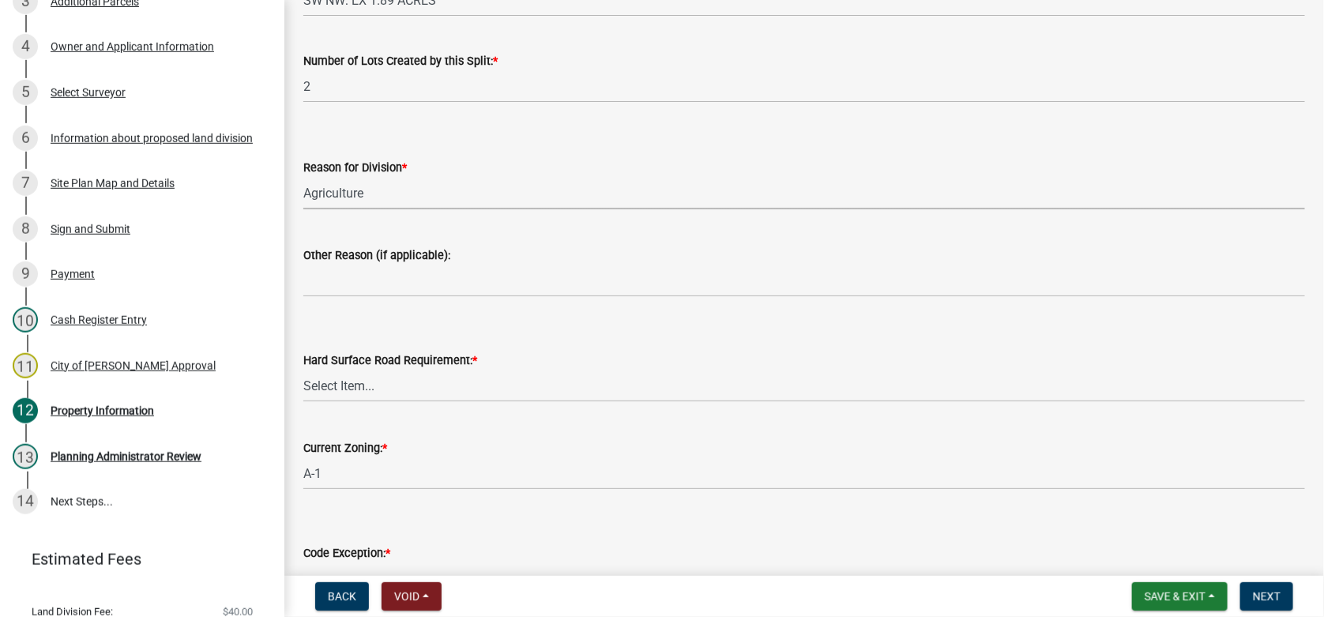
scroll to position [474, 0]
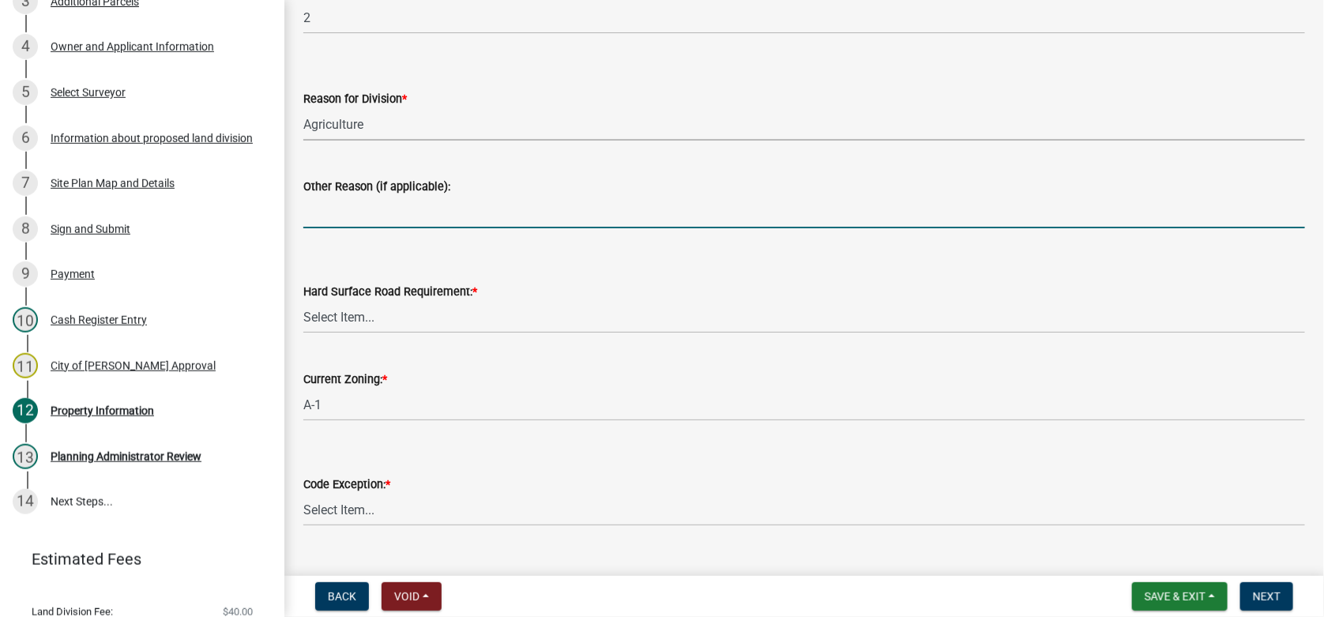
click at [352, 214] on input "Other Reason (if applicable):" at bounding box center [804, 212] width 1002 height 32
click at [377, 318] on select "Select Item... Not Required - Land division only Not Required - Minor subdivisi…" at bounding box center [804, 317] width 1002 height 32
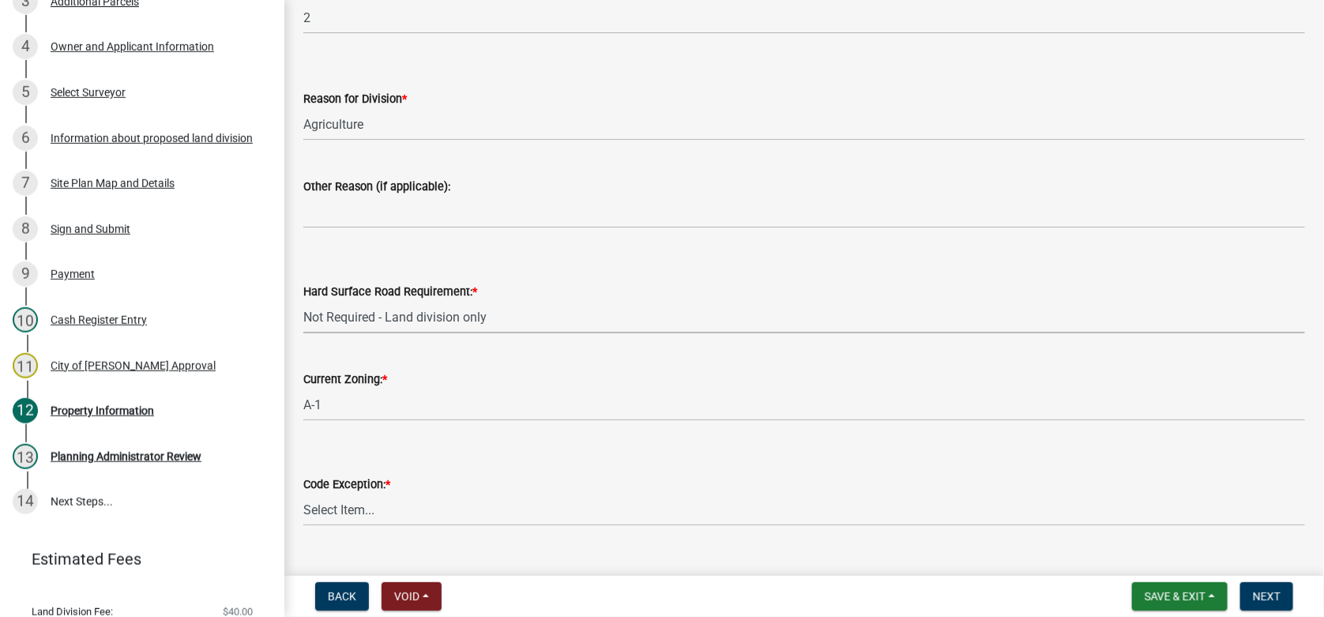
click at [303, 301] on select "Select Item... Not Required - Land division only Not Required - Minor subdivisi…" at bounding box center [804, 317] width 1002 height 32
select select "02333735-226c-45b9-8717-0146c10b0380"
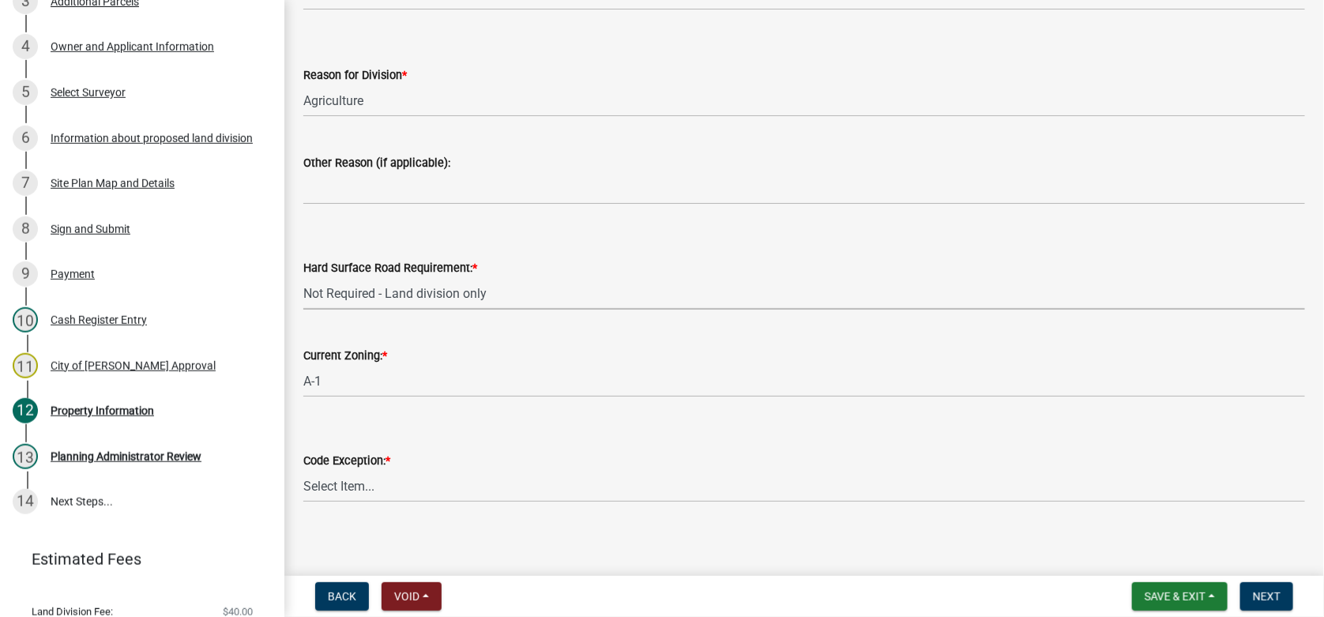
scroll to position [506, 0]
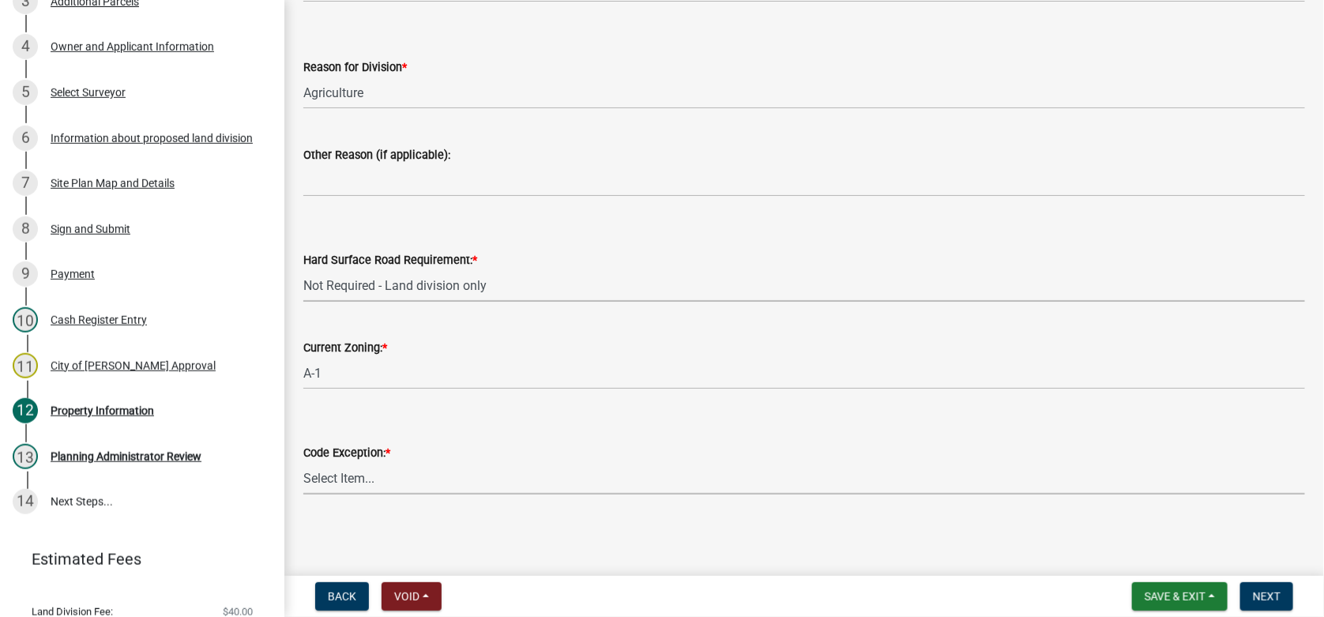
click at [362, 484] on select "Select Item... A-1 Farmstead SECTION 4.04.06.7.B A-1 Family Member of Ag Parent…" at bounding box center [804, 478] width 1002 height 32
click at [303, 462] on select "Select Item... A-1 Farmstead SECTION 4.04.06.7.B A-1 Family Member of Ag Parent…" at bounding box center [804, 478] width 1002 height 32
select select "6f40b1e3-3366-47cf-ba83-6896dc513d15"
click at [1271, 592] on span "Next" at bounding box center [1267, 596] width 28 height 13
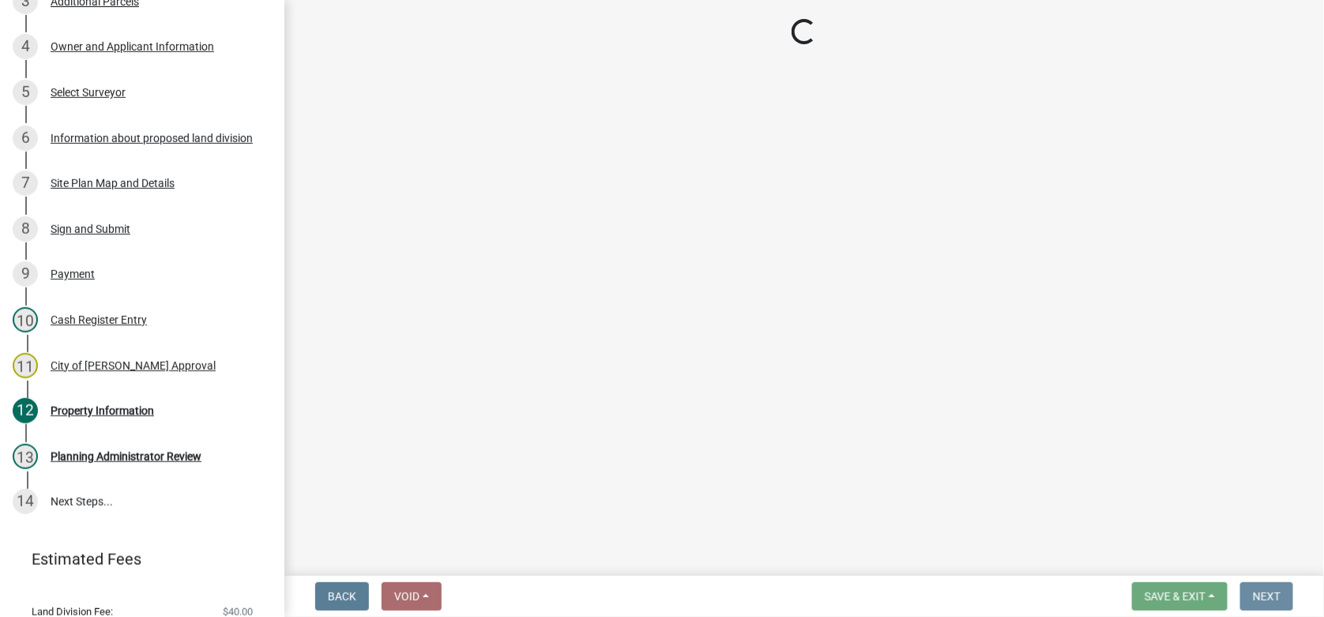
scroll to position [0, 0]
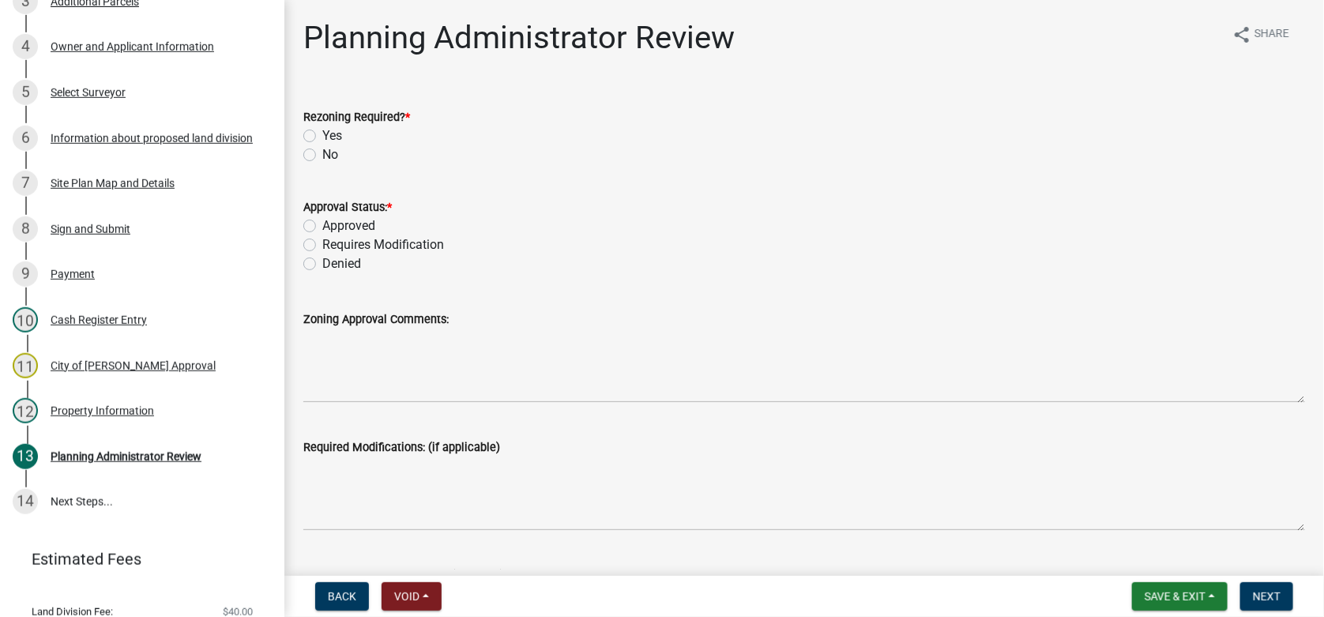
click at [322, 152] on label "No" at bounding box center [330, 154] width 16 height 19
click at [322, 152] on input "No" at bounding box center [327, 150] width 10 height 10
radio input "true"
click at [322, 224] on label "Approved" at bounding box center [348, 225] width 53 height 19
click at [322, 224] on input "Approved" at bounding box center [327, 221] width 10 height 10
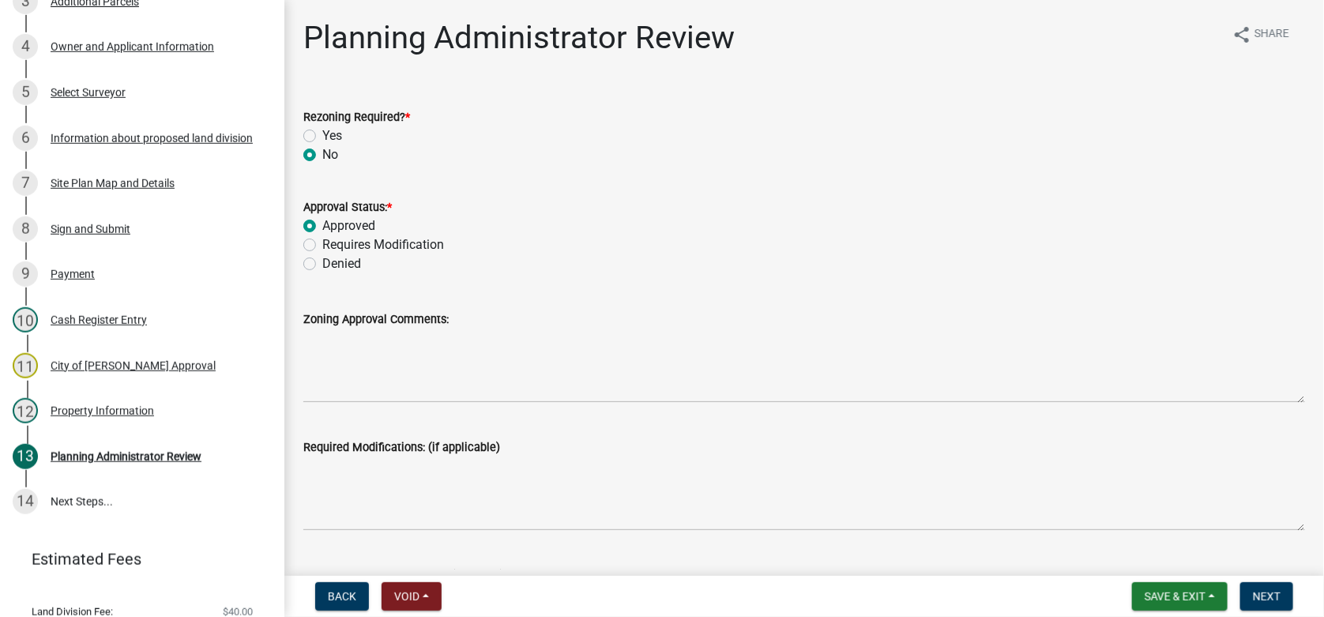
radio input "true"
click at [1282, 598] on button "Next" at bounding box center [1266, 596] width 53 height 28
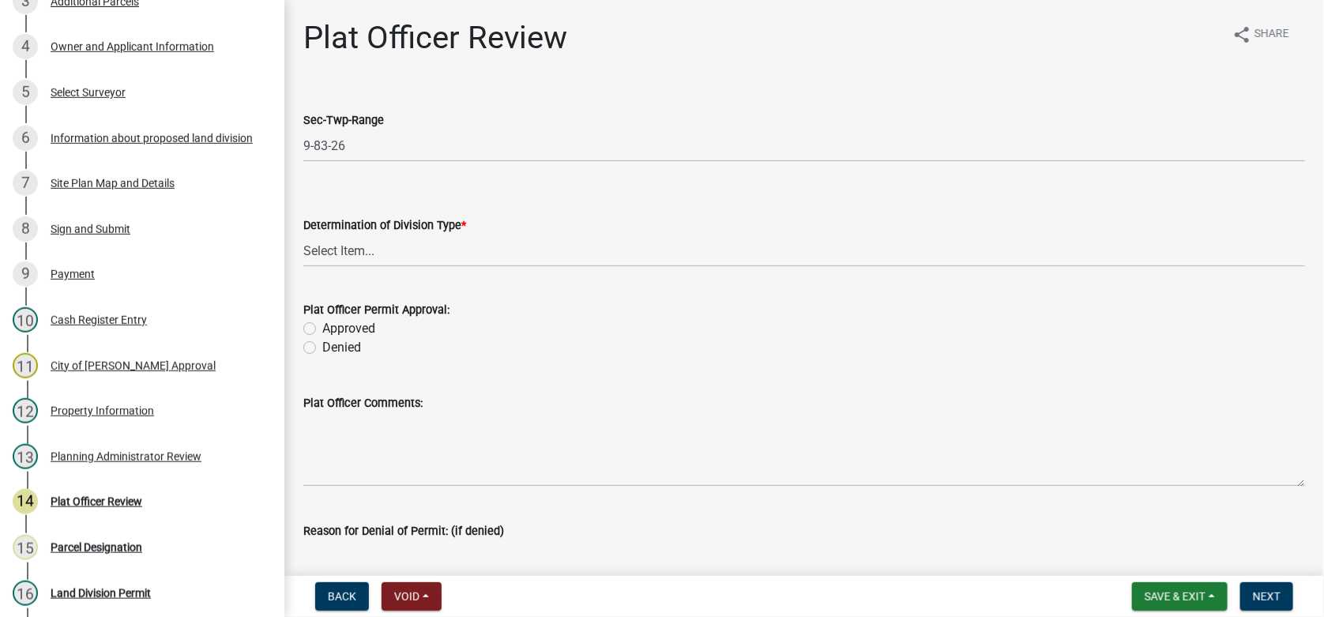
scroll to position [577, 0]
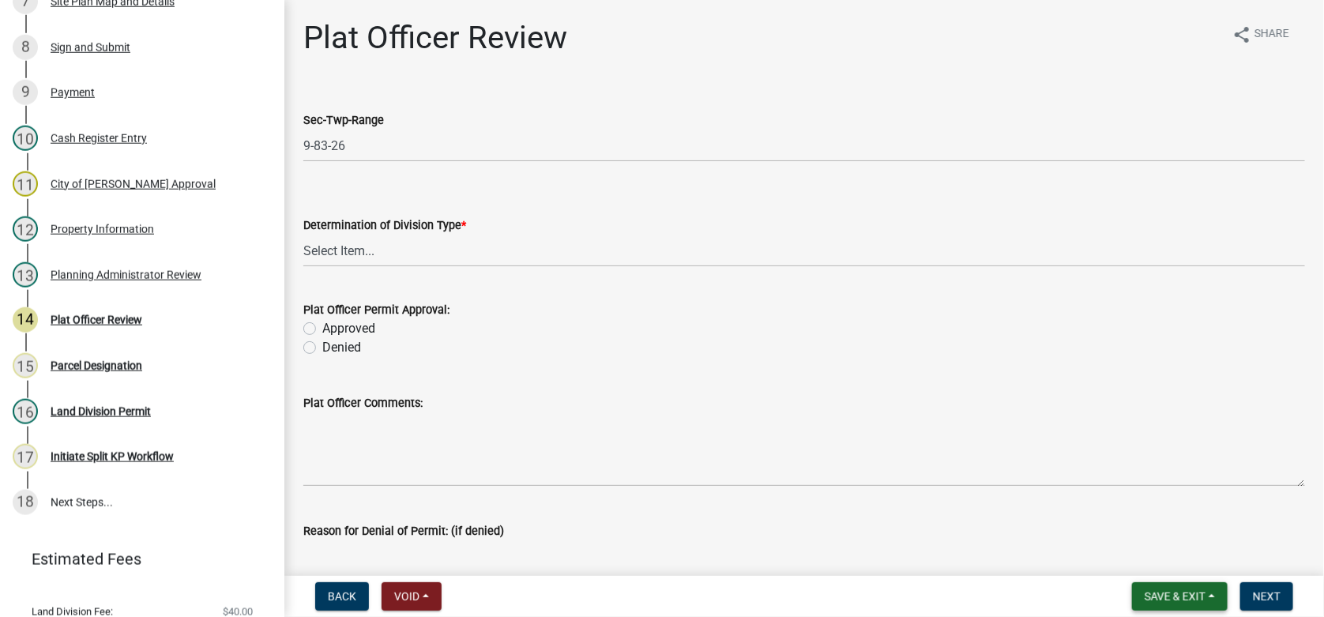
click at [1195, 592] on span "Save & Exit" at bounding box center [1175, 596] width 61 height 13
click at [1153, 552] on button "Save & Exit" at bounding box center [1164, 555] width 126 height 38
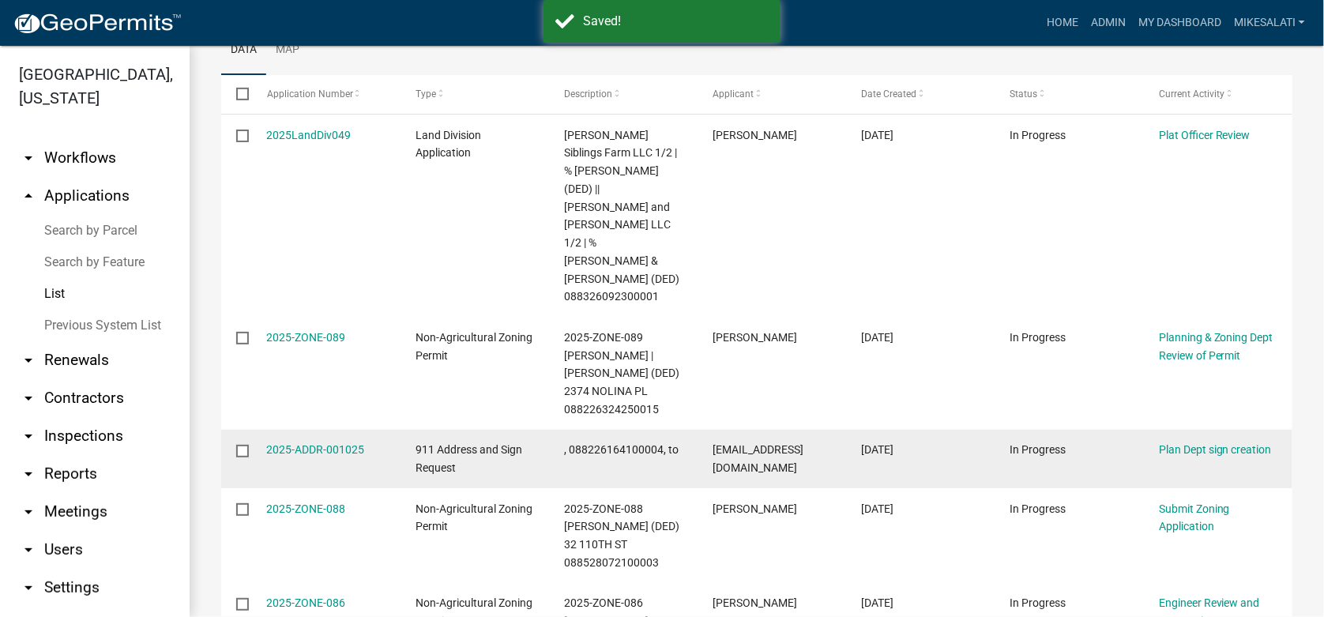
scroll to position [315, 0]
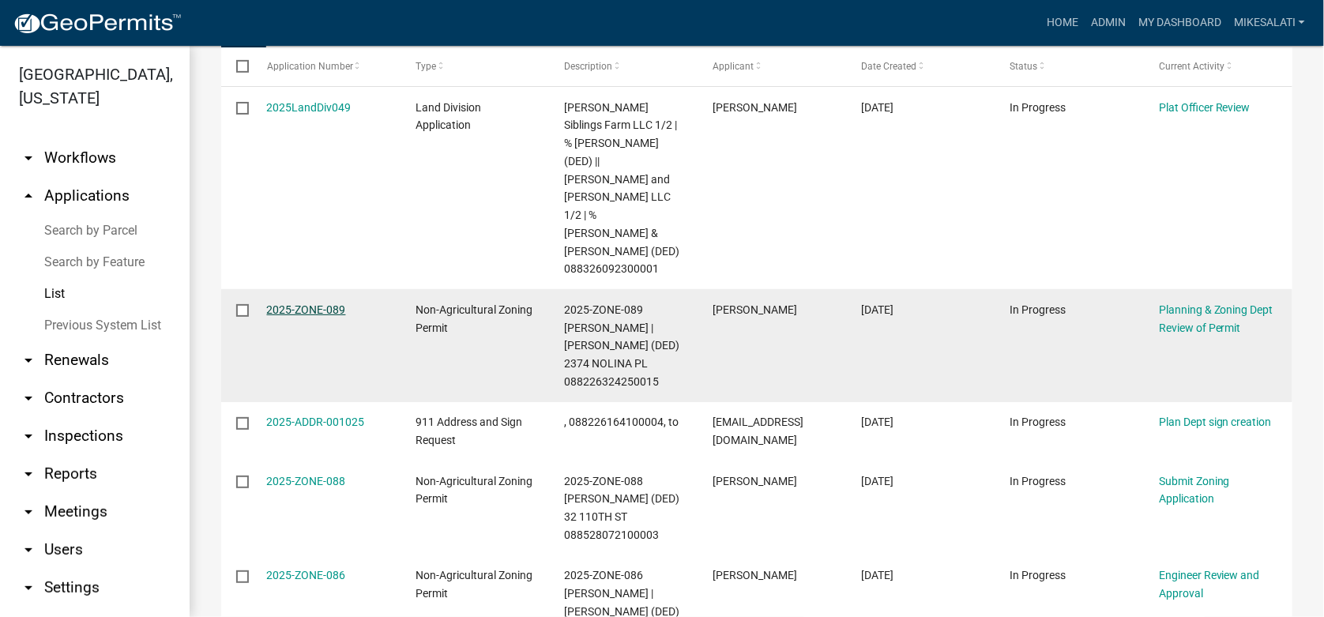
click at [299, 303] on link "2025-ZONE-089" at bounding box center [306, 309] width 79 height 13
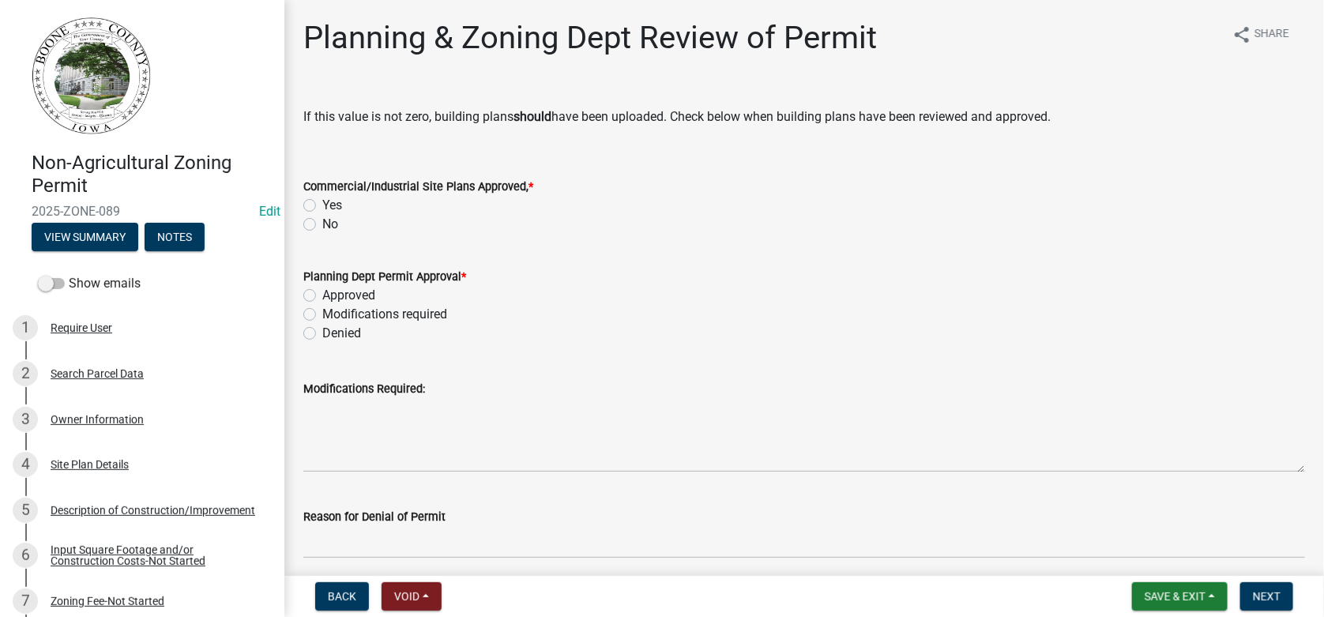
click at [322, 224] on label "No" at bounding box center [330, 224] width 16 height 19
click at [322, 224] on input "No" at bounding box center [327, 220] width 10 height 10
radio input "true"
click at [322, 295] on label "Approved" at bounding box center [348, 295] width 53 height 19
click at [322, 295] on input "Approved" at bounding box center [327, 291] width 10 height 10
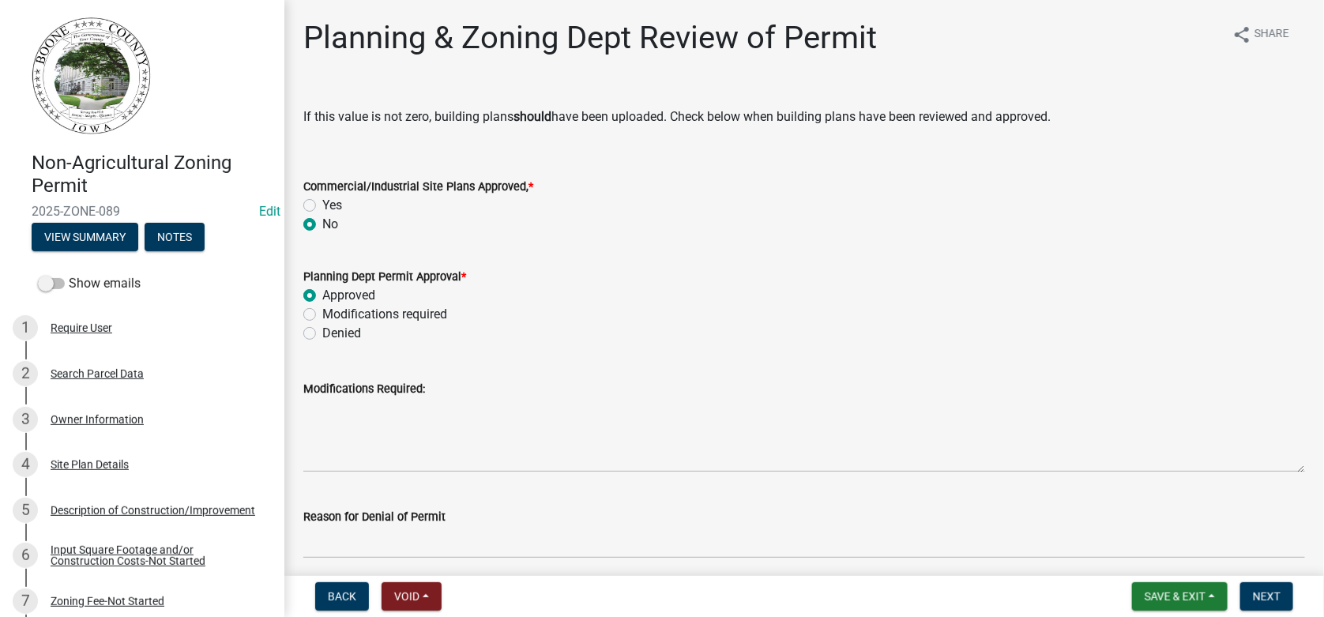
radio input "true"
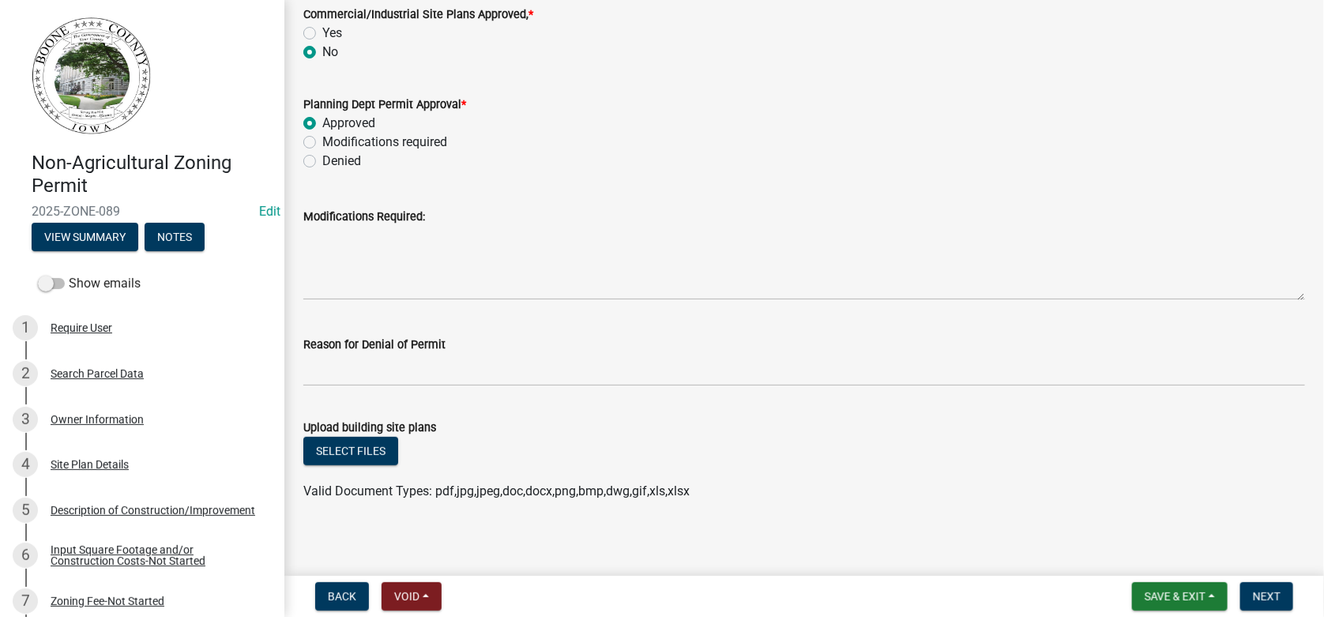
scroll to position [179, 0]
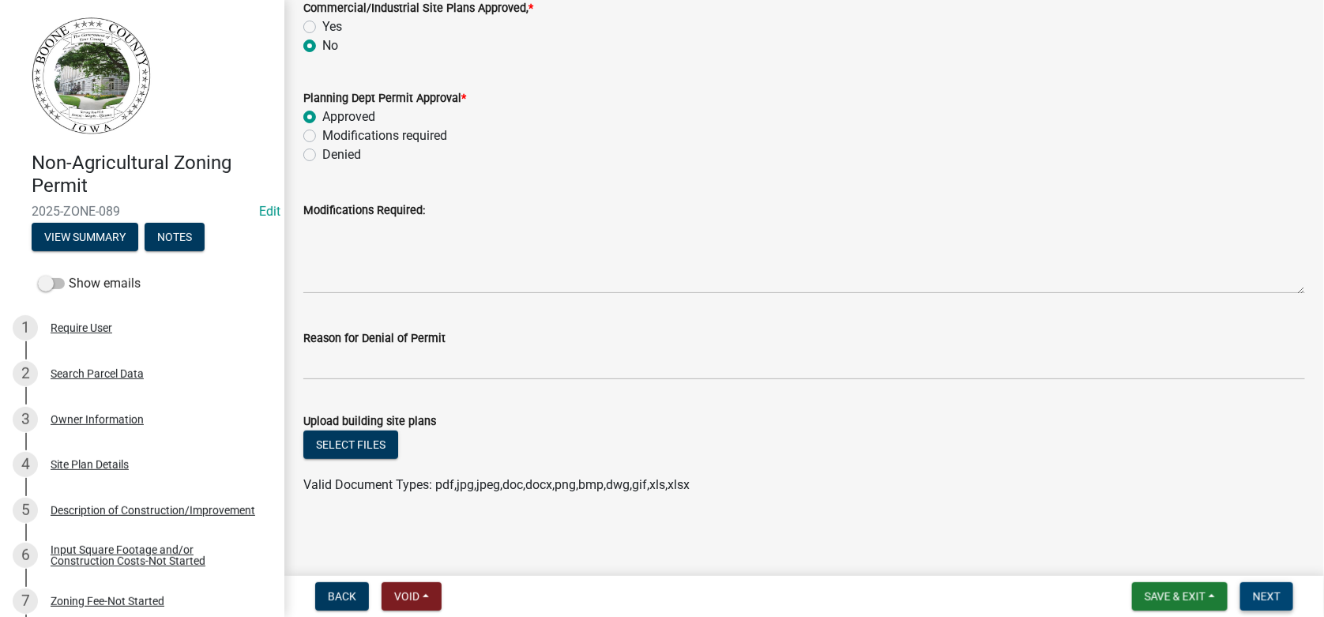
click at [1262, 596] on span "Next" at bounding box center [1267, 596] width 28 height 13
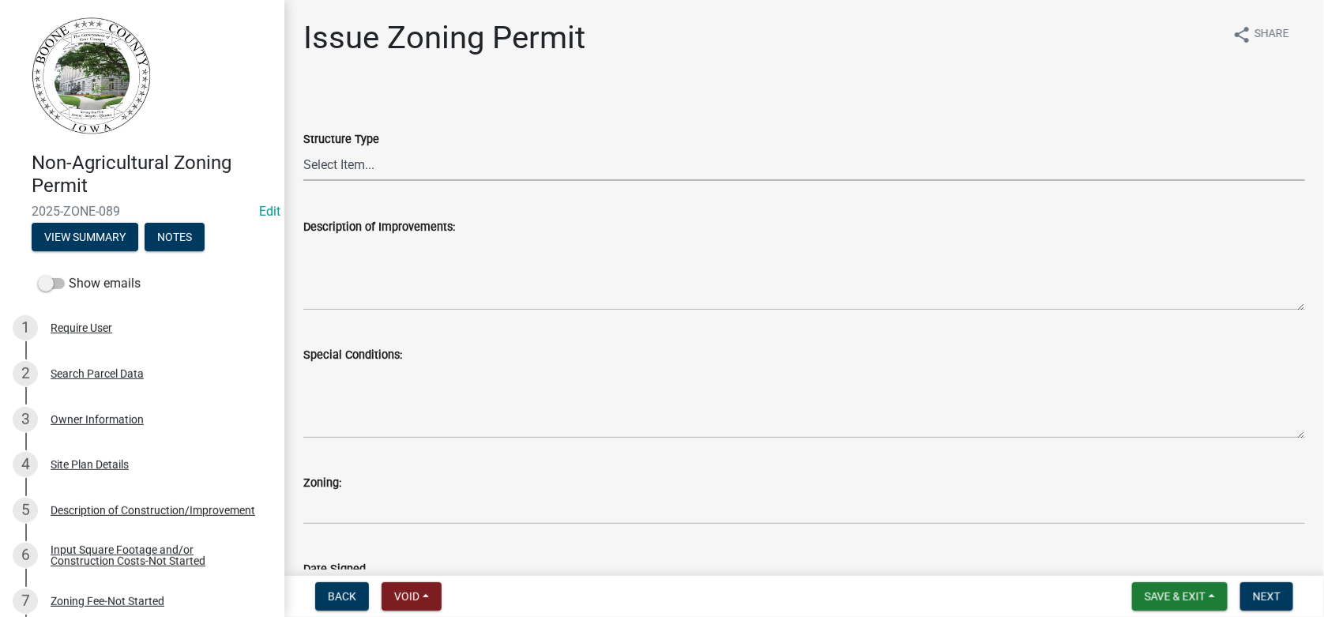
click at [363, 162] on select "Select Item... Principle Structure Accessory Structure Principle and Accessory …" at bounding box center [804, 165] width 1002 height 32
click at [303, 149] on select "Select Item... Principle Structure Accessory Structure Principle and Accessory …" at bounding box center [804, 165] width 1002 height 32
select select "b4fa5cc6-c485-45b8-8516-b90c7c2a06d2"
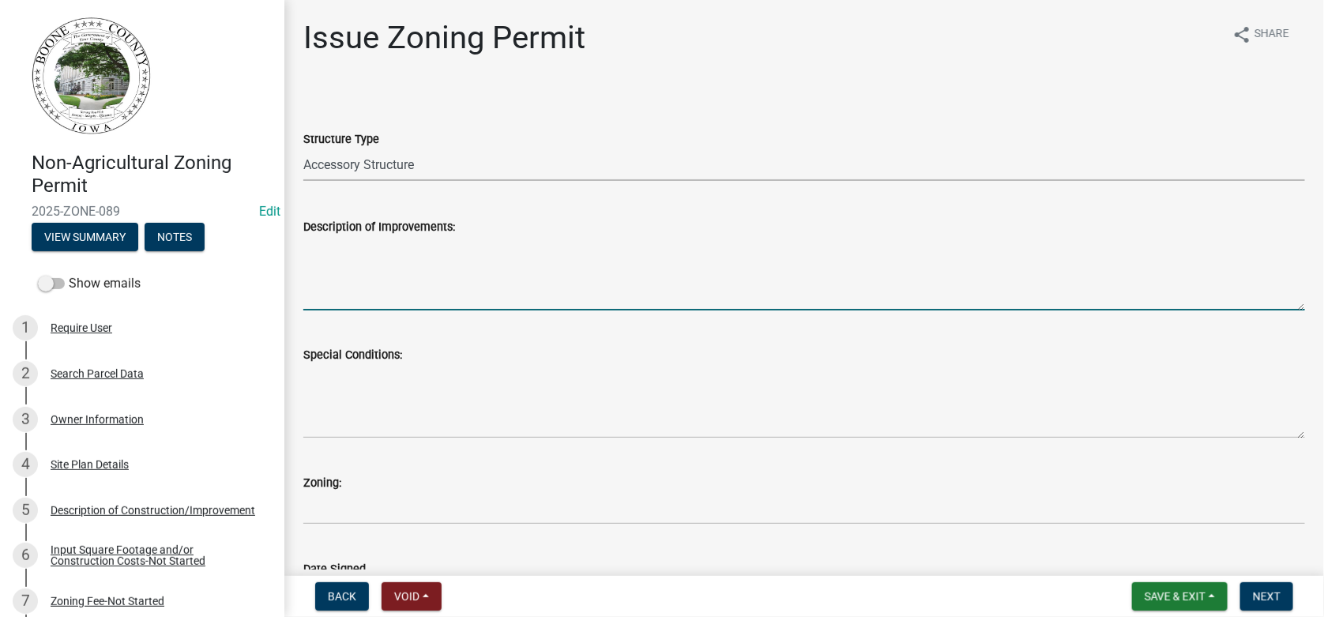
click at [372, 253] on textarea "Description of Improvements:" at bounding box center [804, 273] width 1002 height 74
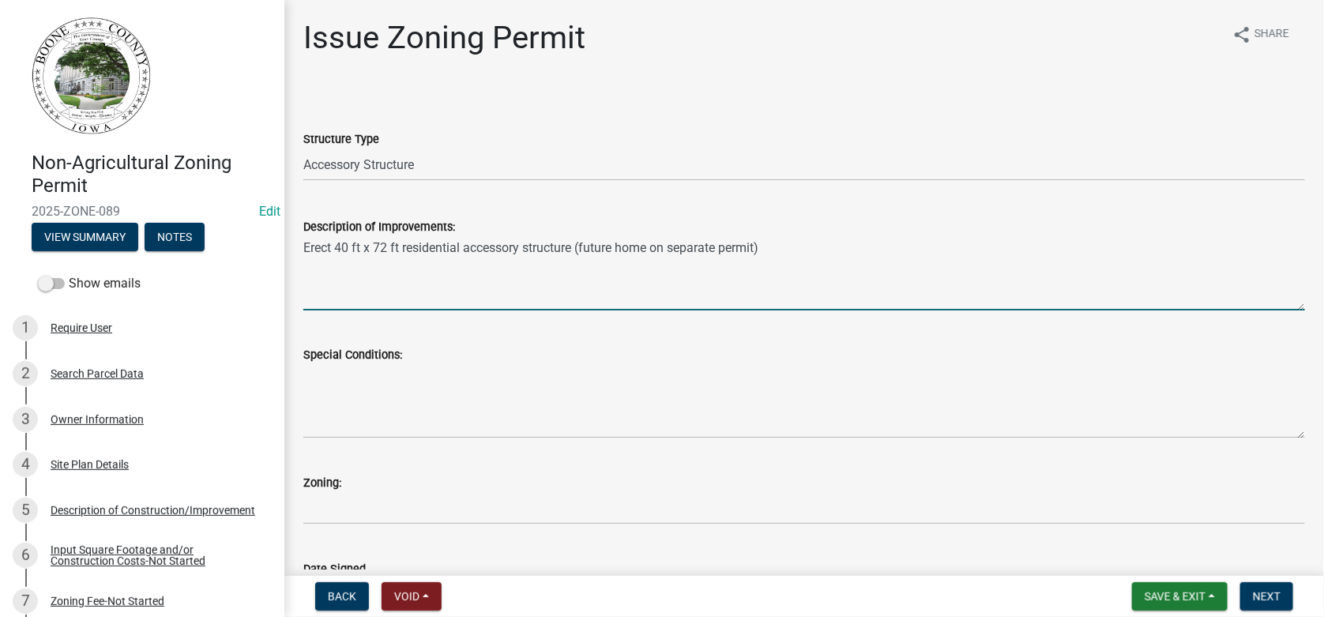
type textarea "Erect 40 ft x 72 ft residential accessory structure (future home on separate pe…"
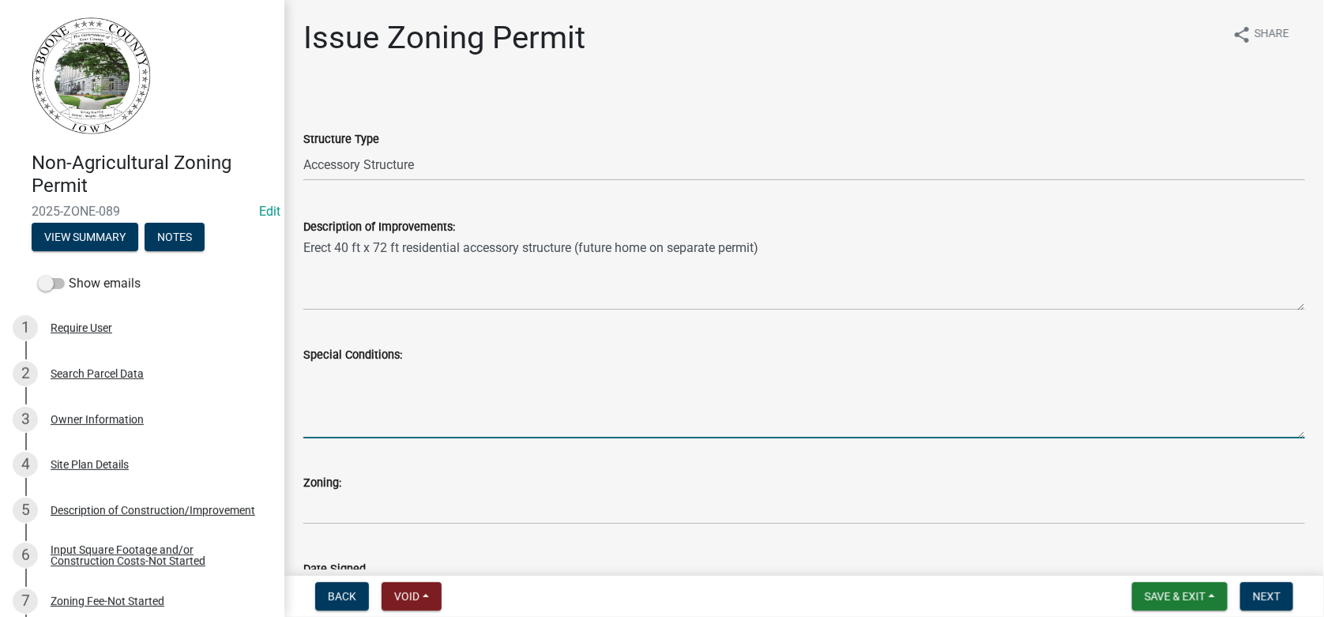
click at [341, 388] on textarea "Special Conditions:" at bounding box center [804, 401] width 1002 height 74
type textarea "1) Approval of septic system by Boone County Code Enforcement Officer prior to …"
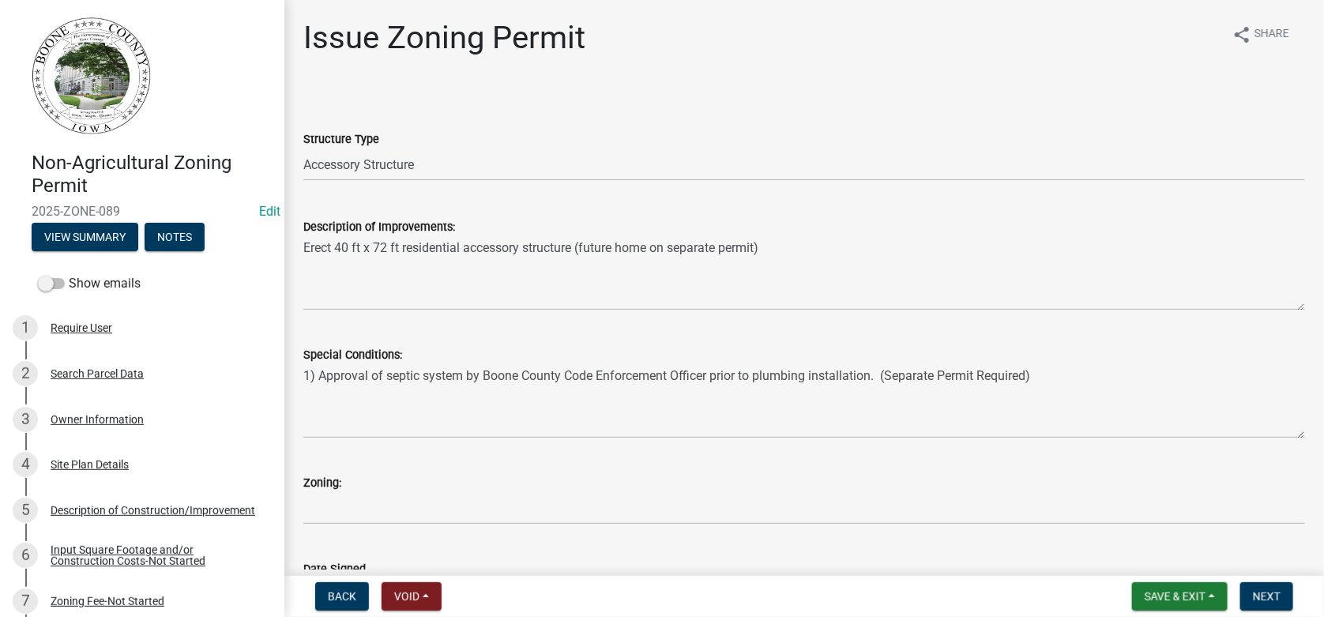
click at [371, 491] on div "Zoning:" at bounding box center [804, 482] width 1002 height 19
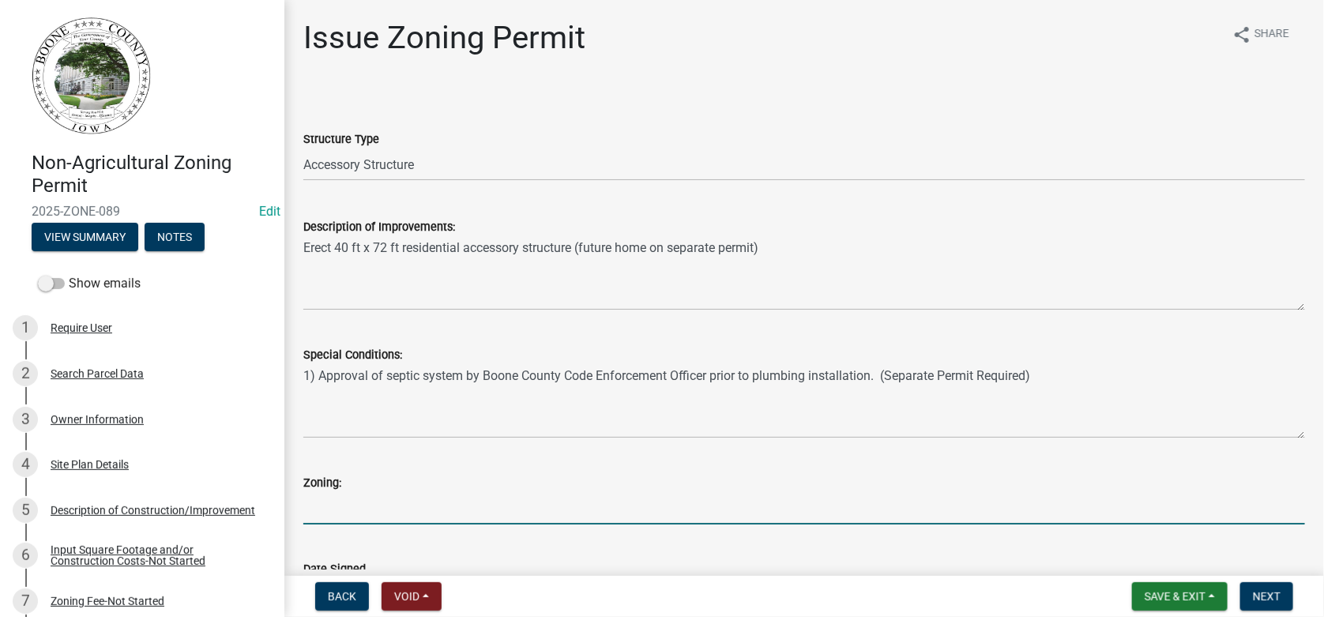
drag, startPoint x: 329, startPoint y: 500, endPoint x: 337, endPoint y: 500, distance: 8.7
click at [334, 500] on input "Zoning:" at bounding box center [804, 508] width 1002 height 32
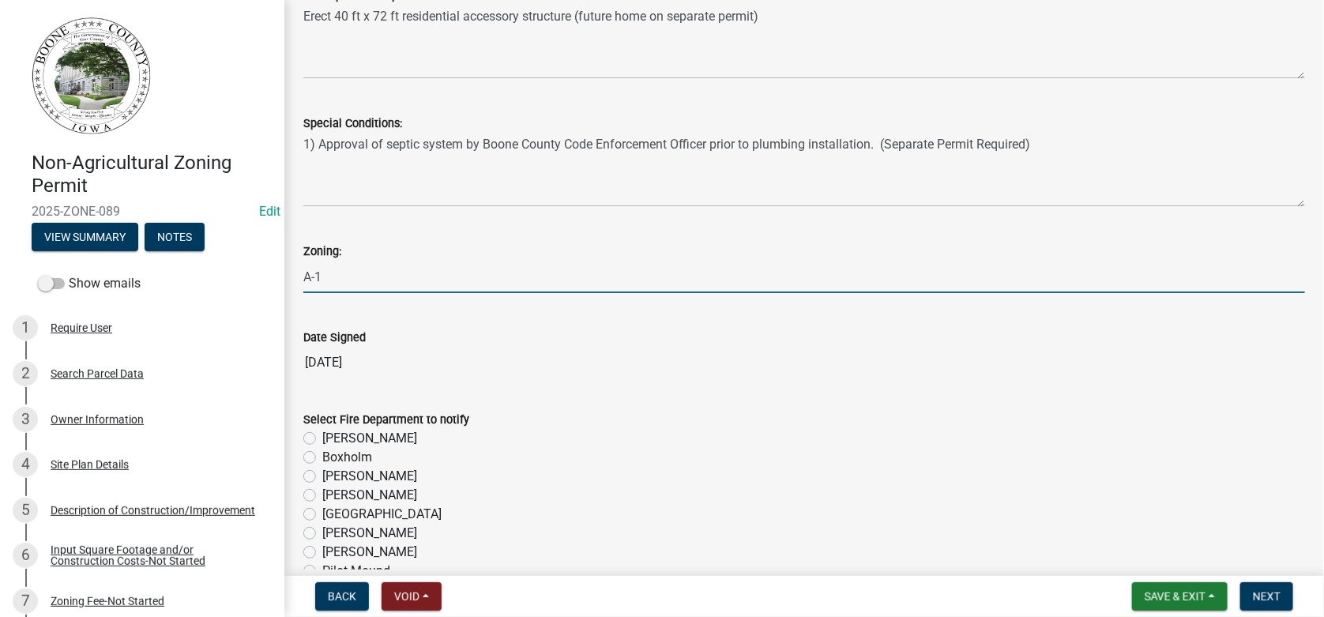
scroll to position [237, 0]
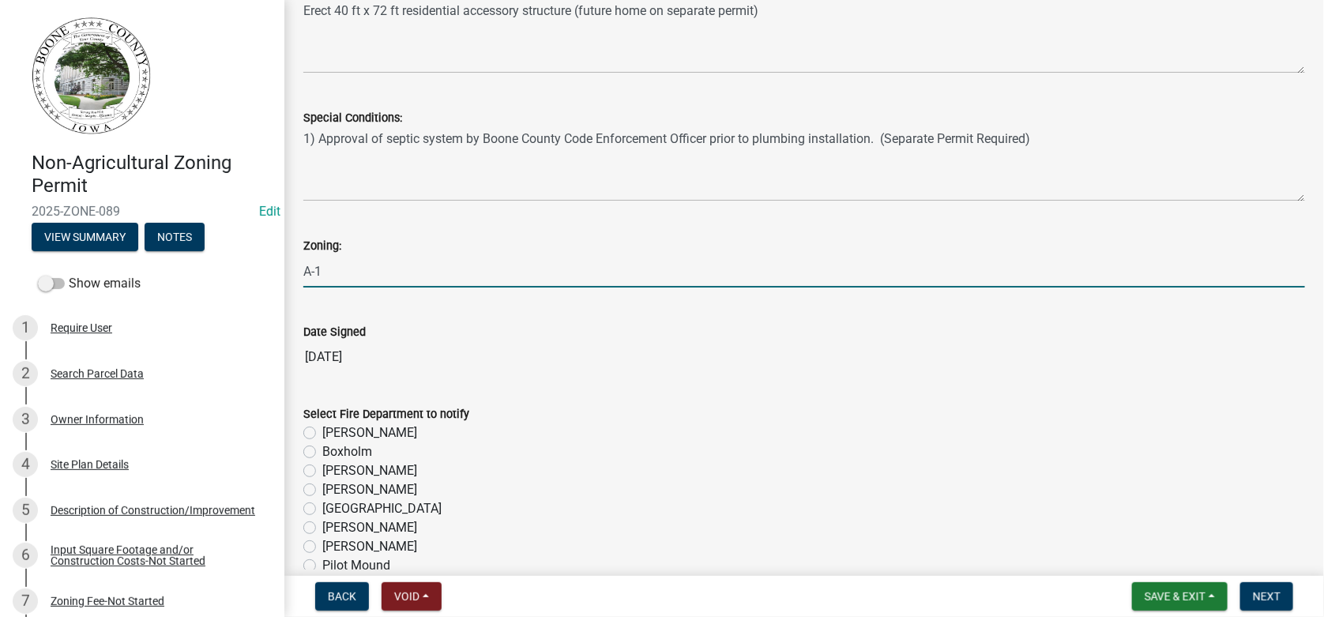
type input "A-1"
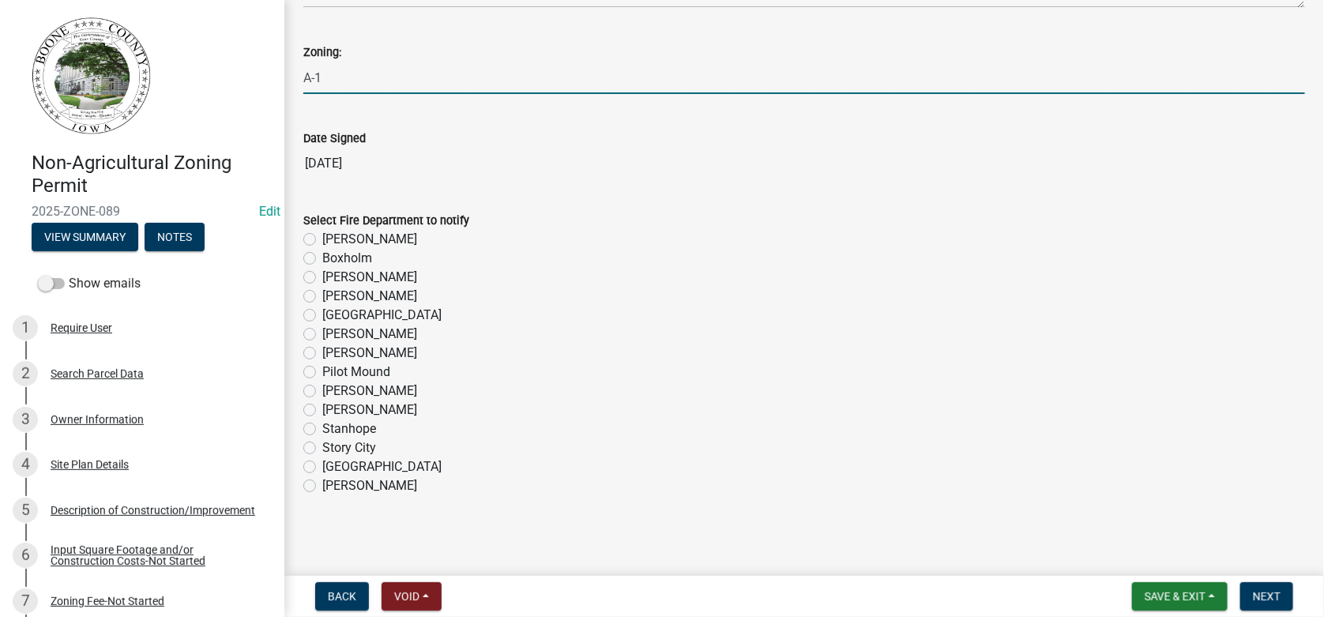
scroll to position [431, 0]
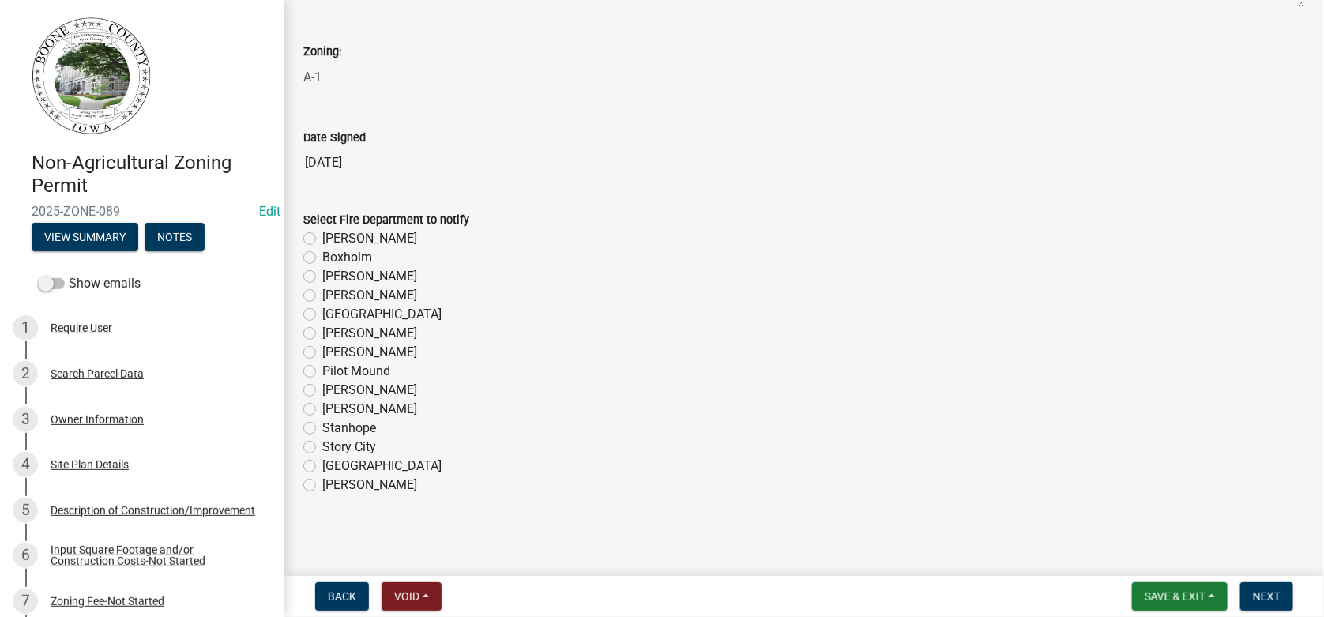
click at [322, 484] on label "[PERSON_NAME]" at bounding box center [369, 485] width 95 height 19
click at [322, 484] on input "[PERSON_NAME]" at bounding box center [327, 481] width 10 height 10
radio input "true"
click at [1273, 594] on span "Next" at bounding box center [1267, 596] width 28 height 13
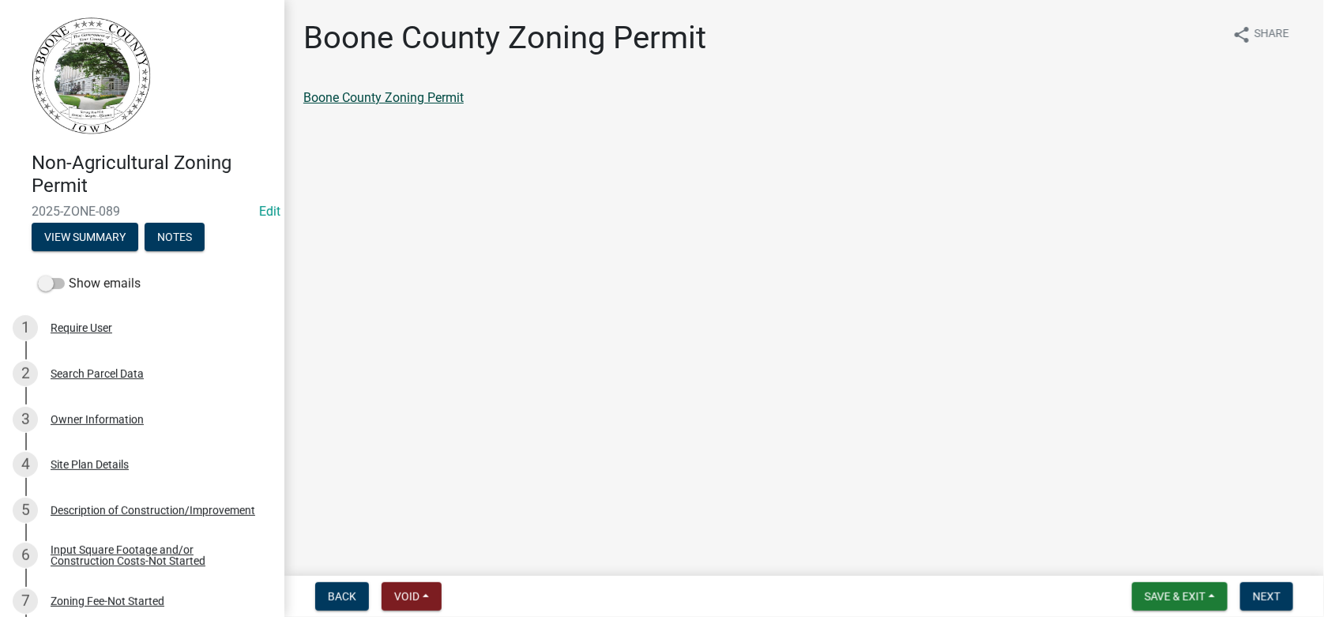
click at [426, 90] on link "Boone County Zoning Permit" at bounding box center [383, 97] width 160 height 15
click at [85, 505] on div "Description of Construction/Improvement" at bounding box center [153, 510] width 205 height 11
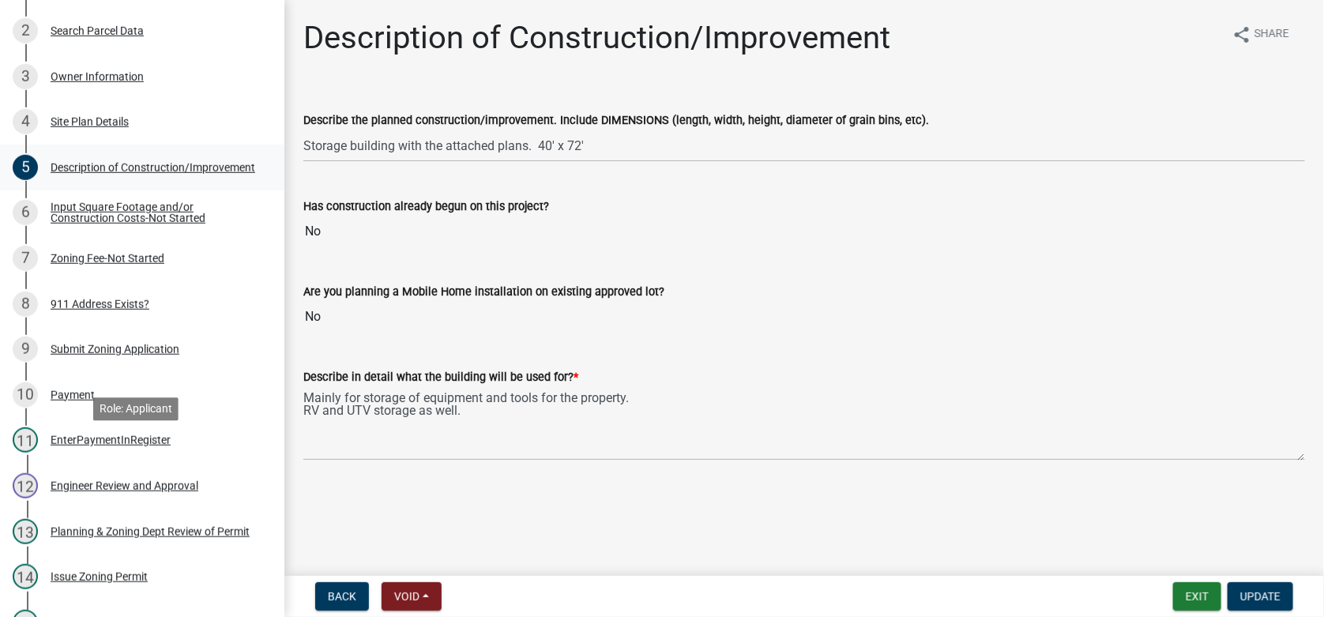
scroll to position [552, 0]
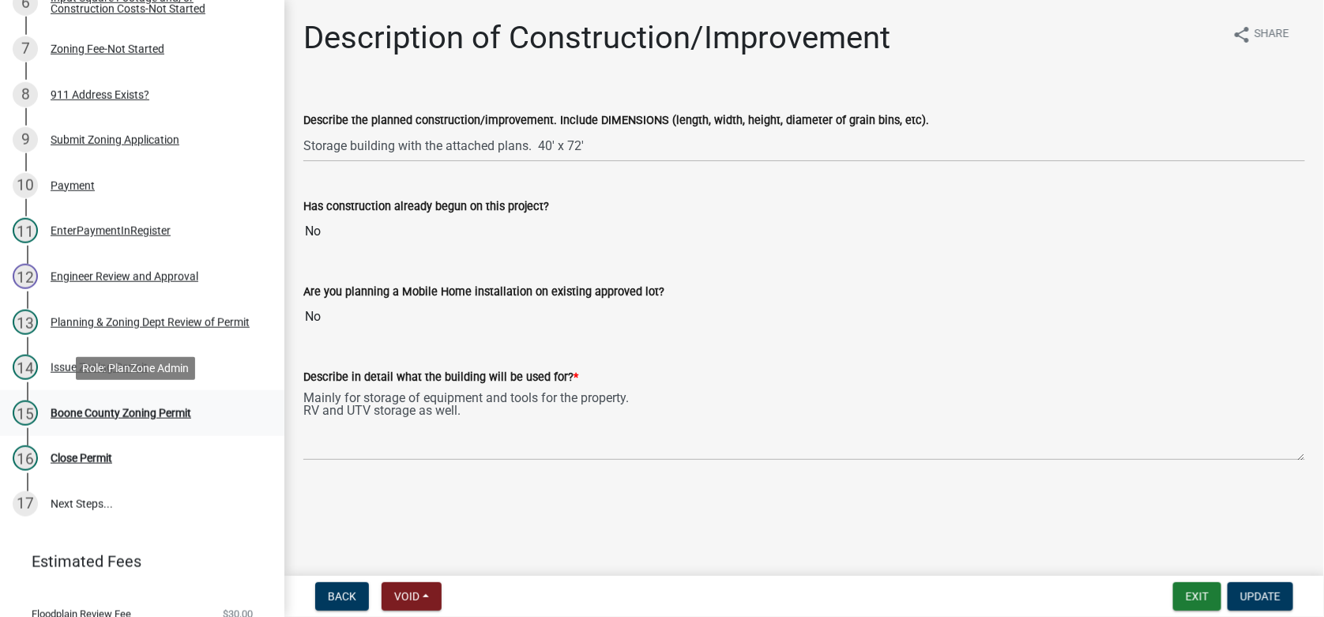
click at [94, 409] on div "Boone County Zoning Permit" at bounding box center [121, 413] width 141 height 11
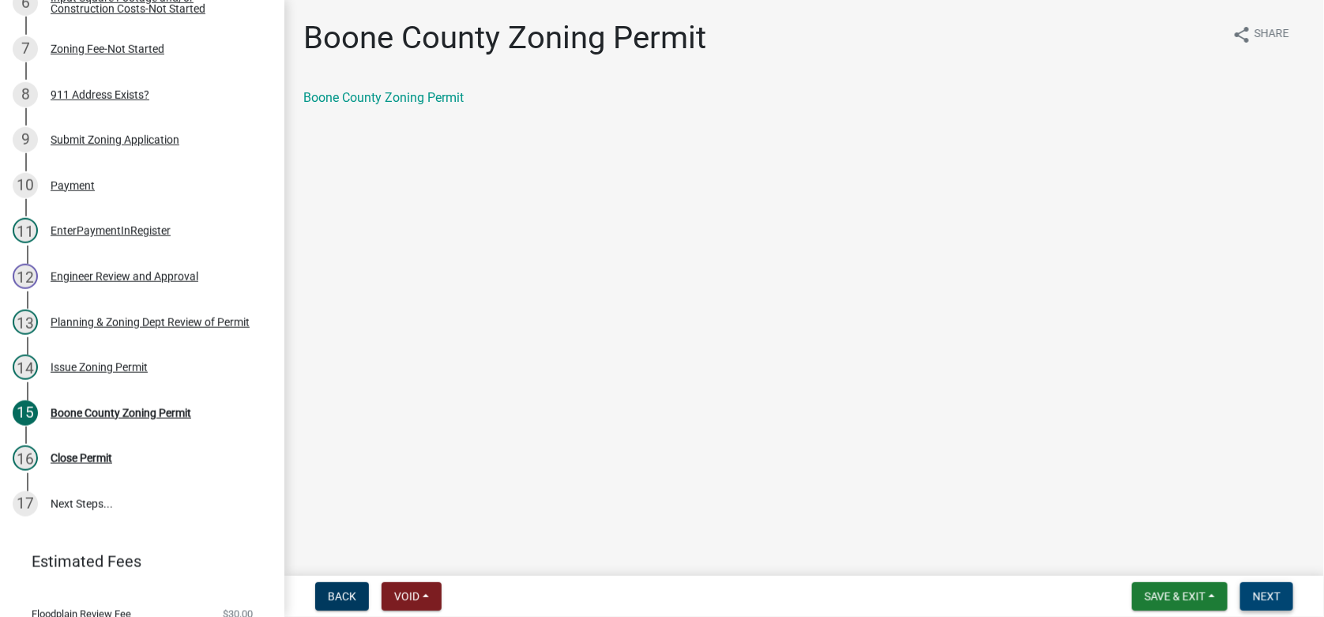
click at [1284, 594] on button "Next" at bounding box center [1266, 596] width 53 height 28
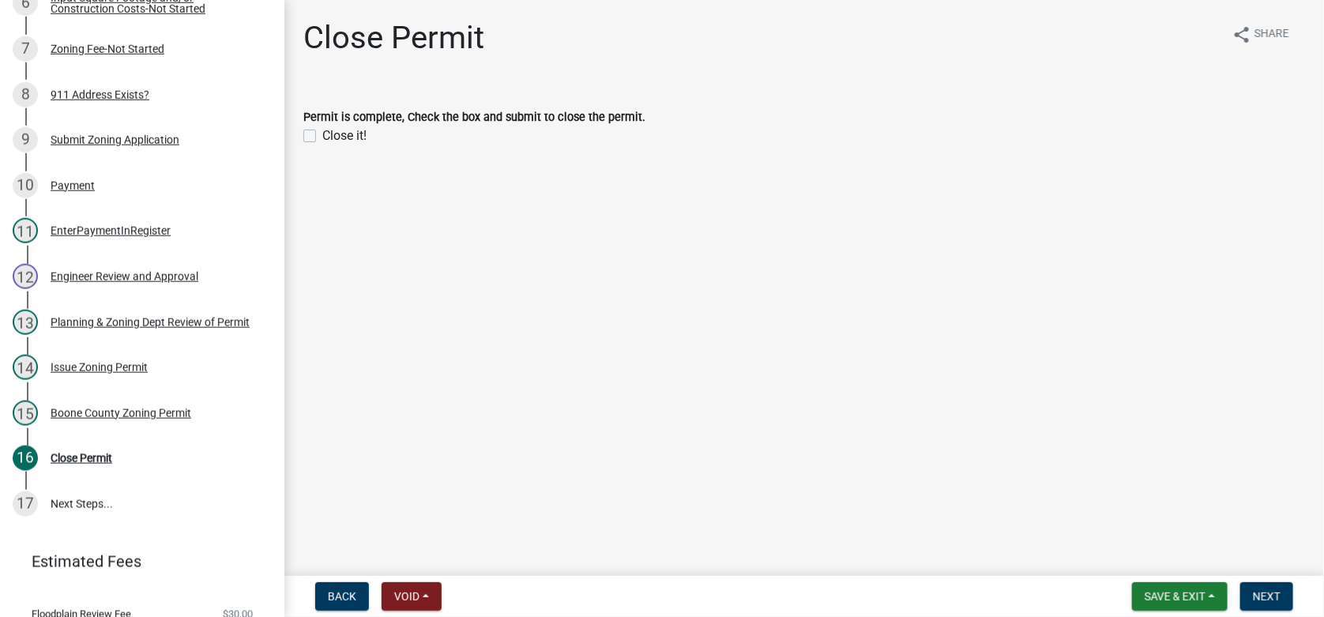
click at [322, 135] on label "Close it!" at bounding box center [344, 135] width 44 height 19
click at [322, 135] on input "Close it!" at bounding box center [327, 131] width 10 height 10
checkbox input "true"
click at [1258, 596] on span "Next" at bounding box center [1267, 596] width 28 height 13
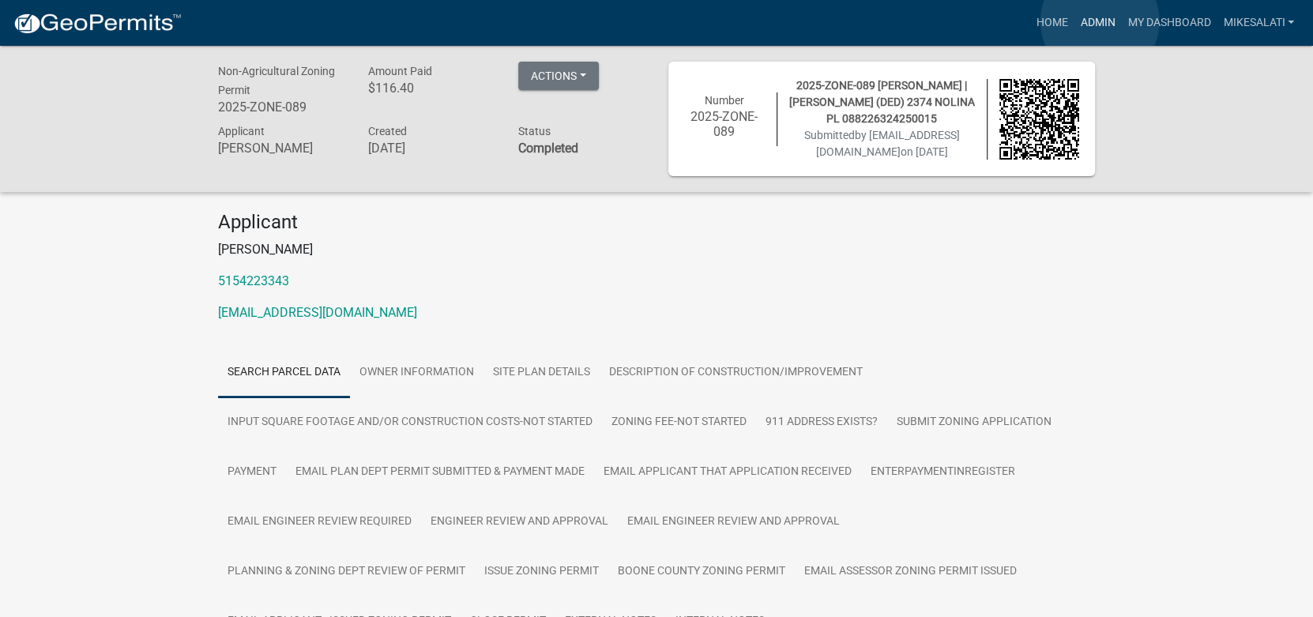
click at [1100, 21] on link "Admin" at bounding box center [1097, 23] width 47 height 30
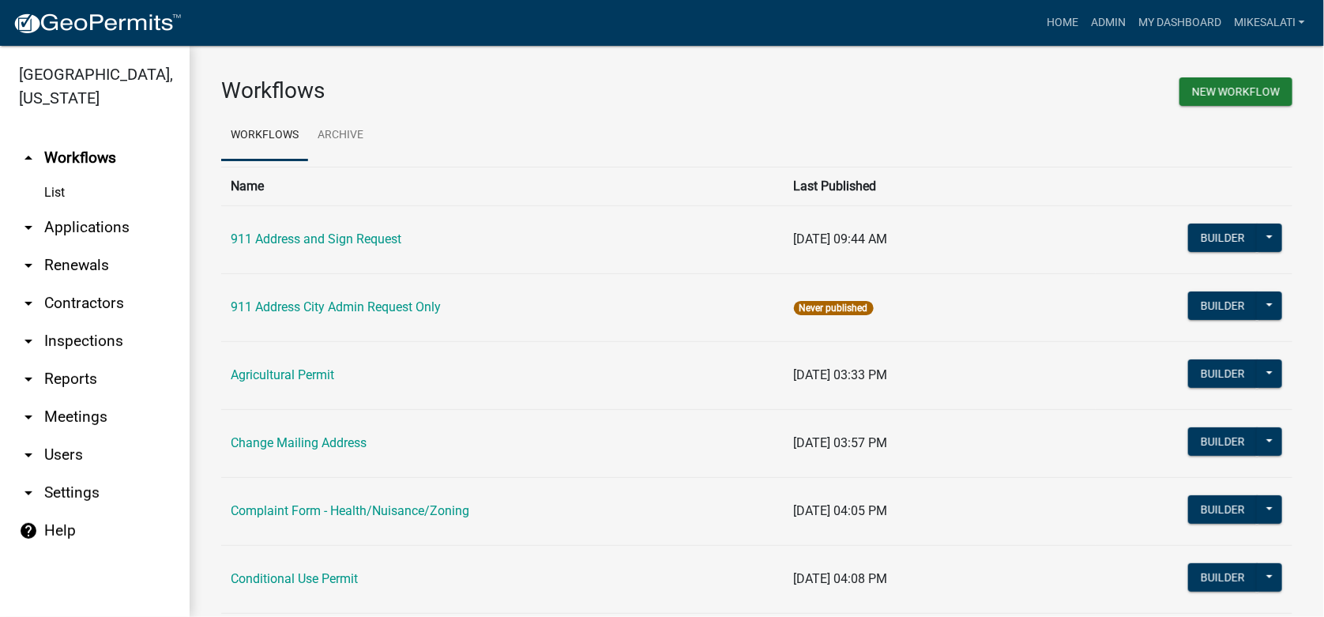
click at [92, 209] on link "arrow_drop_down Applications" at bounding box center [95, 228] width 190 height 38
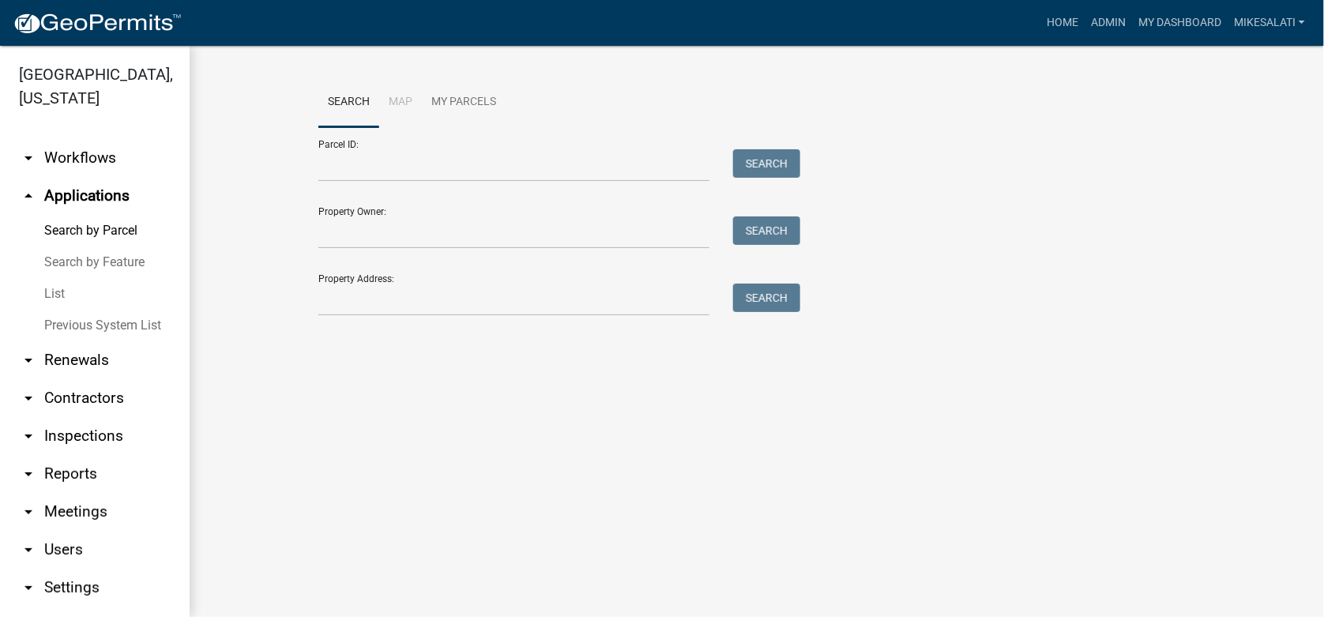
click at [43, 278] on link "List" at bounding box center [95, 294] width 190 height 32
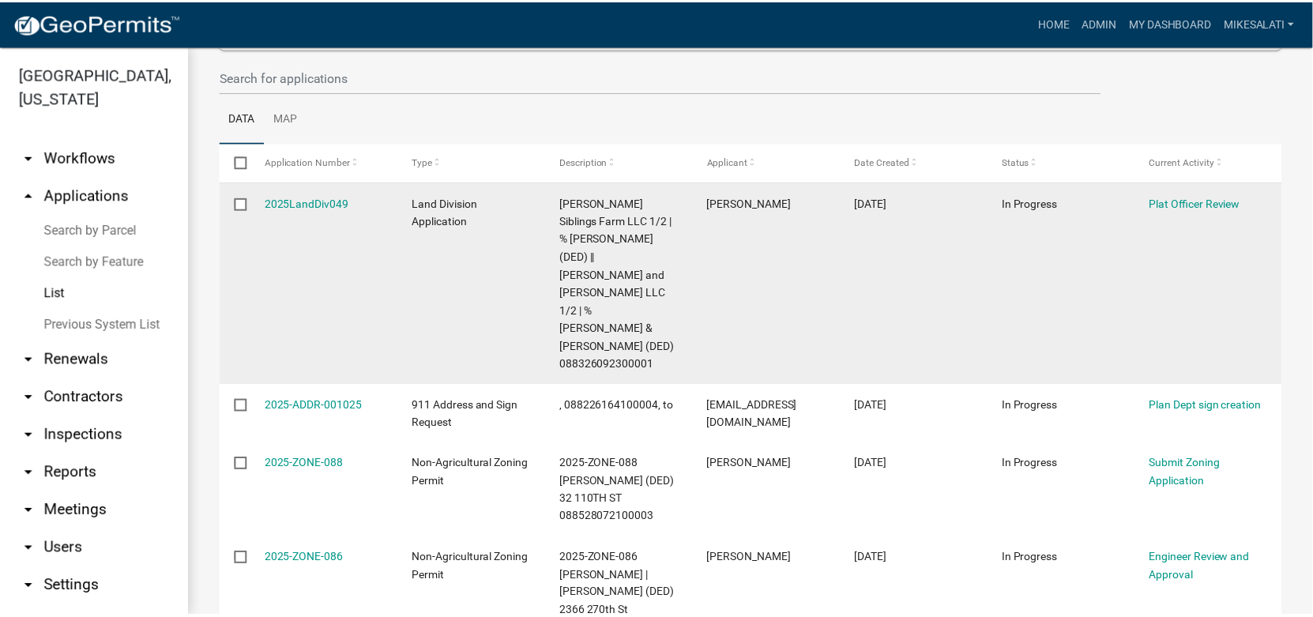
scroll to position [237, 0]
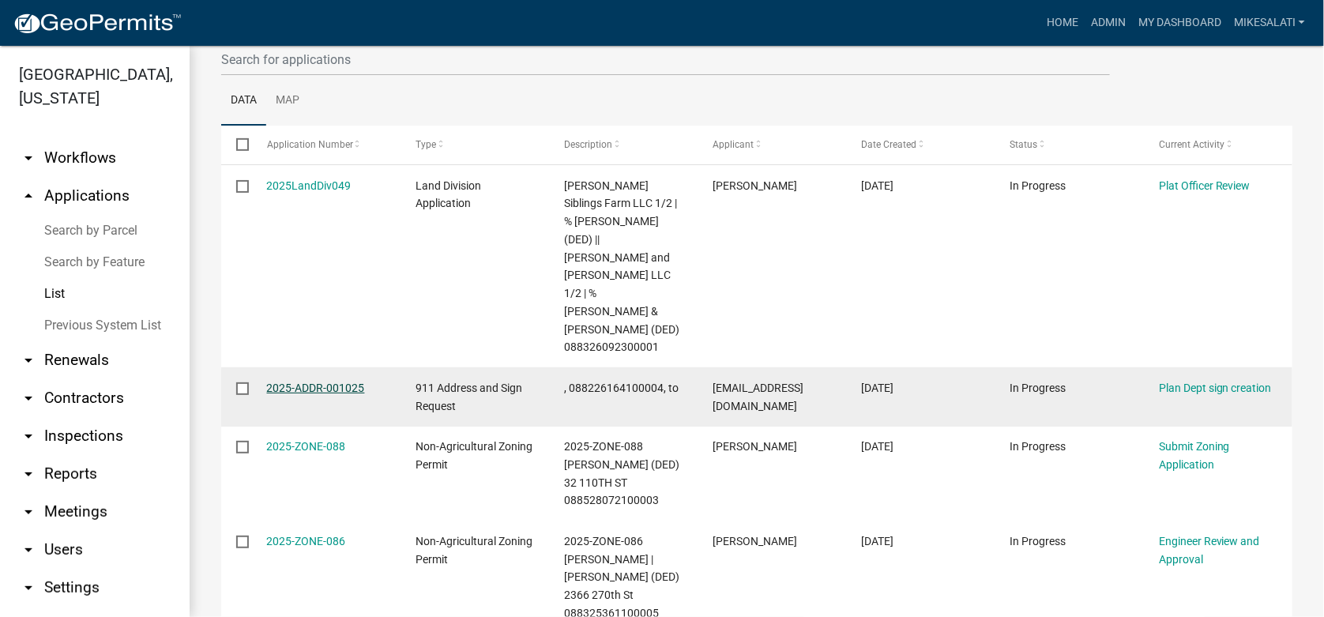
click at [307, 382] on link "2025-ADDR-001025" at bounding box center [316, 388] width 98 height 13
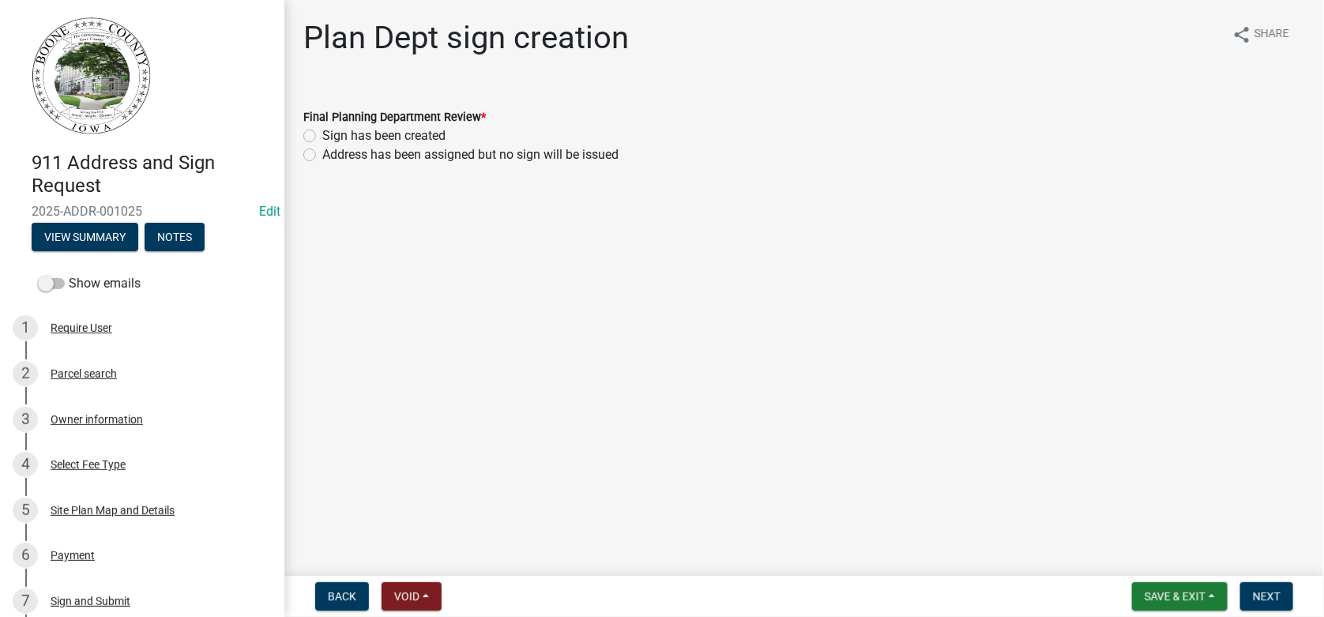
click at [322, 129] on label "Sign has been created" at bounding box center [383, 135] width 123 height 19
click at [322, 129] on input "Sign has been created" at bounding box center [327, 131] width 10 height 10
radio input "true"
click at [1277, 597] on span "Next" at bounding box center [1267, 596] width 28 height 13
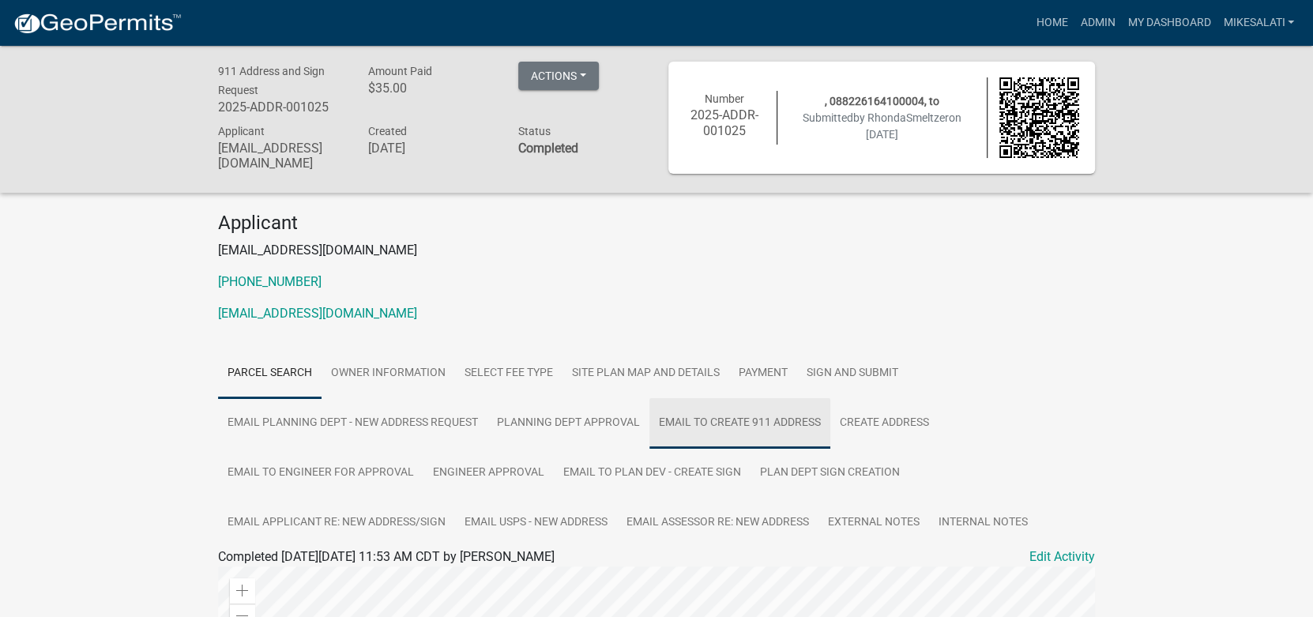
click at [709, 416] on link "Email to create 911 Address" at bounding box center [739, 423] width 181 height 51
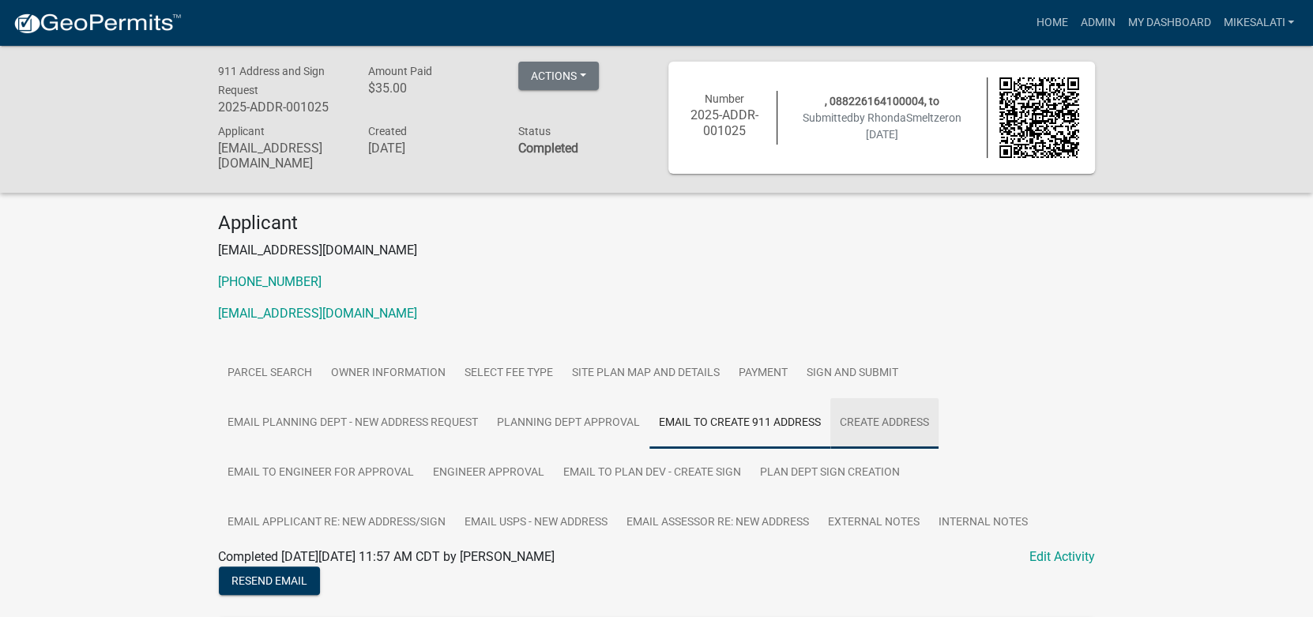
click at [892, 417] on link "Create Address" at bounding box center [884, 423] width 108 height 51
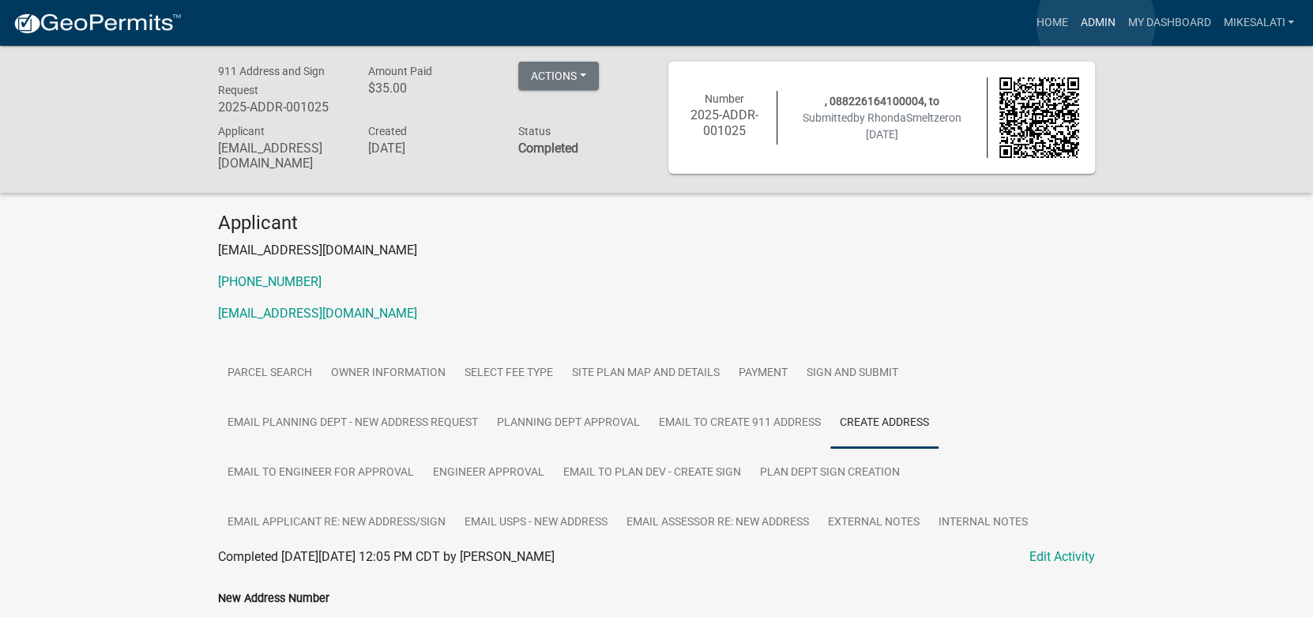
click at [1096, 23] on link "Admin" at bounding box center [1097, 23] width 47 height 30
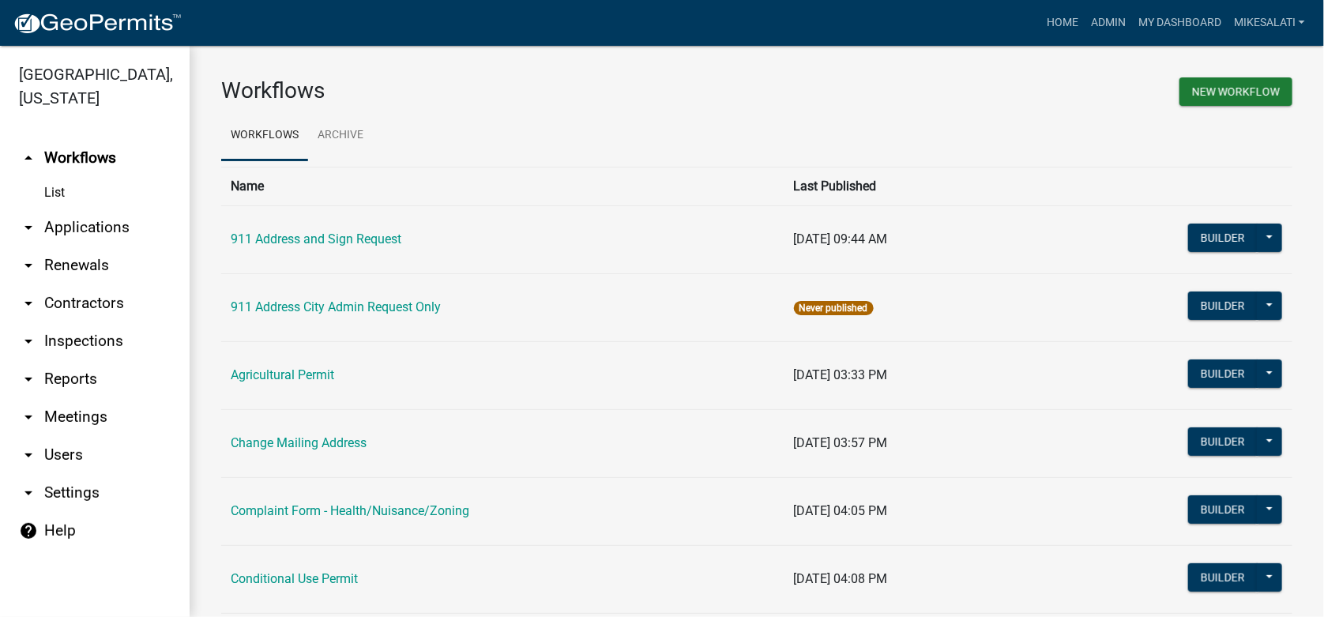
click at [105, 209] on link "arrow_drop_down Applications" at bounding box center [95, 228] width 190 height 38
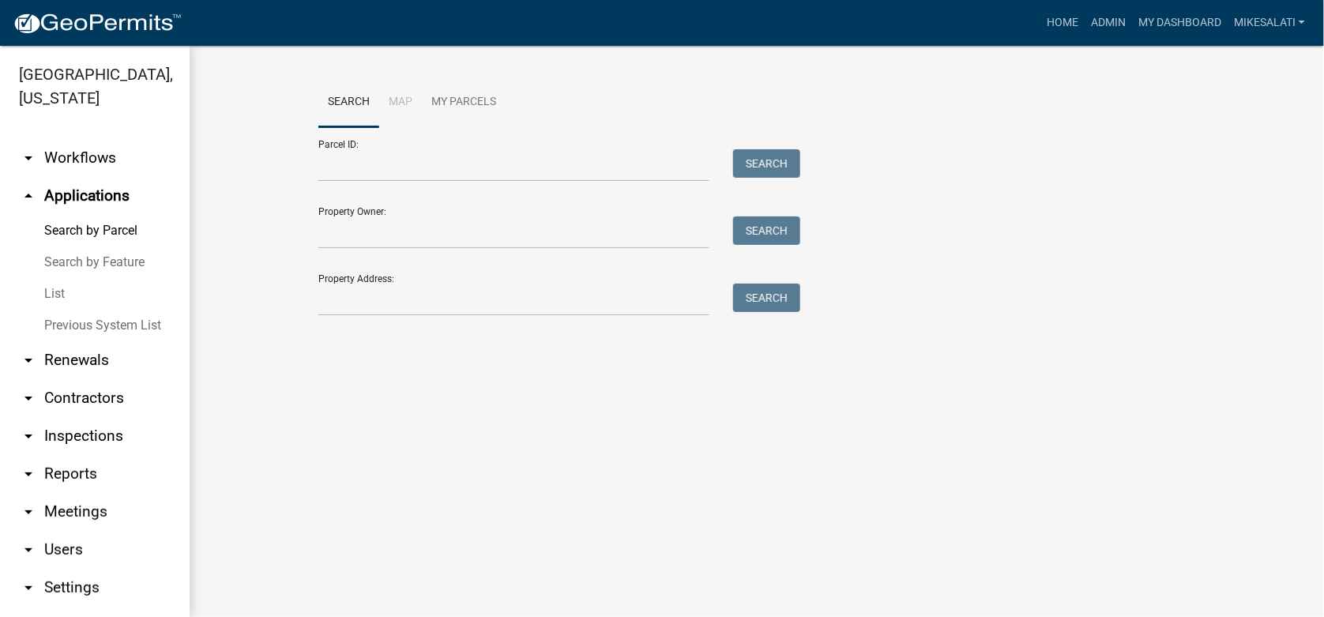
click at [54, 278] on link "List" at bounding box center [95, 294] width 190 height 32
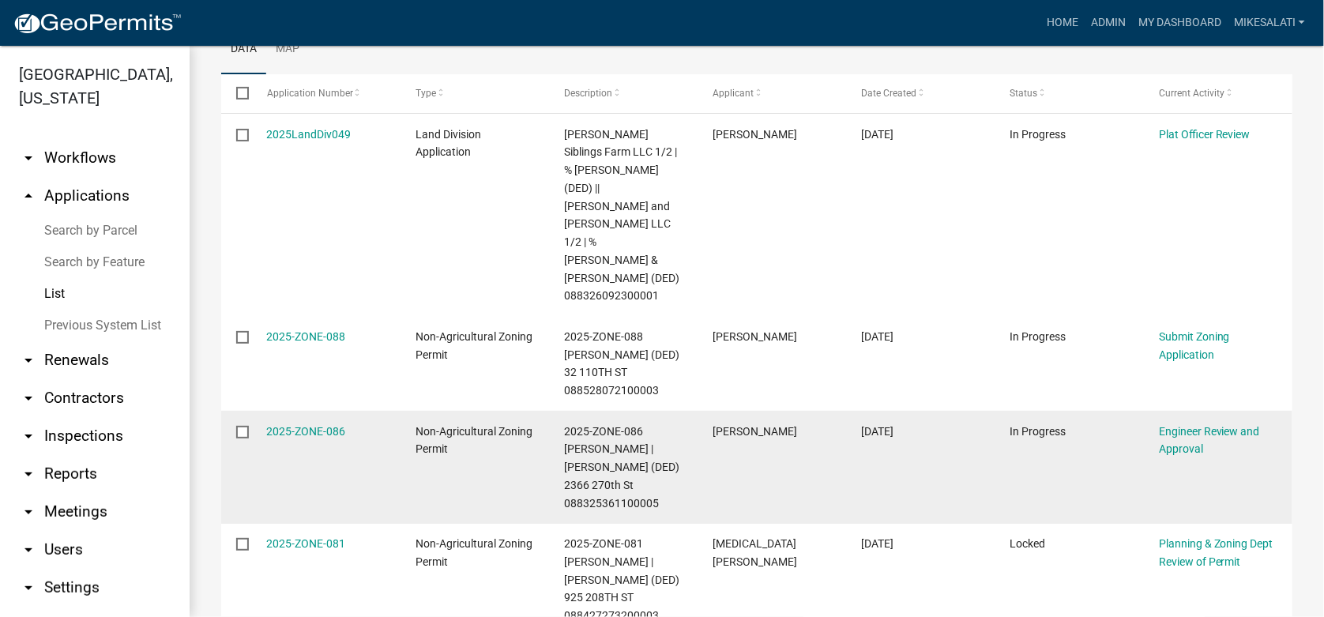
scroll to position [315, 0]
